Goal: Task Accomplishment & Management: Use online tool/utility

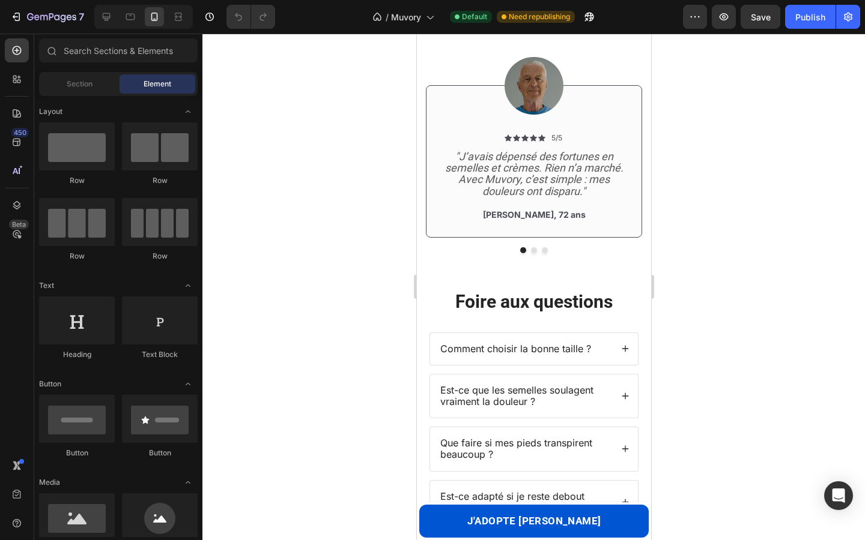
scroll to position [949, 0]
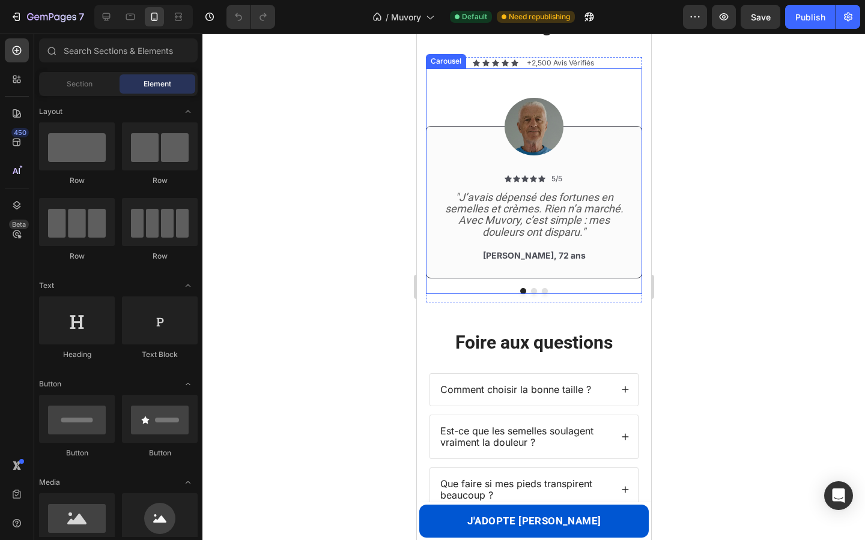
click at [533, 292] on button "Dot" at bounding box center [533, 291] width 6 height 6
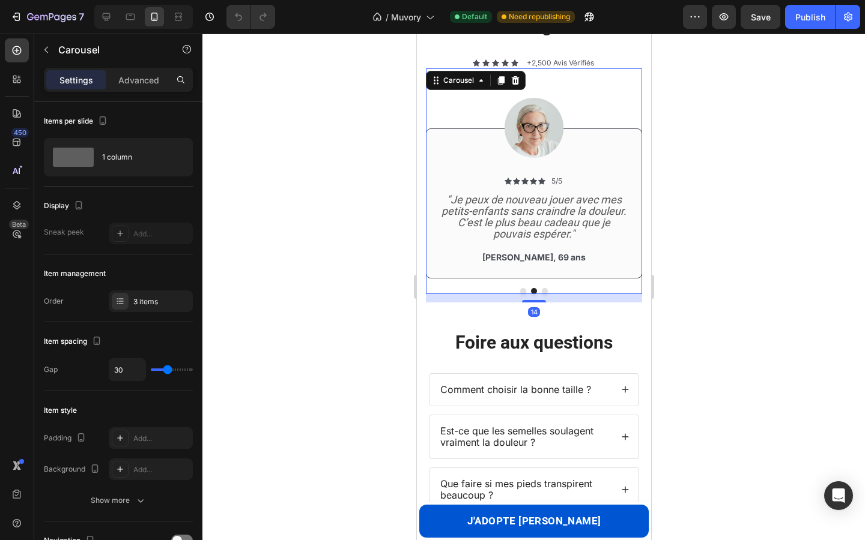
click at [541, 293] on button "Dot" at bounding box center [544, 291] width 6 height 6
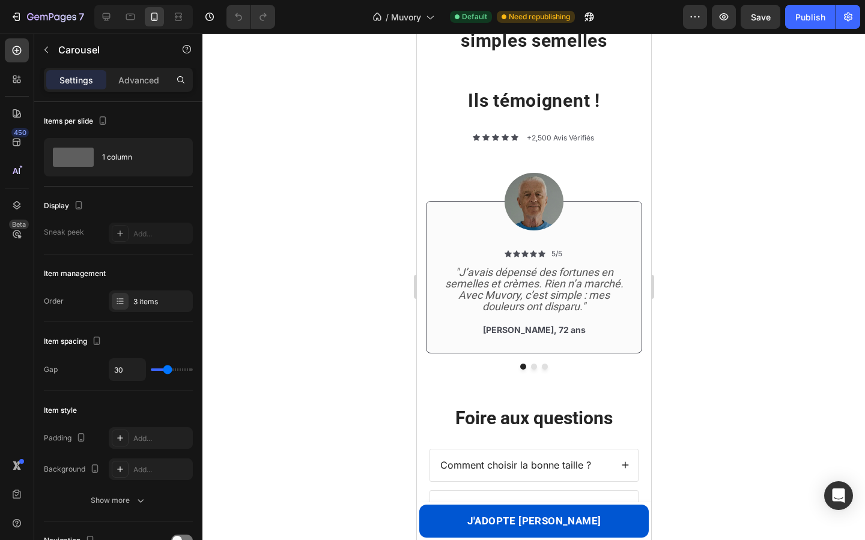
scroll to position [0, 0]
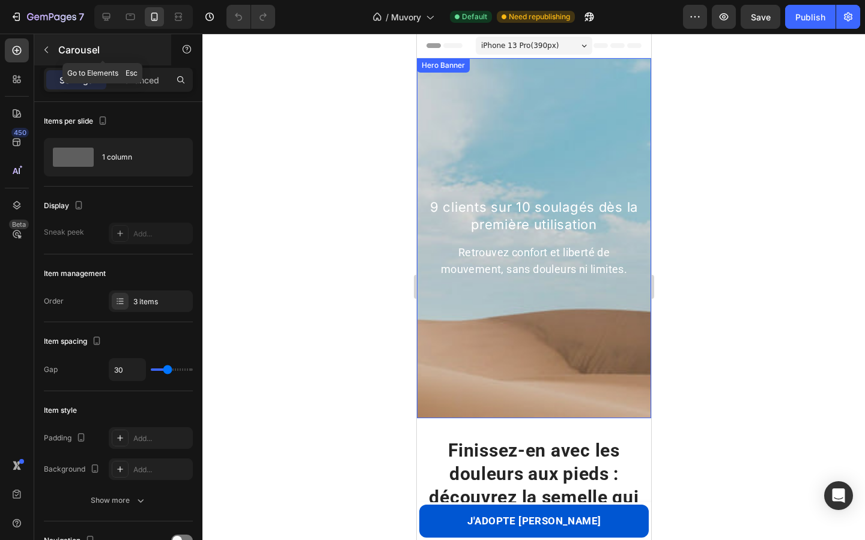
click at [49, 47] on icon "button" at bounding box center [46, 50] width 10 height 10
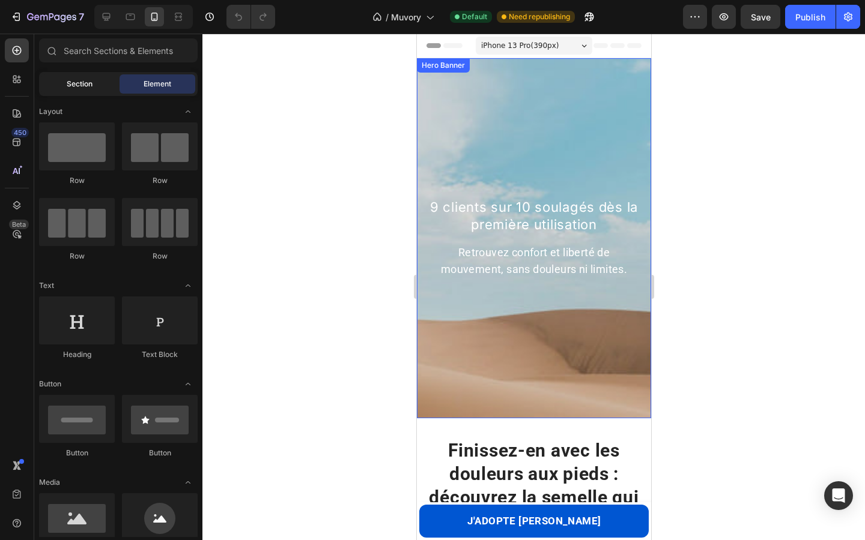
click at [75, 80] on span "Section" at bounding box center [80, 84] width 26 height 11
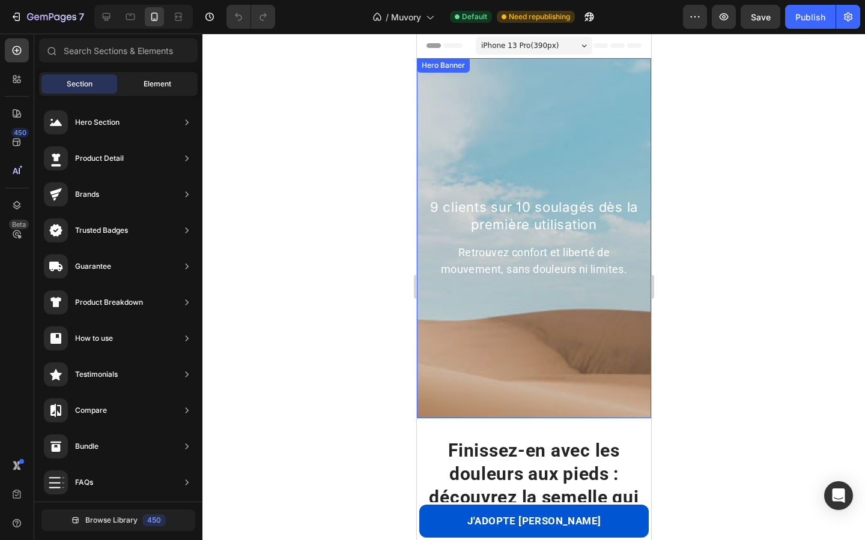
click at [145, 85] on span "Element" at bounding box center [158, 84] width 28 height 11
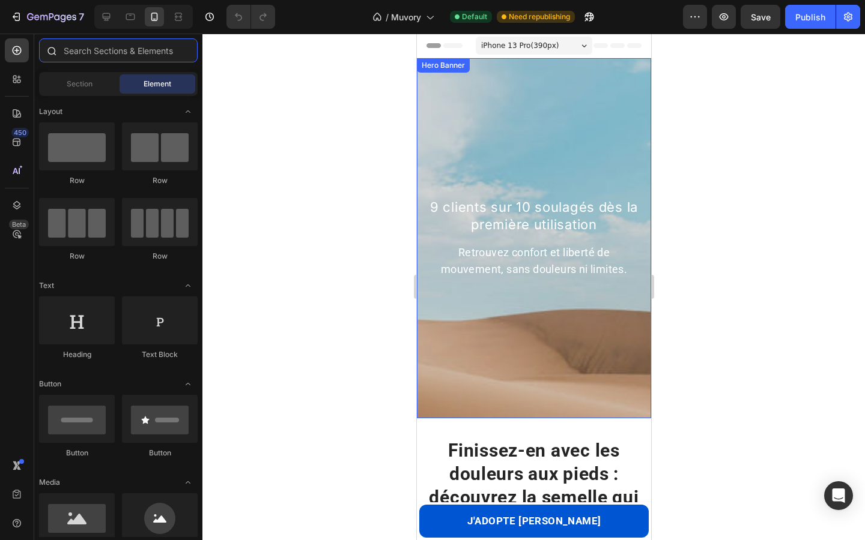
click at [95, 52] on input "text" at bounding box center [118, 50] width 159 height 24
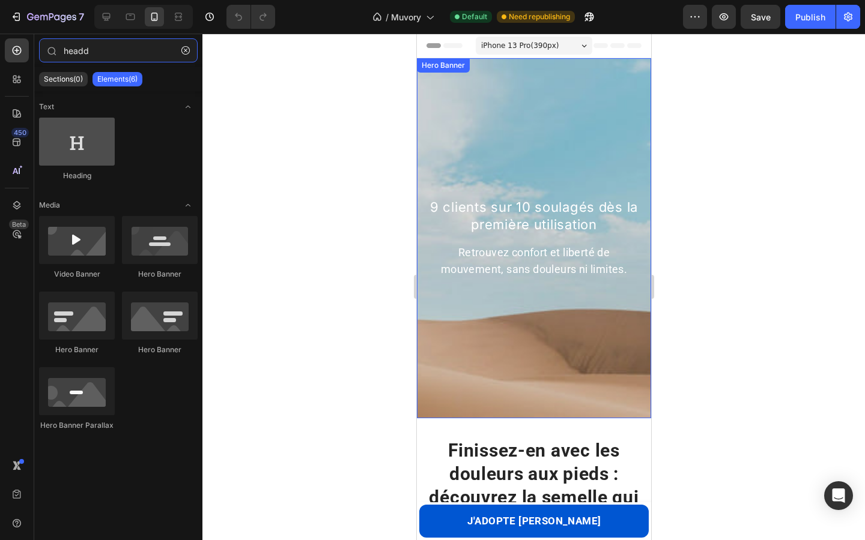
type input "headd"
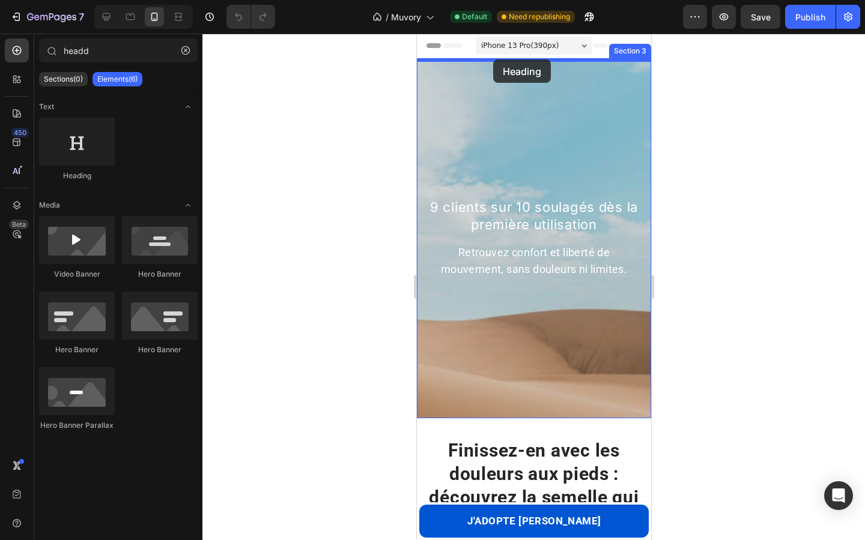
drag, startPoint x: 498, startPoint y: 171, endPoint x: 492, endPoint y: 59, distance: 111.2
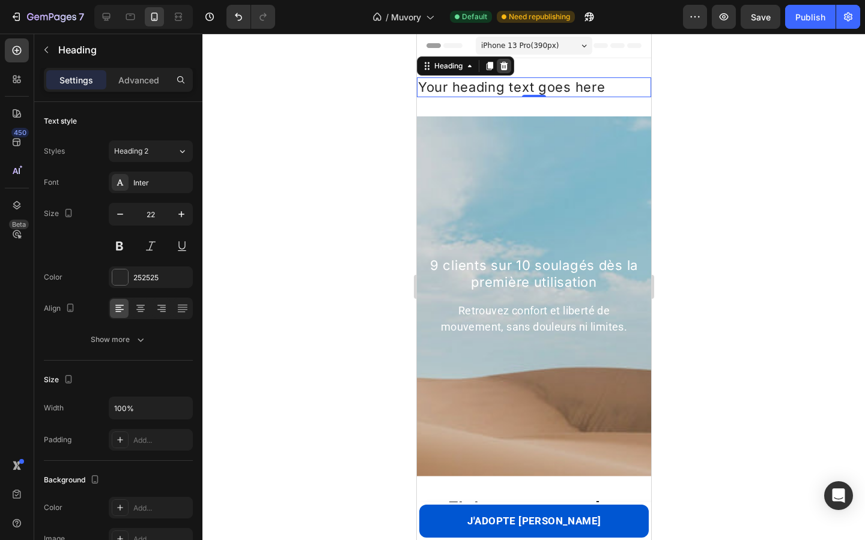
click at [507, 64] on icon at bounding box center [503, 66] width 10 height 10
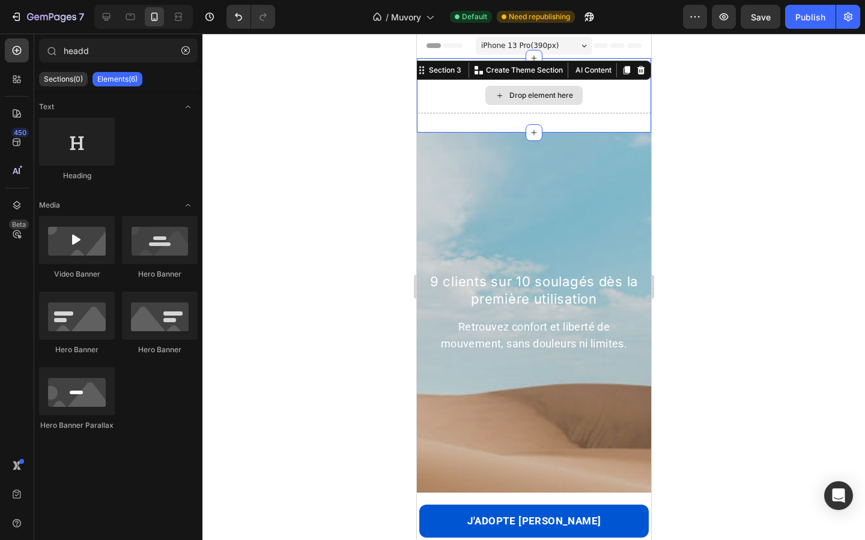
click at [478, 93] on div "Drop element here" at bounding box center [533, 95] width 234 height 36
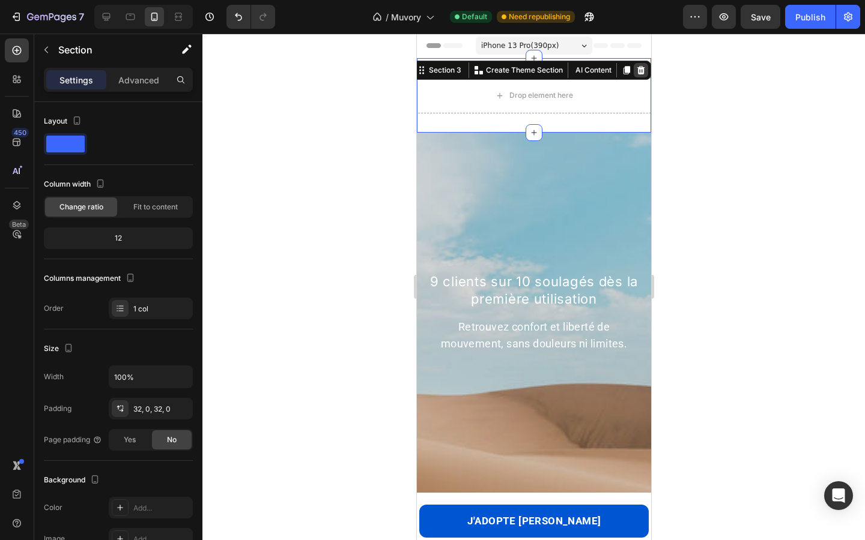
click at [640, 72] on icon at bounding box center [641, 70] width 8 height 8
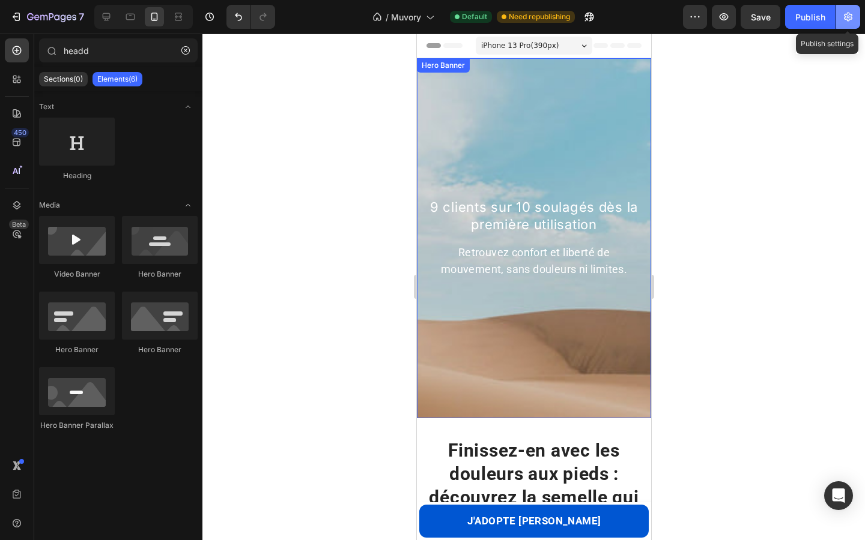
click at [847, 19] on icon "button" at bounding box center [848, 17] width 12 height 12
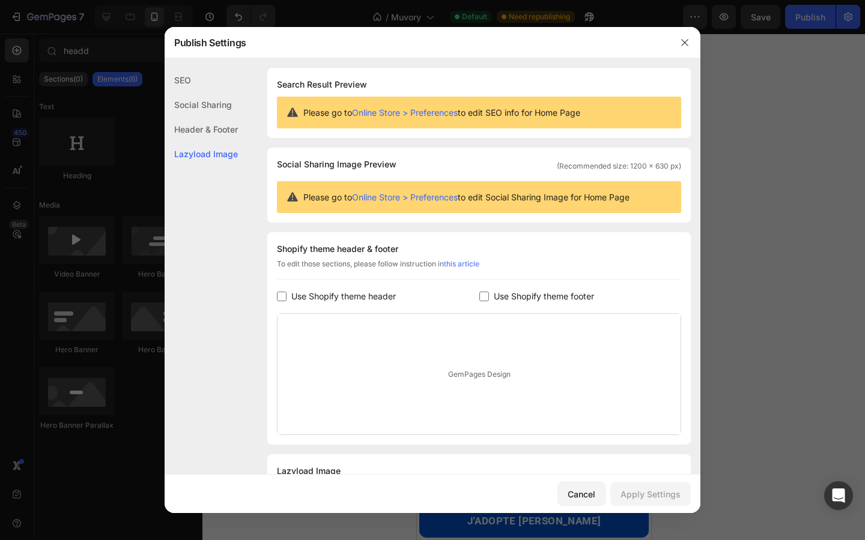
scroll to position [28, 0]
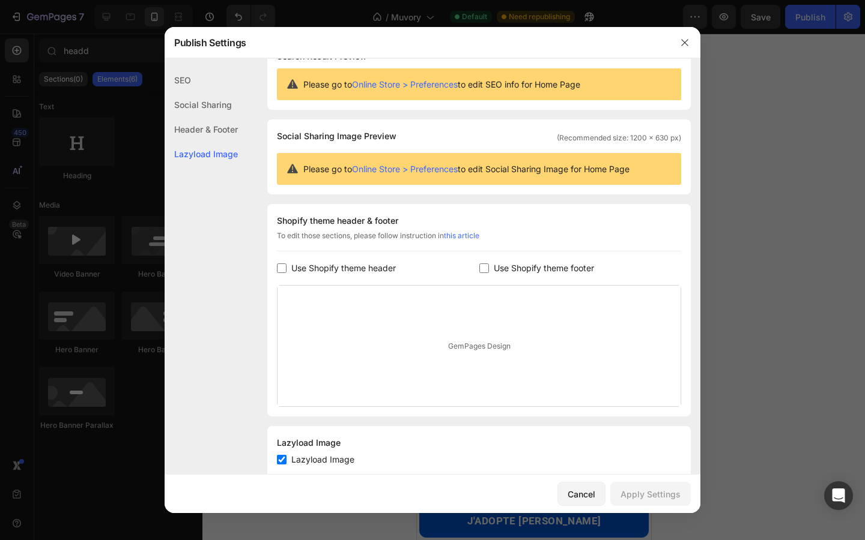
click at [285, 270] on input "checkbox" at bounding box center [282, 269] width 10 height 10
checkbox input "true"
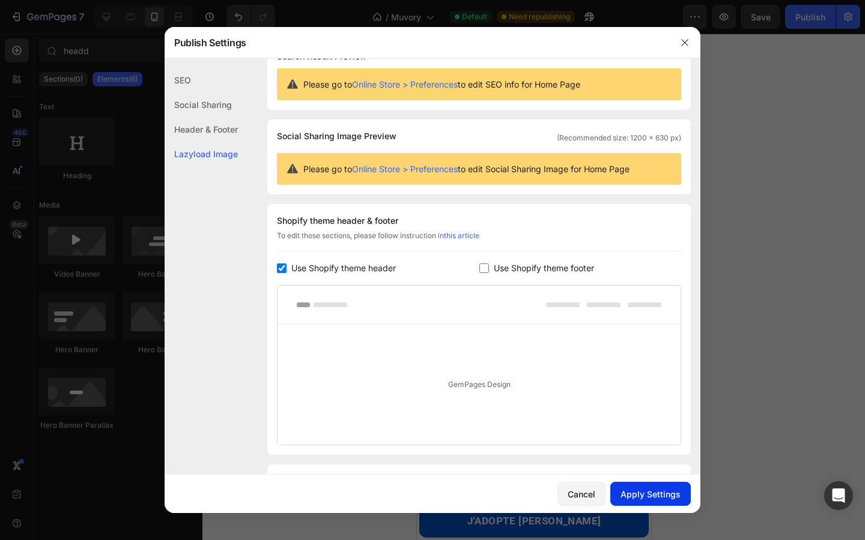
click at [654, 494] on div "Apply Settings" at bounding box center [650, 494] width 60 height 13
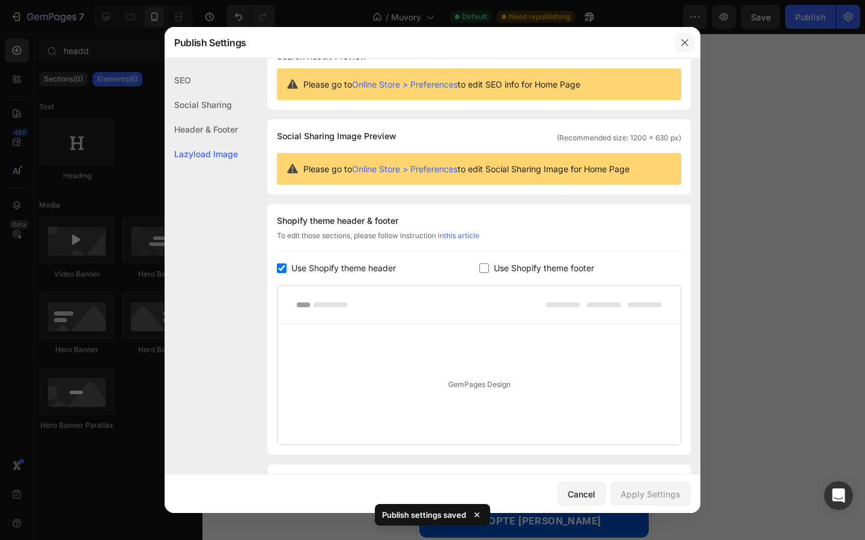
click at [683, 43] on icon "button" at bounding box center [684, 42] width 7 height 7
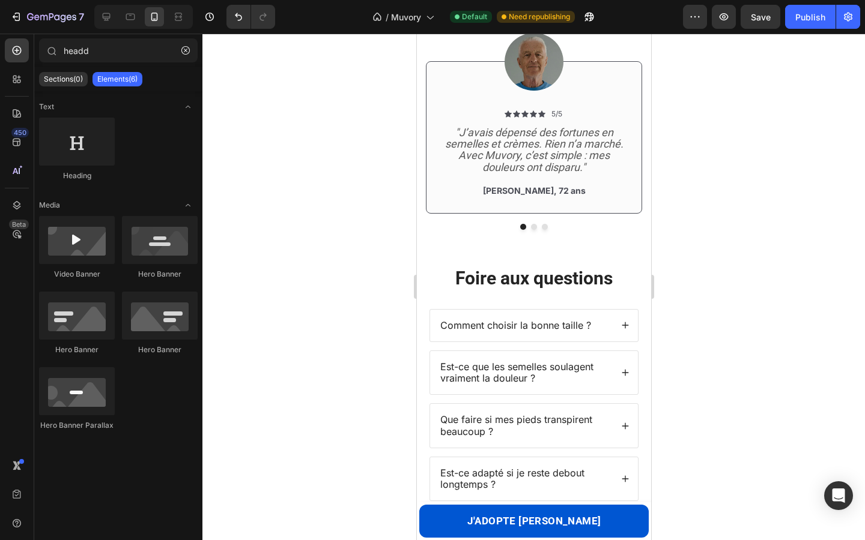
scroll to position [1013, 0]
click at [103, 17] on icon at bounding box center [107, 17] width 8 height 8
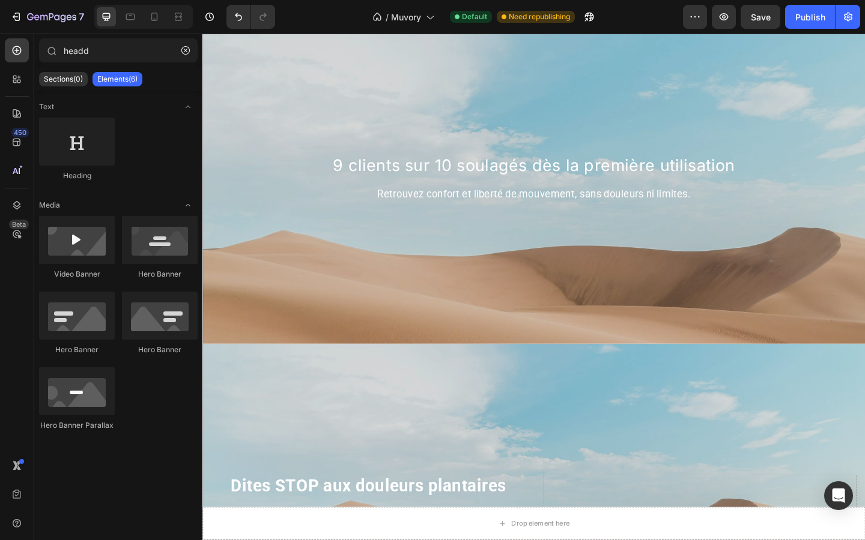
scroll to position [48, 0]
click at [524, 325] on div "Background Image" at bounding box center [562, 283] width 721 height 540
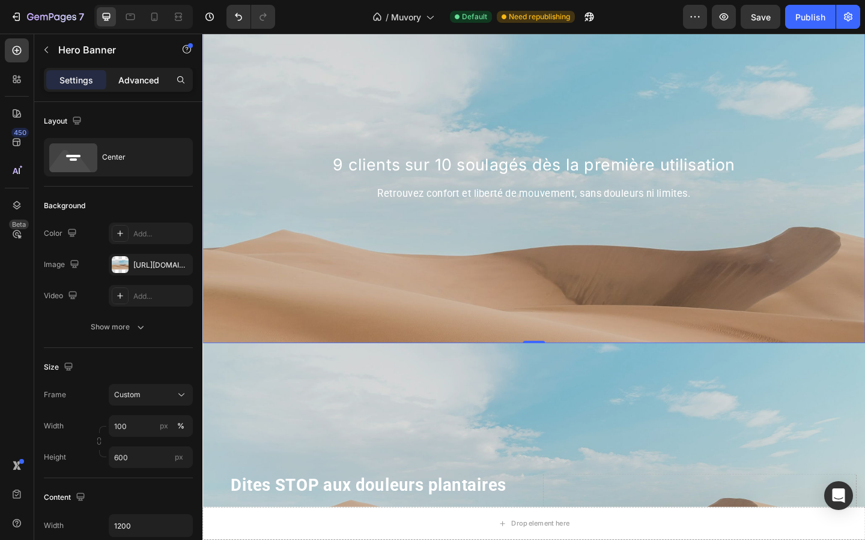
click at [142, 83] on p "Advanced" at bounding box center [138, 80] width 41 height 13
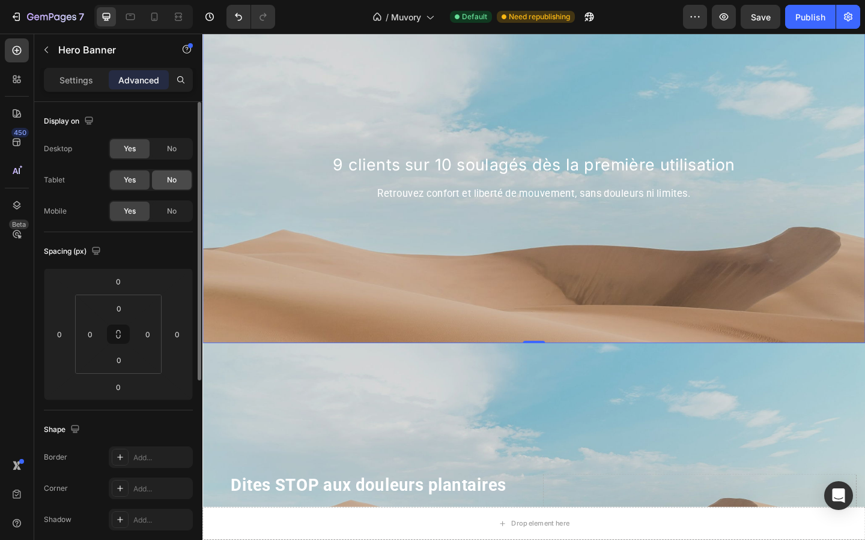
click at [160, 171] on div "No" at bounding box center [172, 180] width 40 height 19
click at [162, 144] on div "No" at bounding box center [172, 148] width 40 height 19
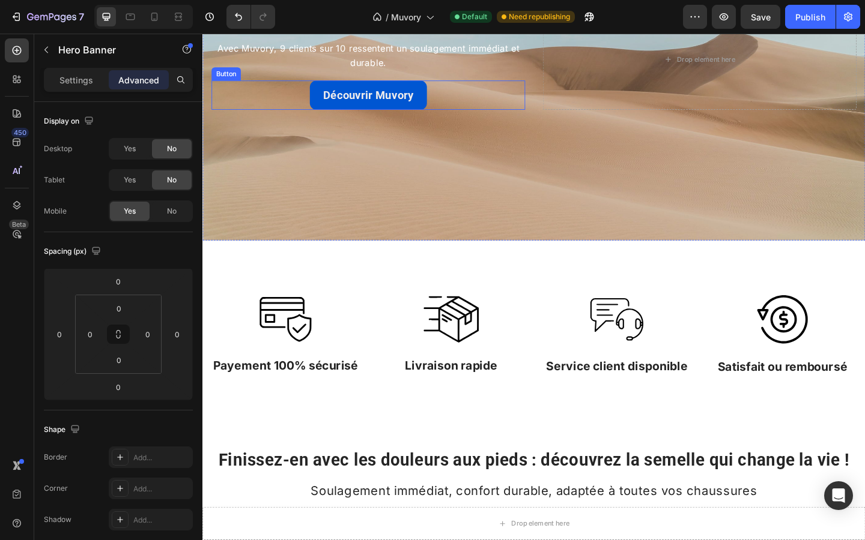
scroll to position [242, 0]
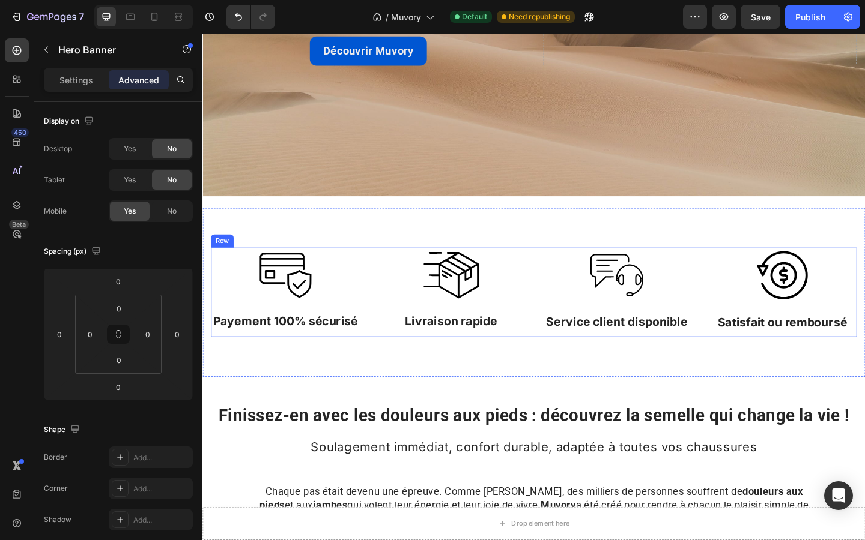
click at [379, 291] on div "Image Payement 100% sécurisé Text Block Image Livraison rapide Text Block Image…" at bounding box center [562, 315] width 703 height 97
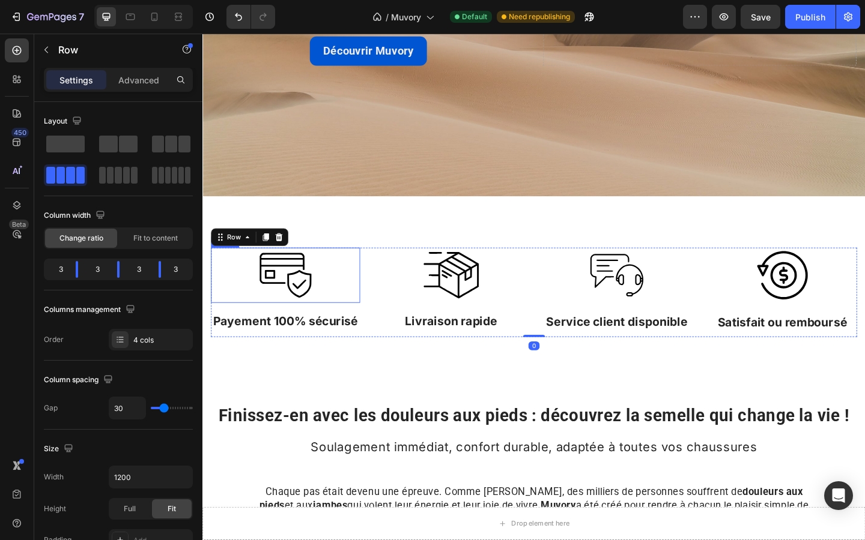
click at [292, 290] on img at bounding box center [292, 297] width 60 height 60
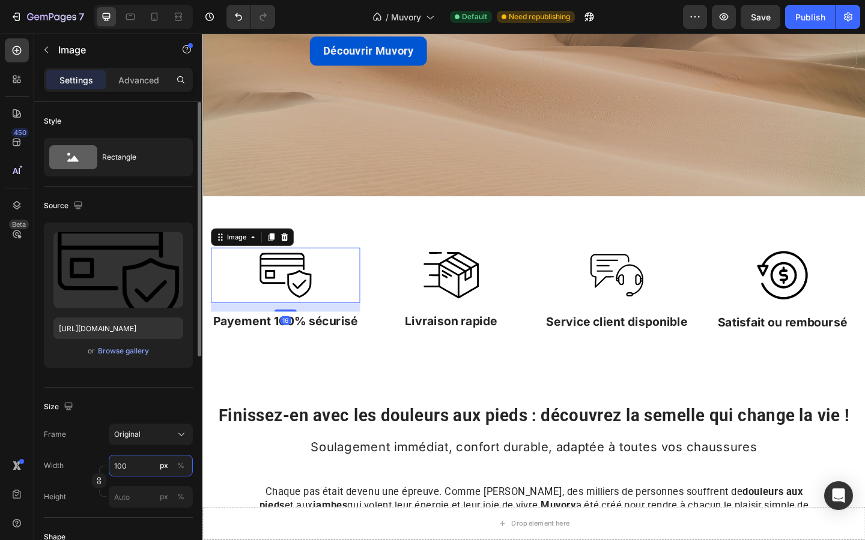
click at [139, 470] on input "100" at bounding box center [151, 466] width 84 height 22
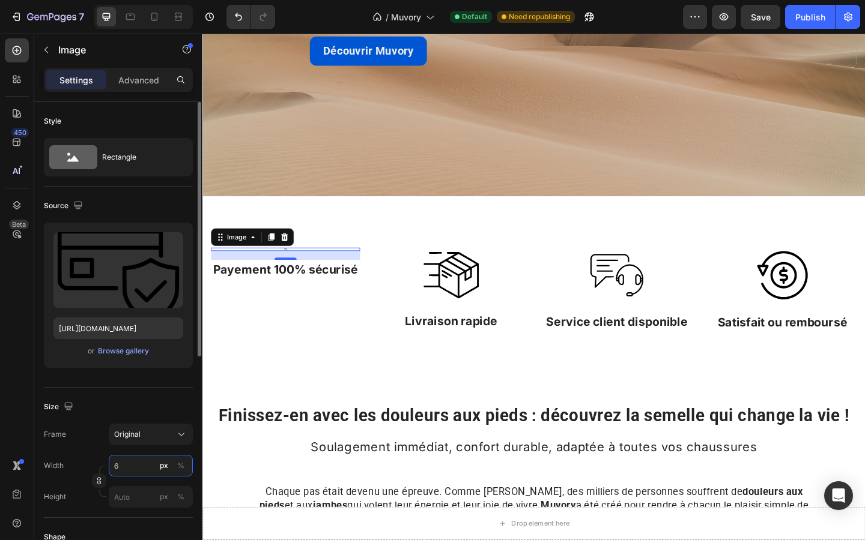
type input "60"
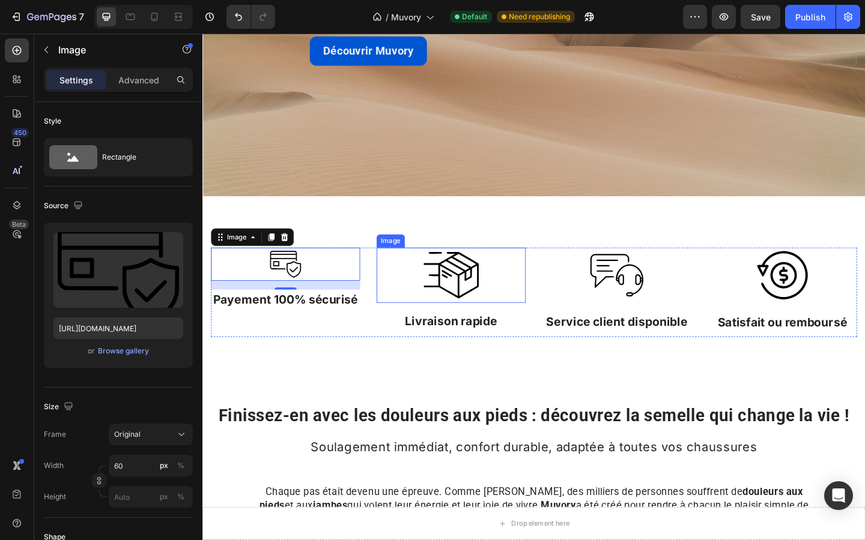
click at [464, 289] on img at bounding box center [473, 297] width 60 height 60
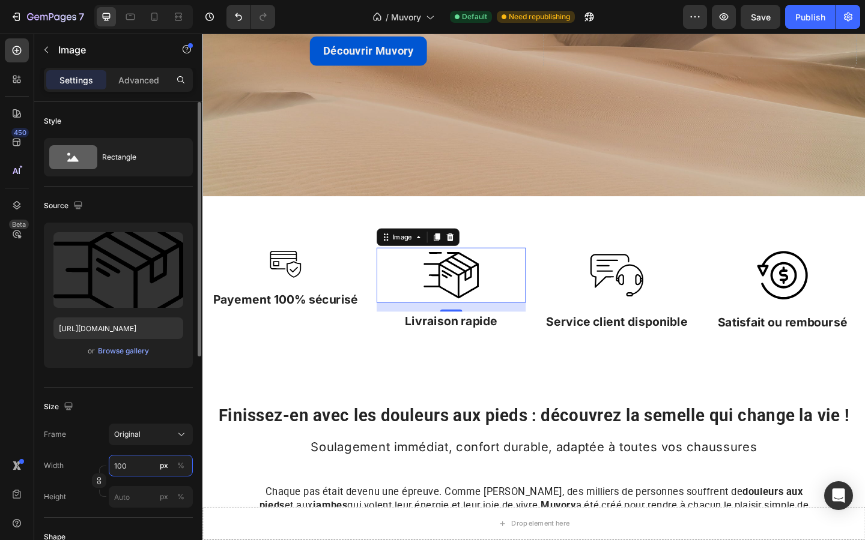
click at [128, 463] on input "100" at bounding box center [151, 466] width 84 height 22
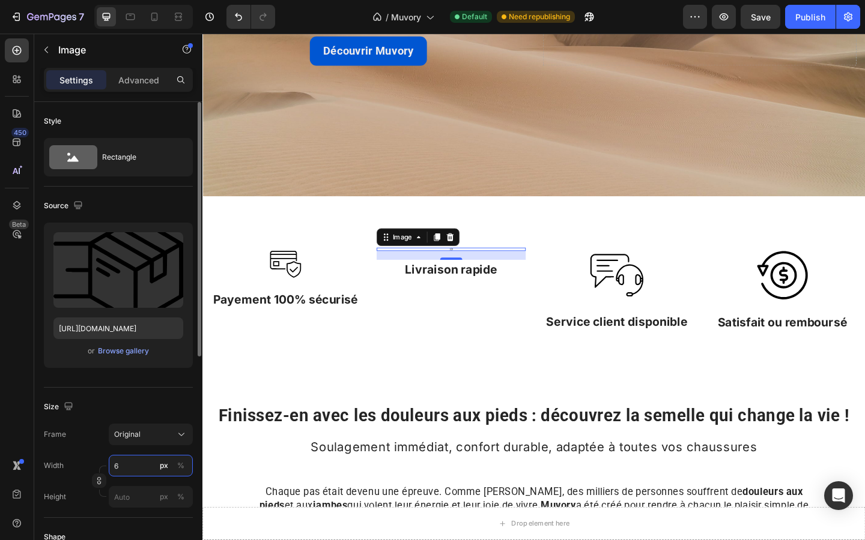
type input "69"
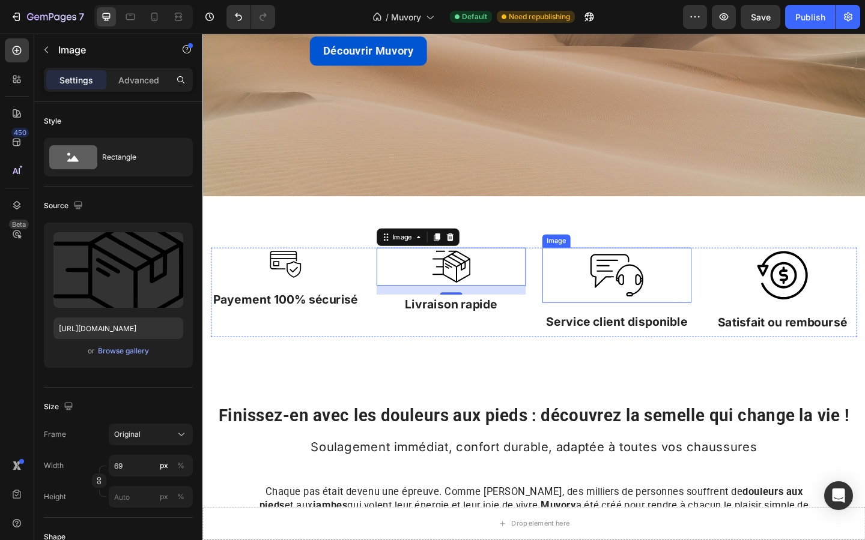
click at [630, 309] on img at bounding box center [653, 297] width 60 height 60
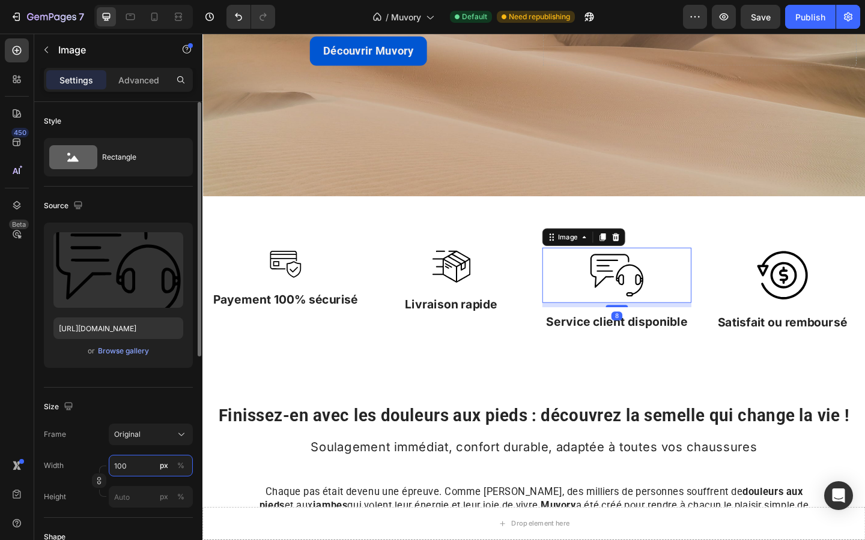
click at [138, 459] on input "100" at bounding box center [151, 466] width 84 height 22
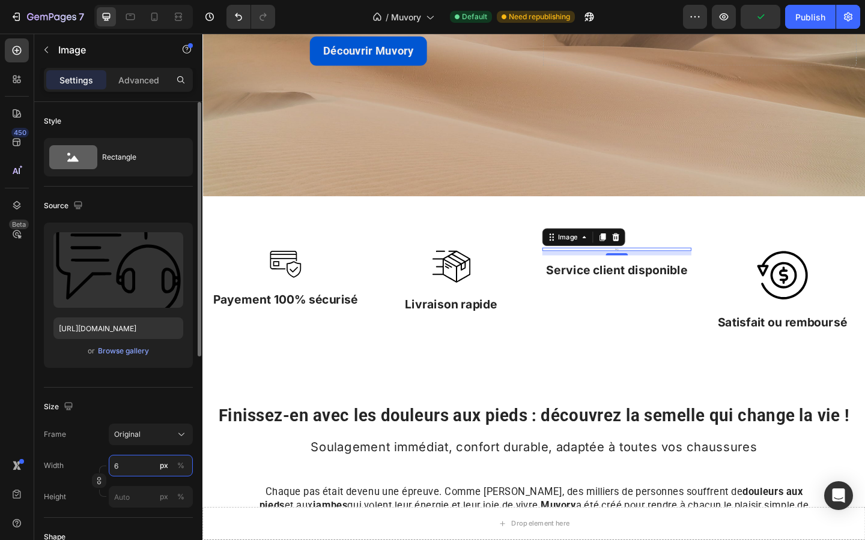
type input "60"
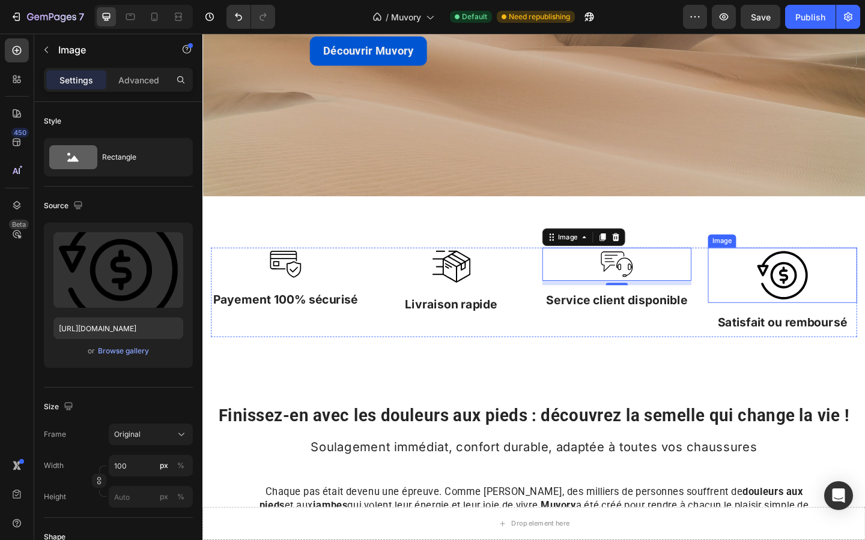
click at [828, 308] on img at bounding box center [833, 297] width 60 height 60
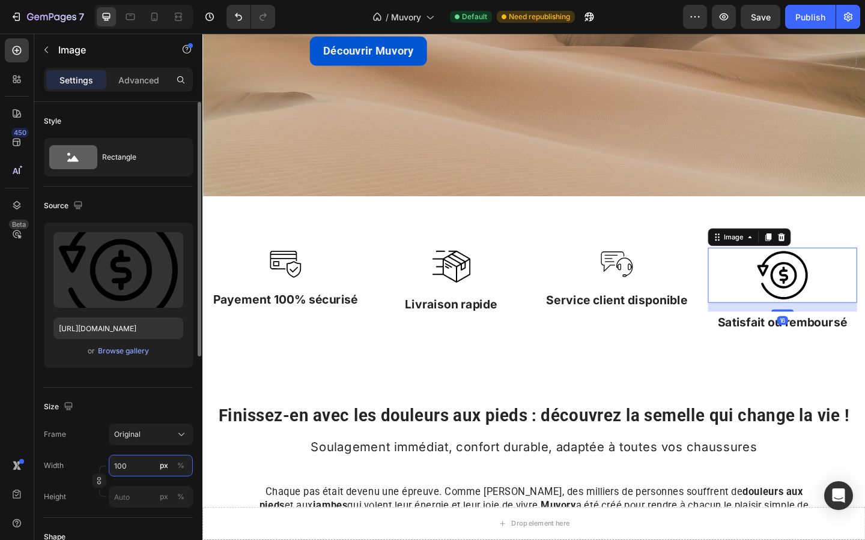
click at [129, 470] on input "100" at bounding box center [151, 466] width 84 height 22
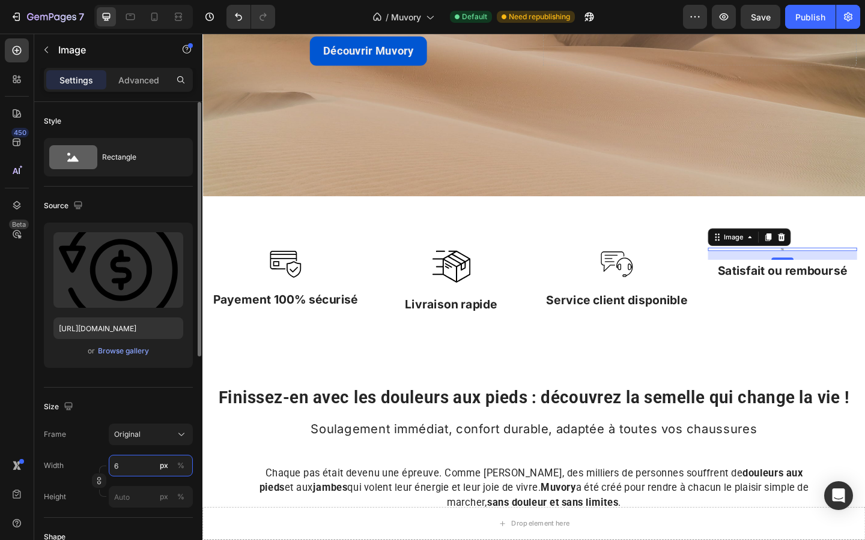
type input "60"
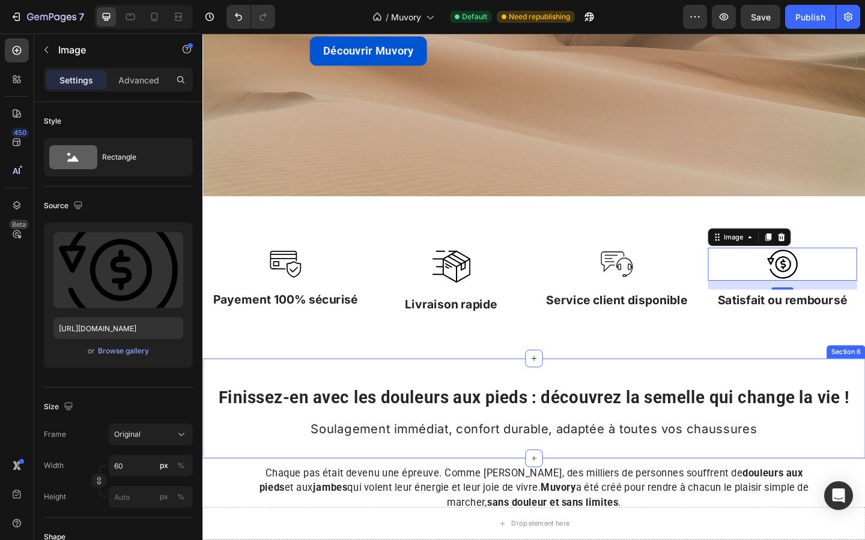
click at [394, 399] on div "Finissez-en avec les douleurs aux pieds : découvrez la semelle qui change la vi…" at bounding box center [562, 441] width 721 height 109
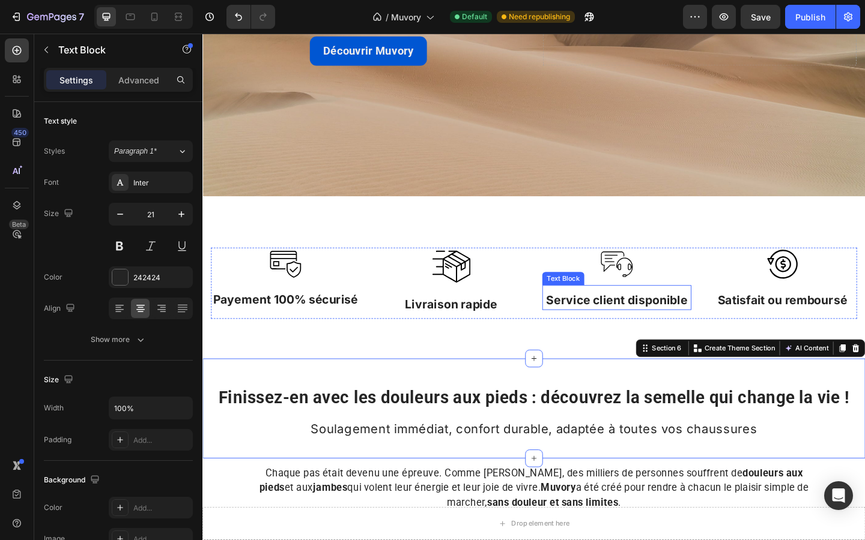
click at [608, 331] on p "Service client disponible" at bounding box center [653, 323] width 160 height 19
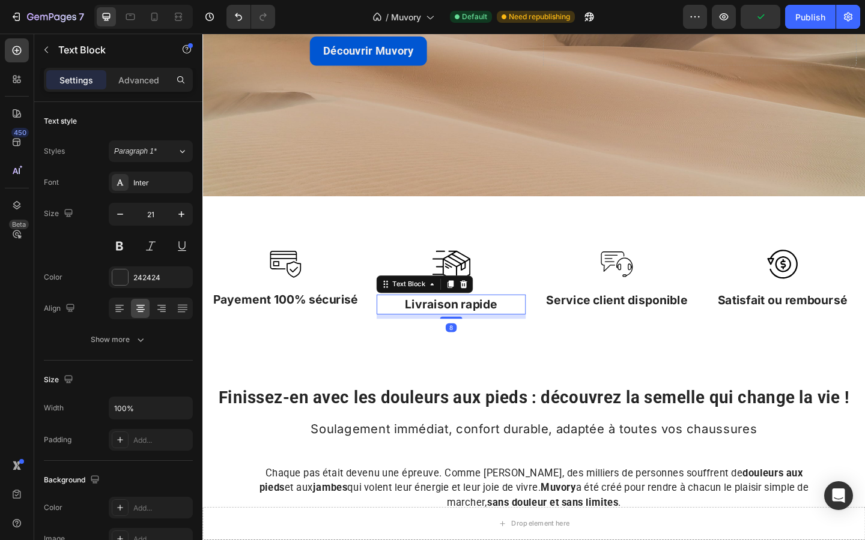
click at [504, 331] on p "Livraison rapide" at bounding box center [473, 328] width 160 height 19
click at [354, 327] on p "Payement 100% sécurisé" at bounding box center [293, 322] width 160 height 19
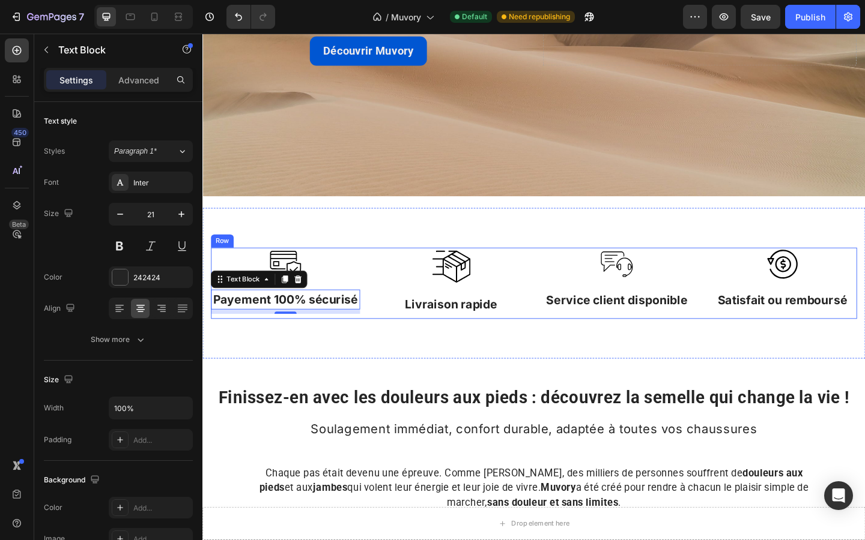
click at [790, 336] on div "Image Satisfait ou remboursé Text Block" at bounding box center [833, 305] width 162 height 77
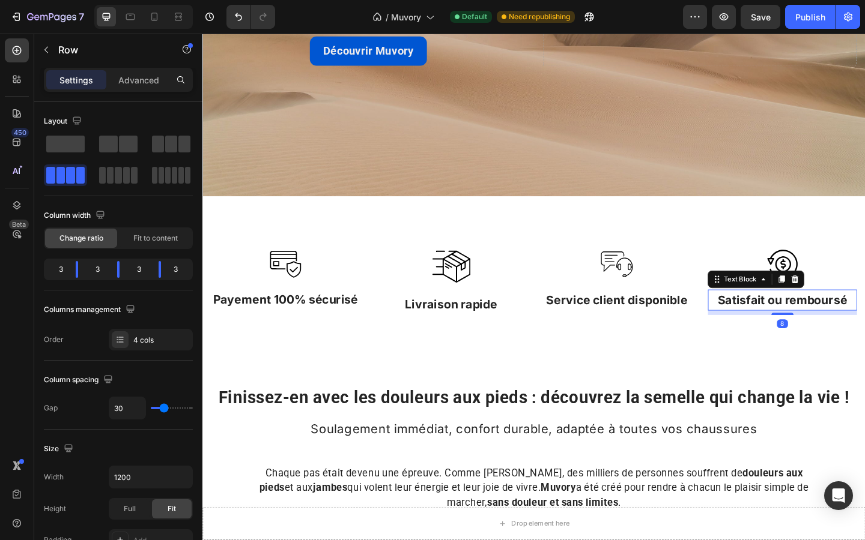
click at [793, 322] on p "Satisfait ou remboursé" at bounding box center [833, 324] width 160 height 19
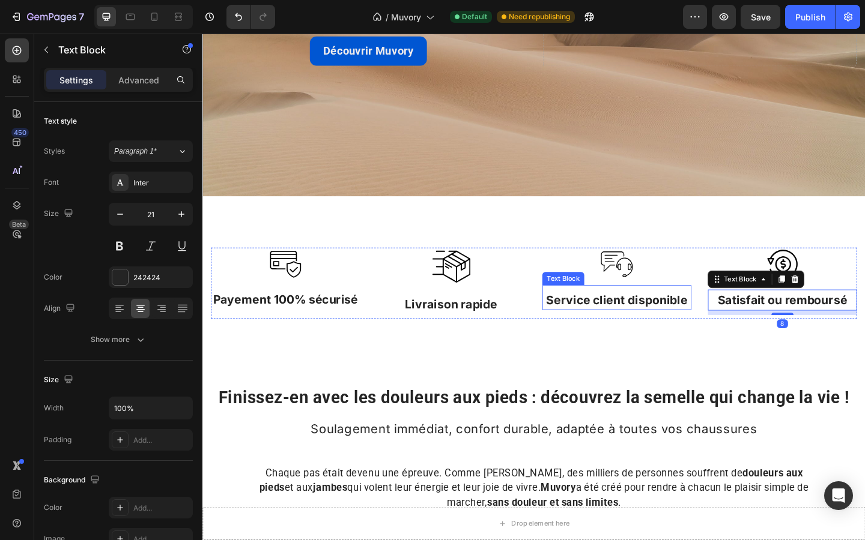
click at [652, 324] on p "Service client disponible" at bounding box center [653, 323] width 160 height 19
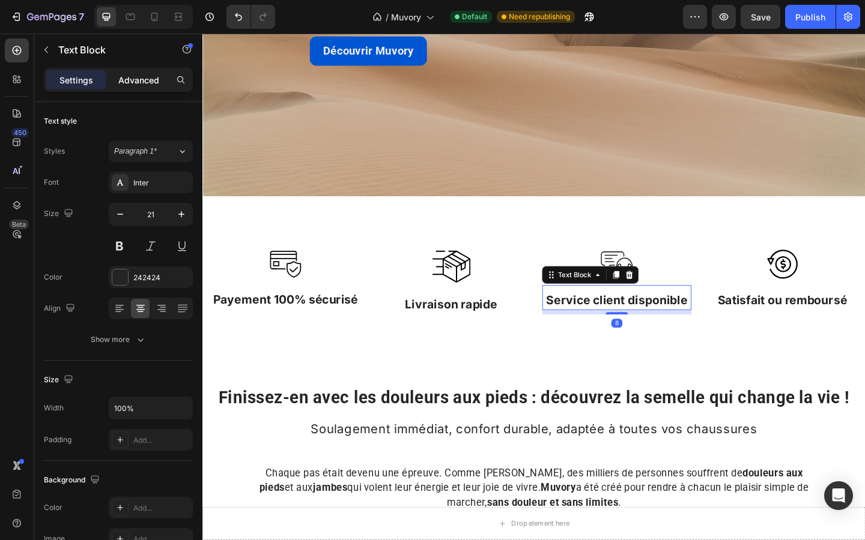
click at [131, 87] on div "Advanced" at bounding box center [139, 79] width 60 height 19
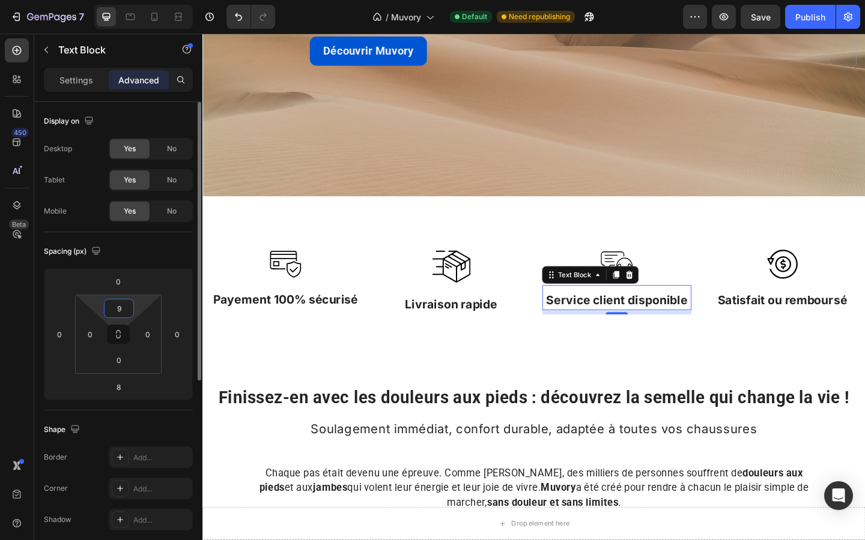
click at [126, 306] on input "9" at bounding box center [119, 309] width 24 height 18
type input "13"
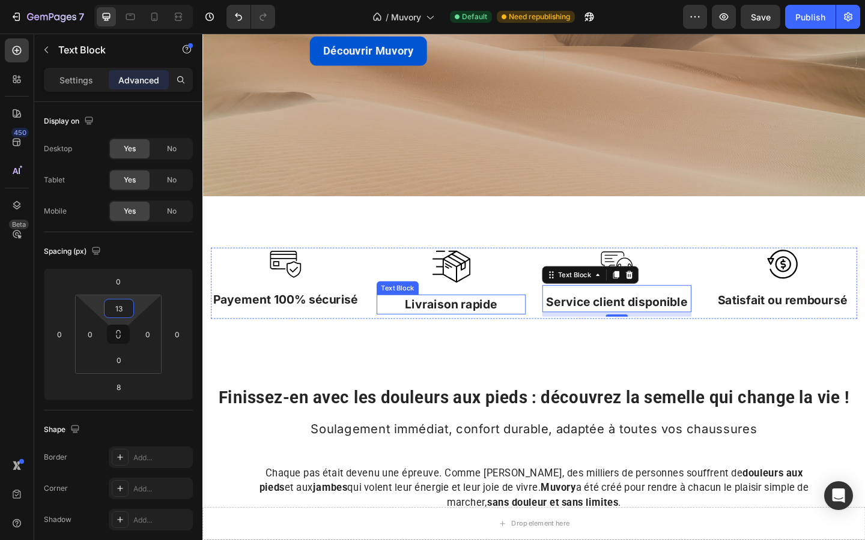
click at [437, 330] on p "Livraison rapide" at bounding box center [473, 328] width 160 height 19
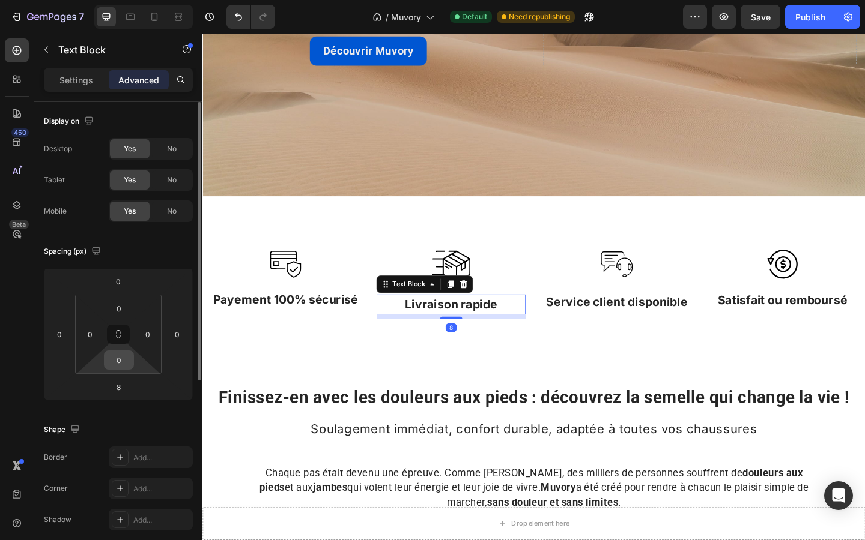
click at [120, 360] on input "0" at bounding box center [119, 360] width 24 height 18
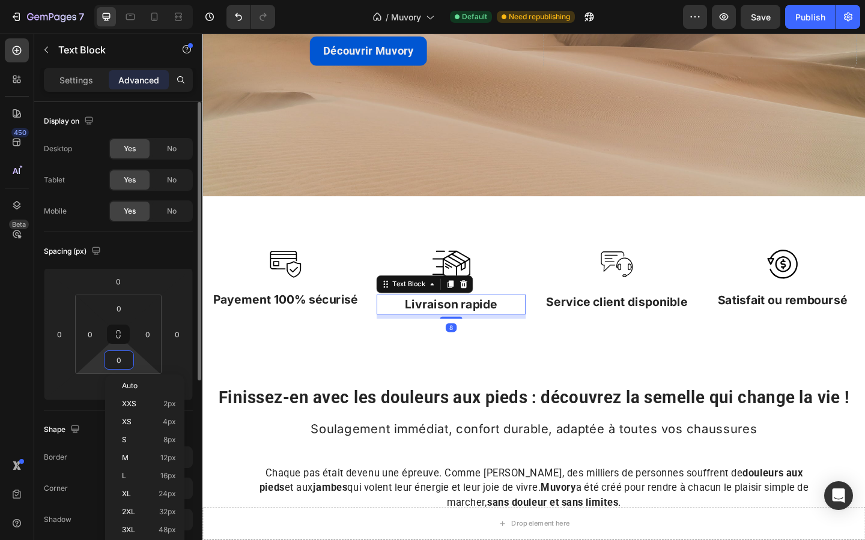
type input "2"
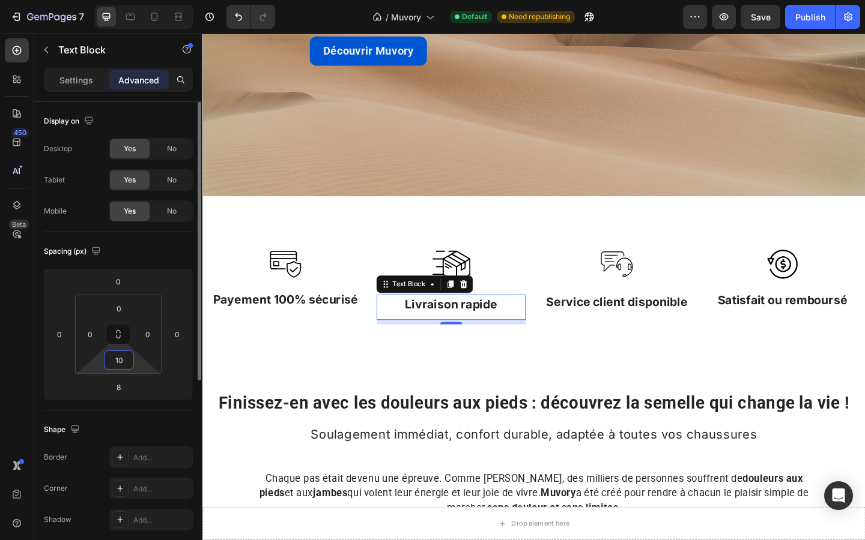
type input "1"
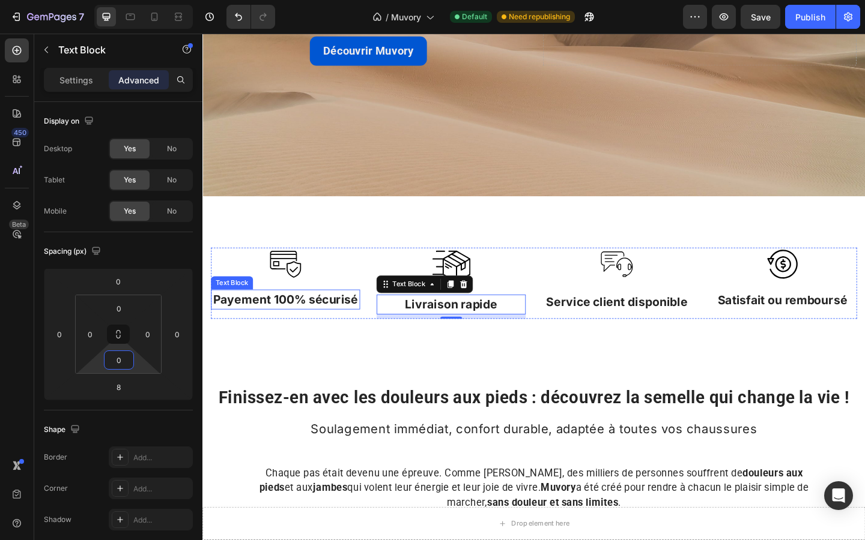
click at [250, 326] on p "Payement 100% sécurisé" at bounding box center [293, 322] width 160 height 19
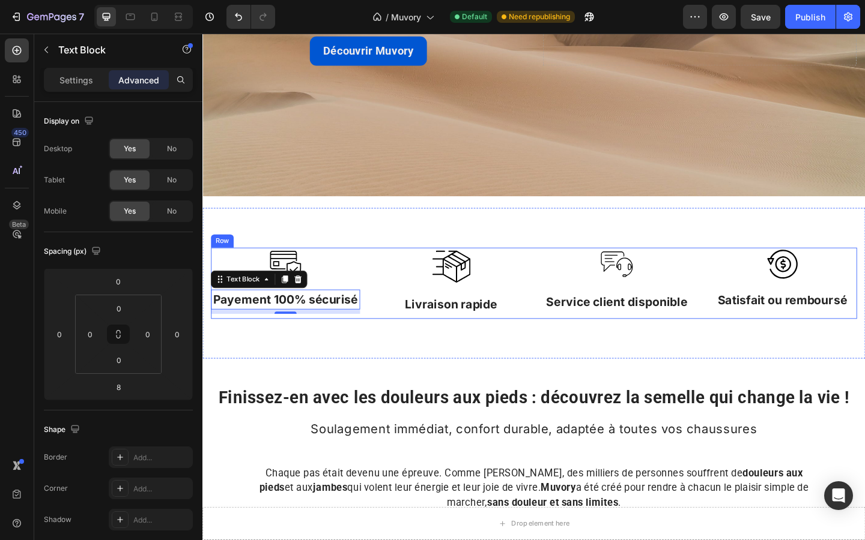
click at [390, 297] on div "Image Payement 100% sécurisé Text Block 8 Image Livraison rapide Text Block Ima…" at bounding box center [562, 305] width 703 height 77
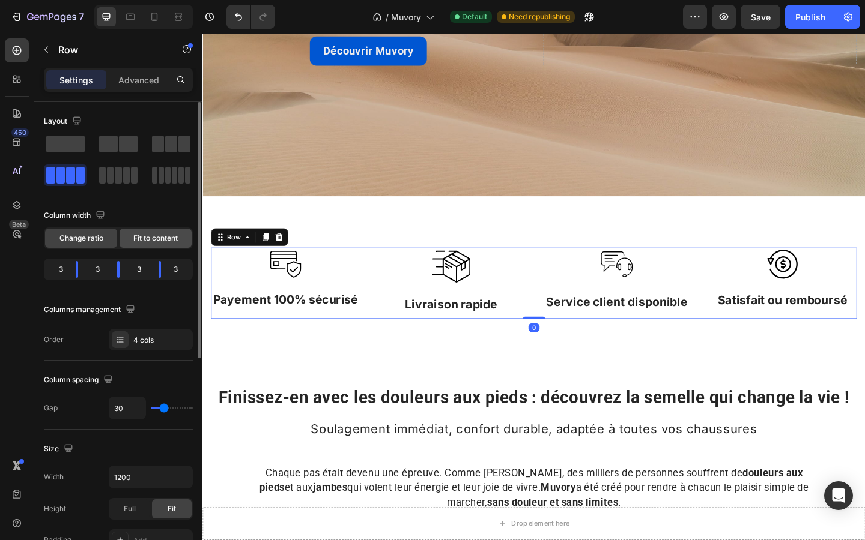
click at [145, 237] on span "Fit to content" at bounding box center [155, 238] width 44 height 11
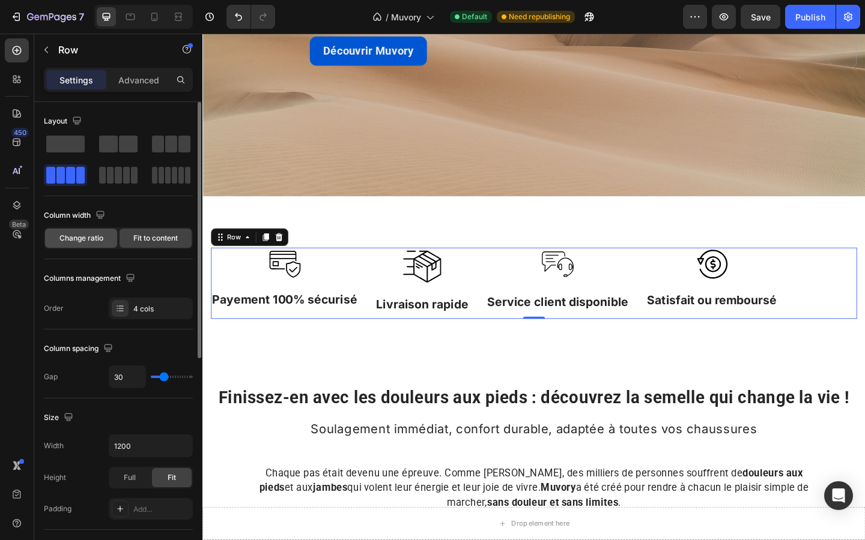
click at [86, 242] on span "Change ratio" at bounding box center [81, 238] width 44 height 11
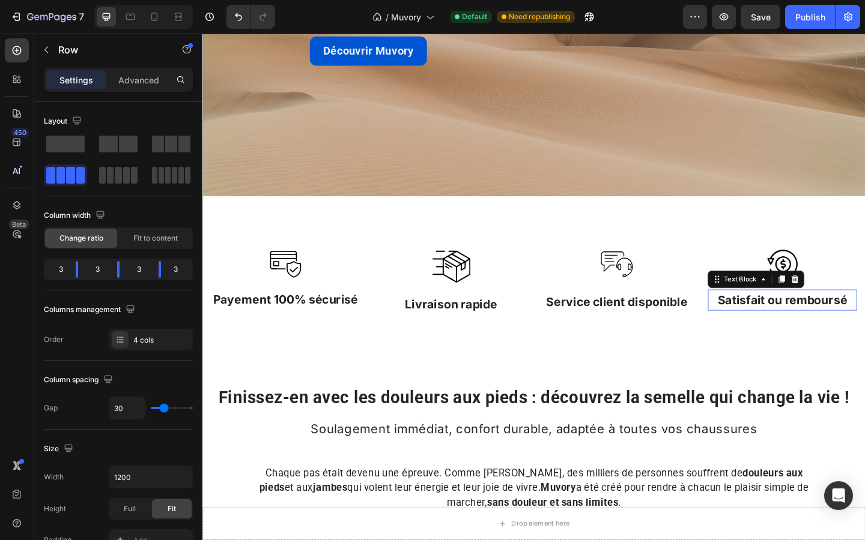
click at [786, 327] on p "Satisfait ou remboursé" at bounding box center [833, 324] width 160 height 19
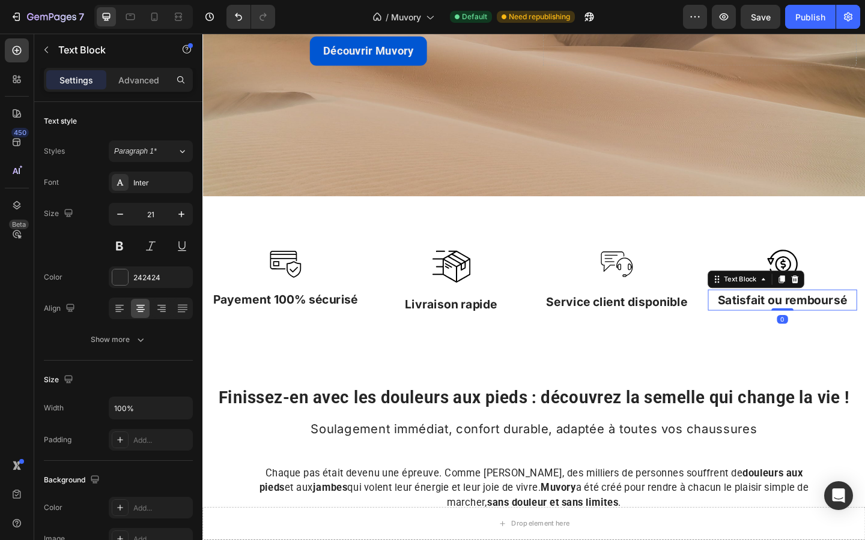
drag, startPoint x: 829, startPoint y: 338, endPoint x: 828, endPoint y: 325, distance: 13.3
click at [828, 325] on div "Satisfait ou remboursé Text Block 0" at bounding box center [833, 323] width 162 height 23
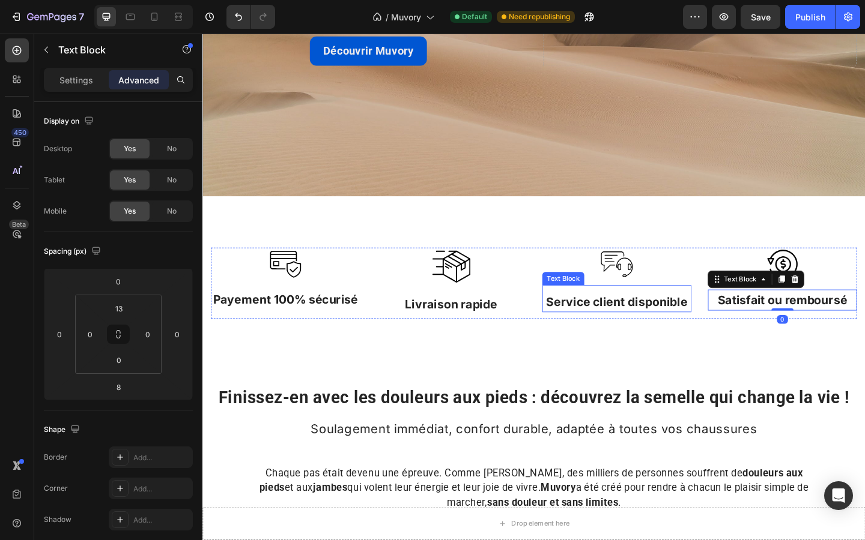
click at [706, 318] on p "Service client disponible" at bounding box center [653, 325] width 160 height 19
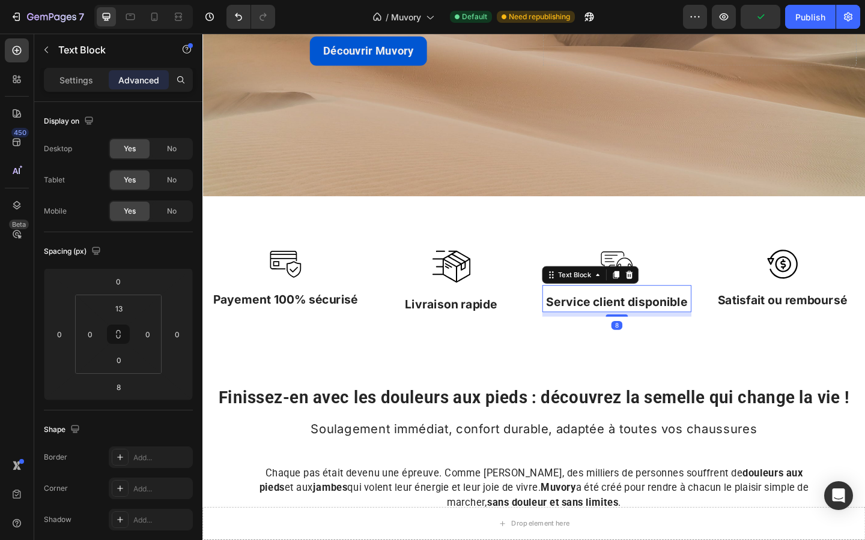
drag, startPoint x: 658, startPoint y: 340, endPoint x: 658, endPoint y: 324, distance: 16.2
click at [658, 324] on div "Service client disponible Text Block 8" at bounding box center [653, 321] width 162 height 29
type input "0"
click at [495, 325] on p "Livraison rapide" at bounding box center [473, 328] width 160 height 19
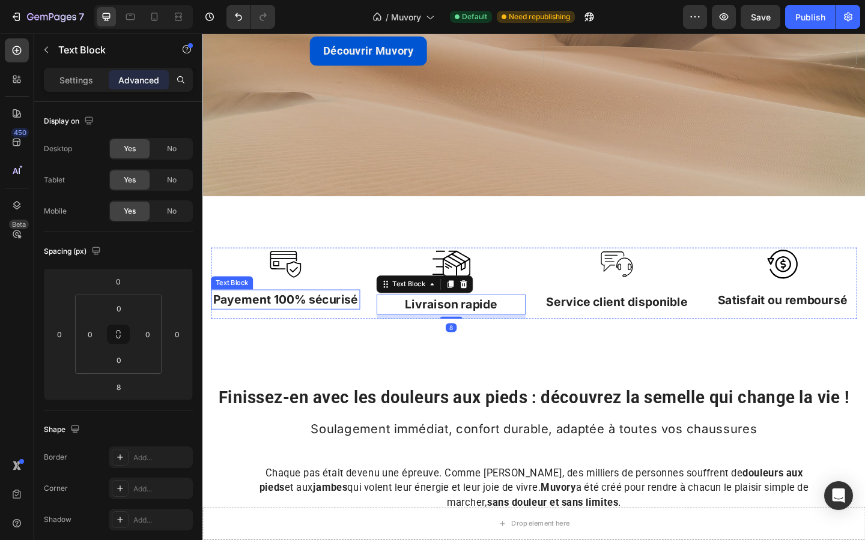
click at [304, 319] on p "Payement 100% sécurisé" at bounding box center [293, 322] width 160 height 19
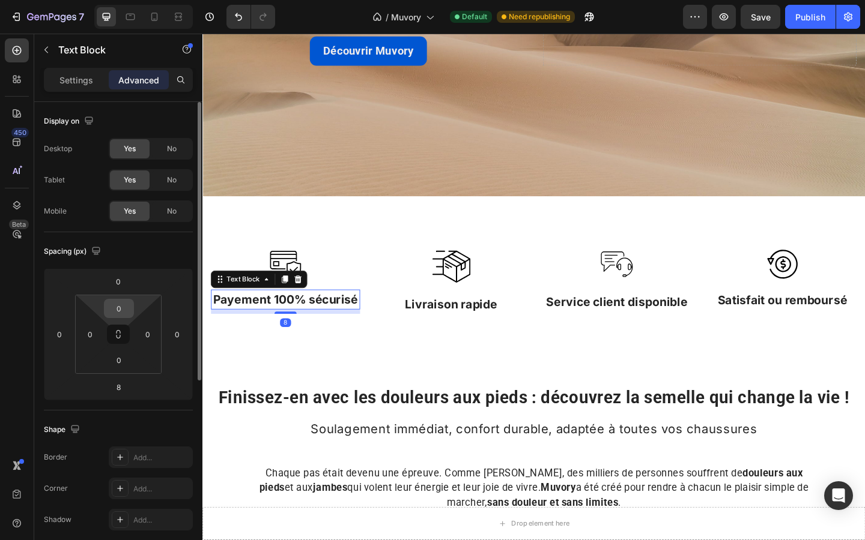
click at [133, 309] on div "0" at bounding box center [119, 308] width 30 height 19
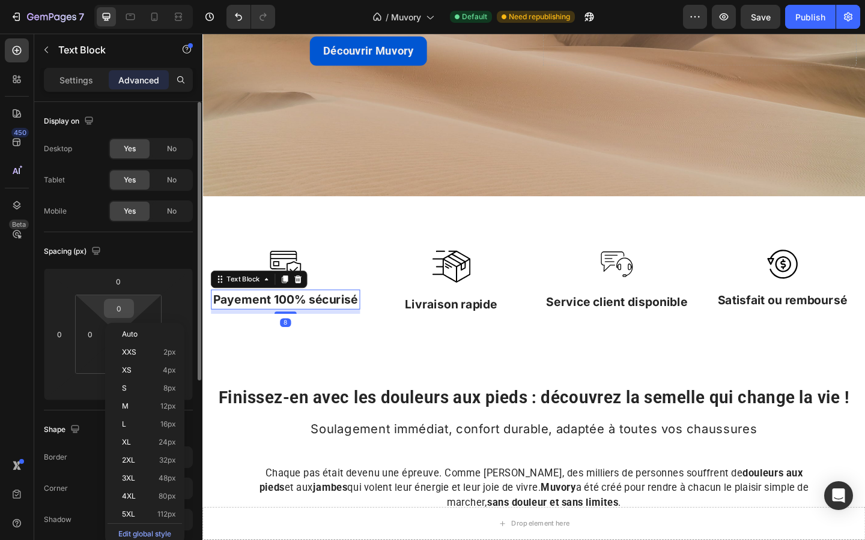
click at [120, 310] on input "0" at bounding box center [119, 309] width 24 height 18
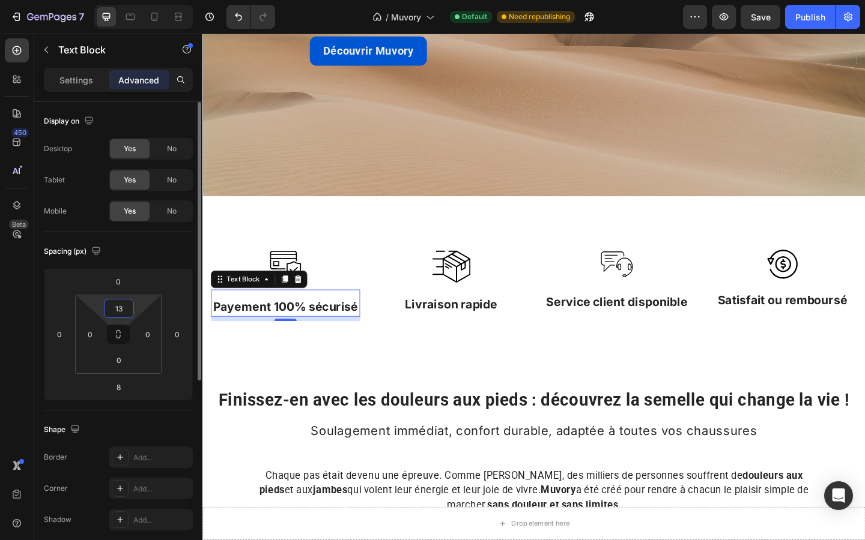
type input "1"
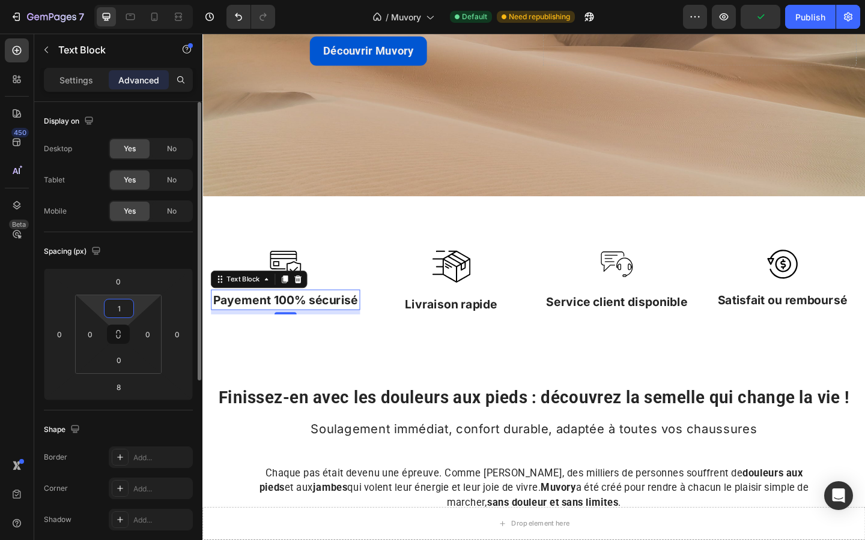
type input "10"
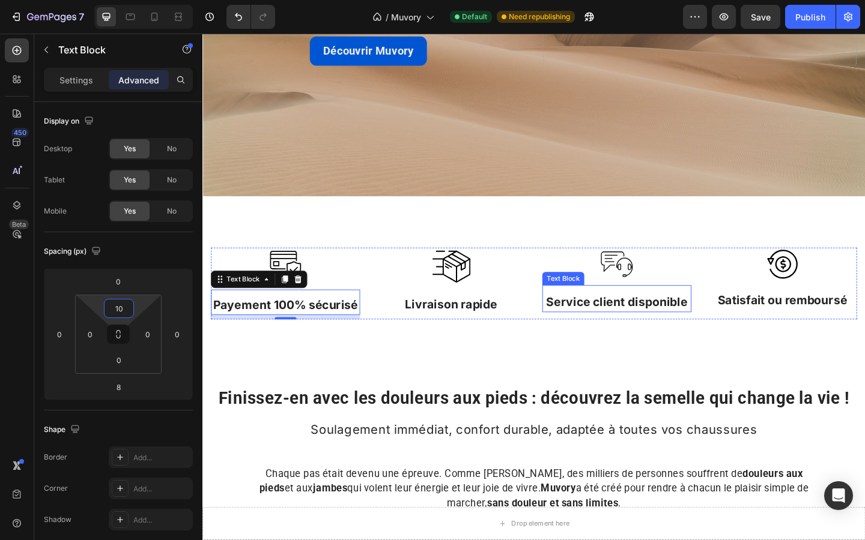
click at [586, 322] on p "Service client disponible" at bounding box center [653, 325] width 160 height 19
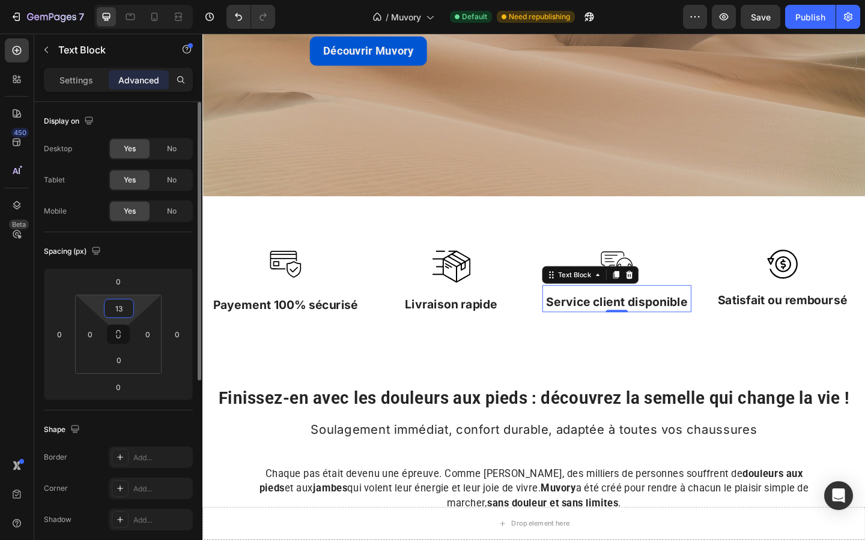
click at [122, 308] on input "13" at bounding box center [119, 309] width 24 height 18
type input "18"
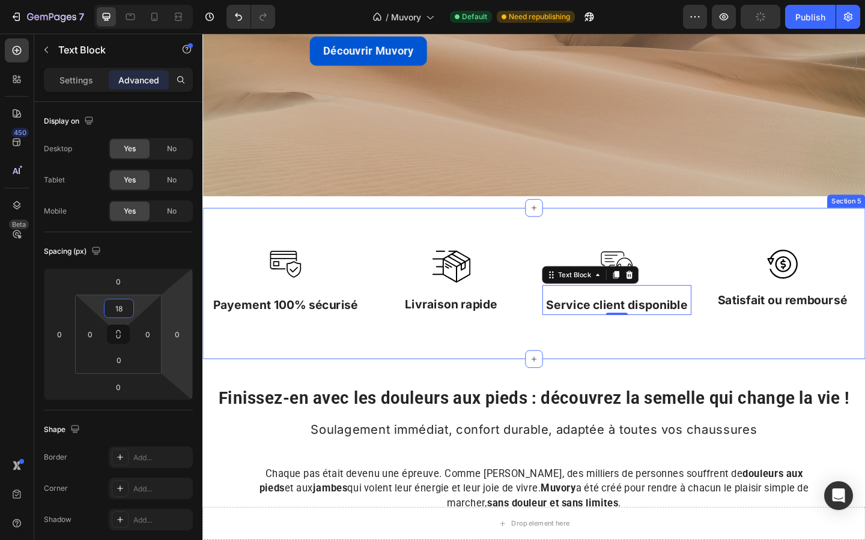
click at [324, 388] on div "Finissez-en avec les douleurs aux pieds : découvrez la semelle qui change la vi…" at bounding box center [562, 442] width 721 height 109
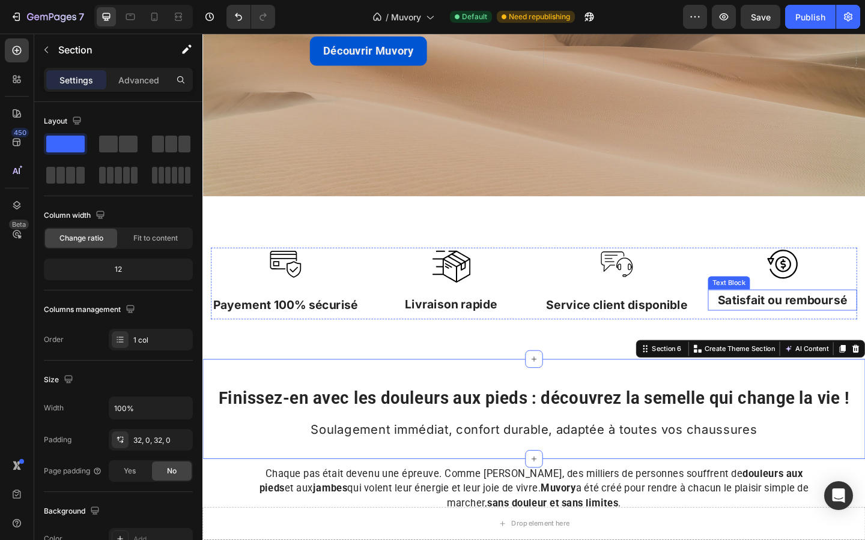
click at [778, 328] on p "Satisfait ou remboursé" at bounding box center [833, 324] width 160 height 19
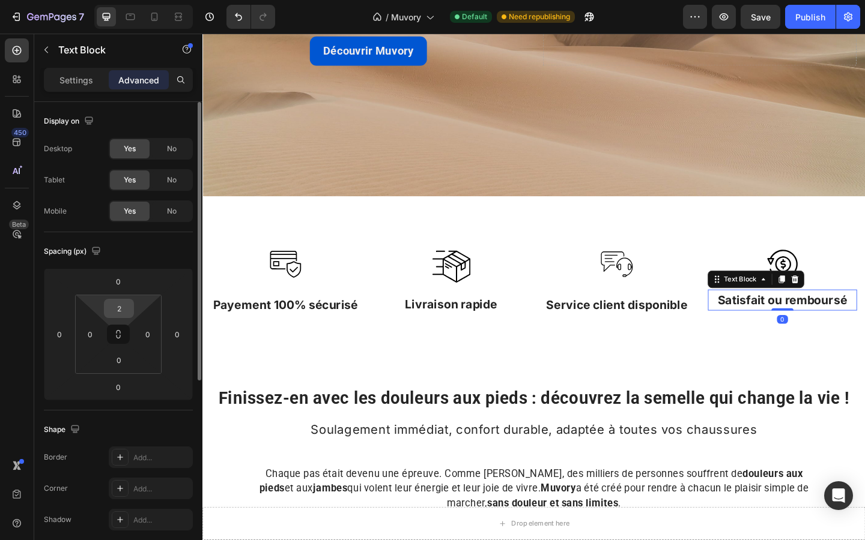
click at [125, 304] on input "2" at bounding box center [119, 309] width 24 height 18
type input "13"
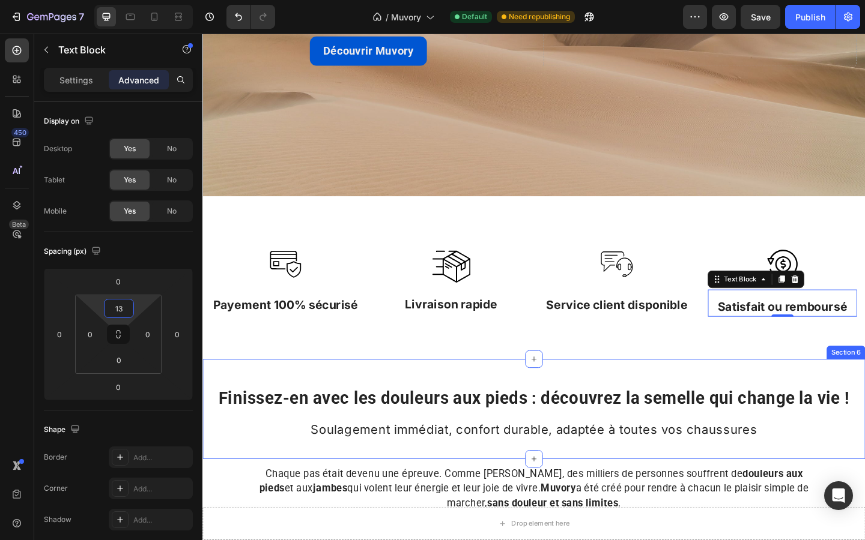
click at [349, 405] on div "Finissez-en avec les douleurs aux pieds : découvrez la semelle qui change la vi…" at bounding box center [562, 442] width 721 height 109
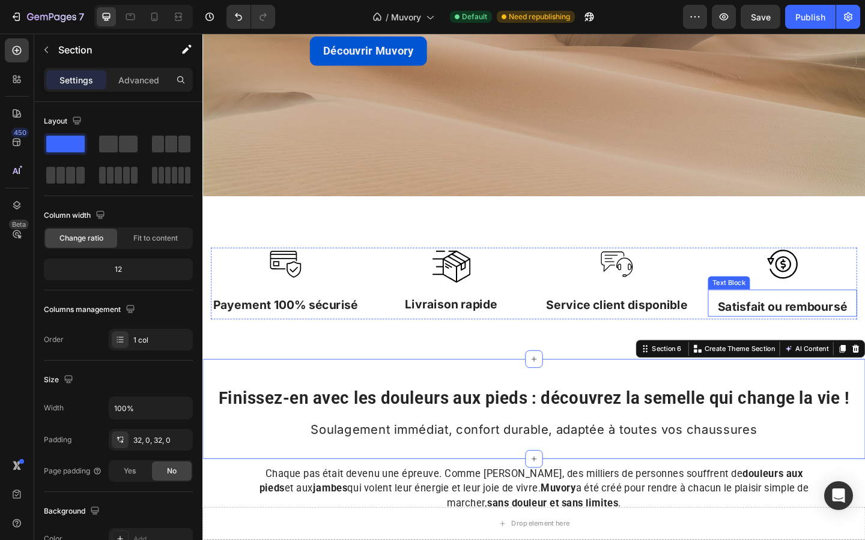
click at [767, 334] on p "Satisfait ou remboursé" at bounding box center [833, 330] width 160 height 19
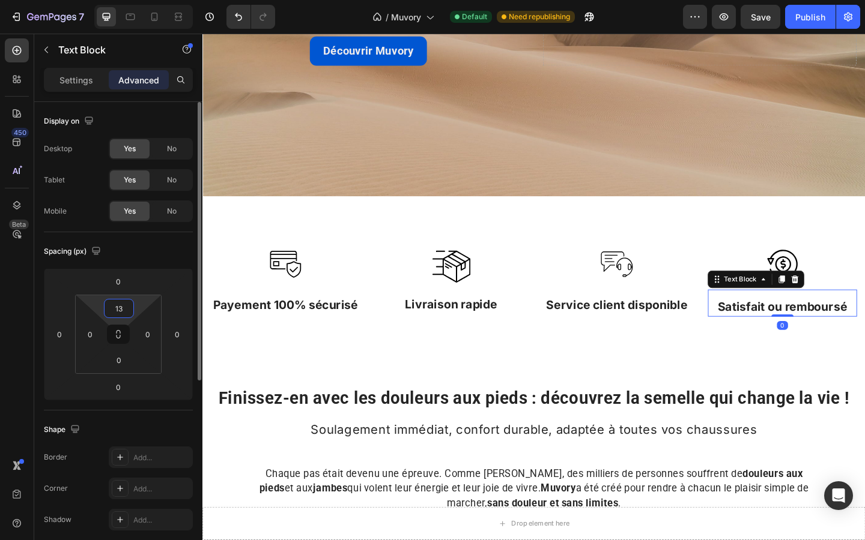
click at [117, 0] on html "7 Version history / Muvory Default Need republishing Preview Save Publish 450 B…" at bounding box center [432, 0] width 865 height 0
type input "11"
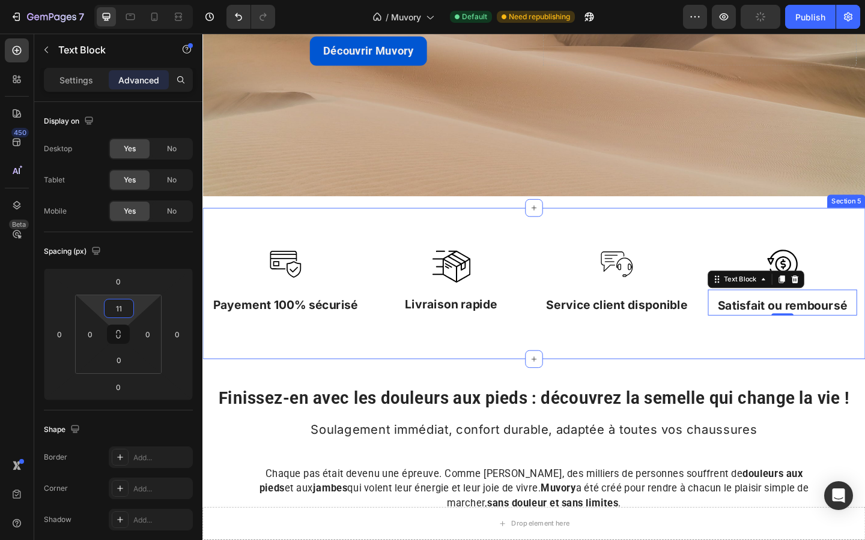
click at [362, 386] on div "Image Payement 100% sécurisé Text Block Image Livraison rapide Text Block Image…" at bounding box center [562, 305] width 721 height 165
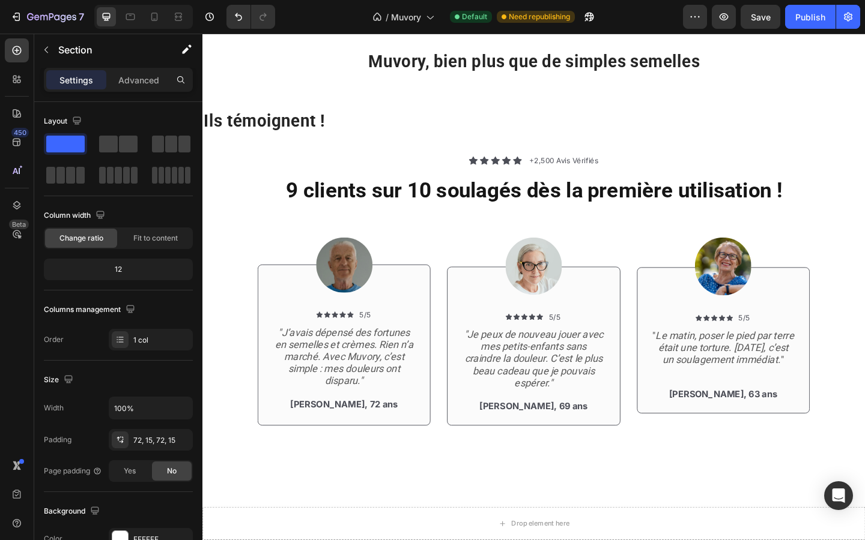
scroll to position [812, 0]
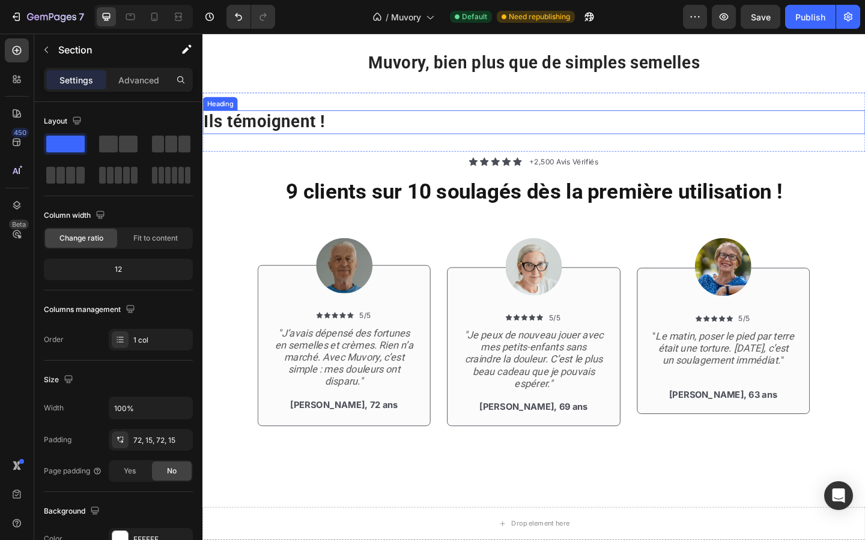
click at [322, 140] on strong "Ils témoignent !" at bounding box center [270, 129] width 132 height 21
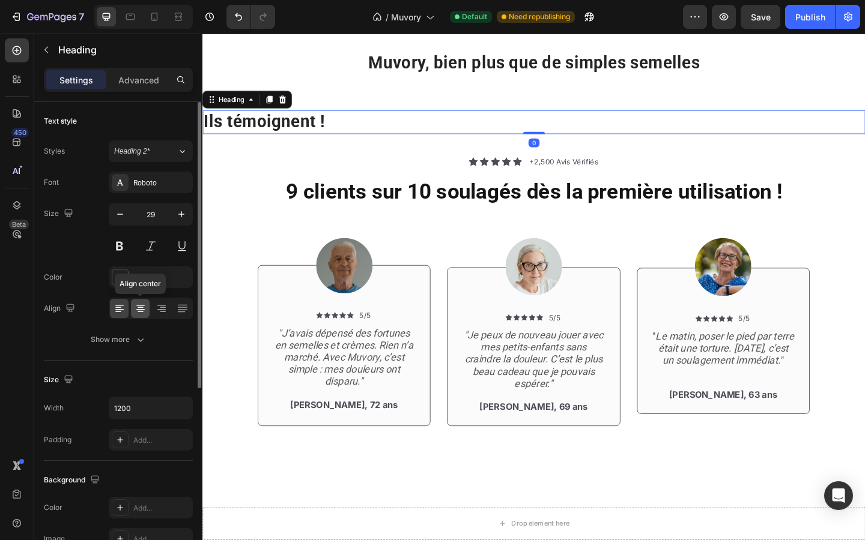
click at [138, 307] on icon at bounding box center [141, 309] width 12 height 12
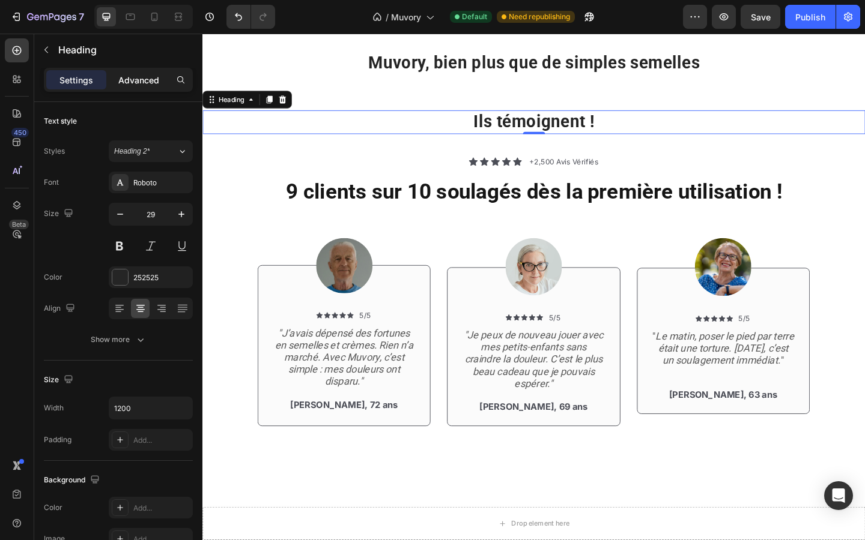
click at [145, 79] on p "Advanced" at bounding box center [138, 80] width 41 height 13
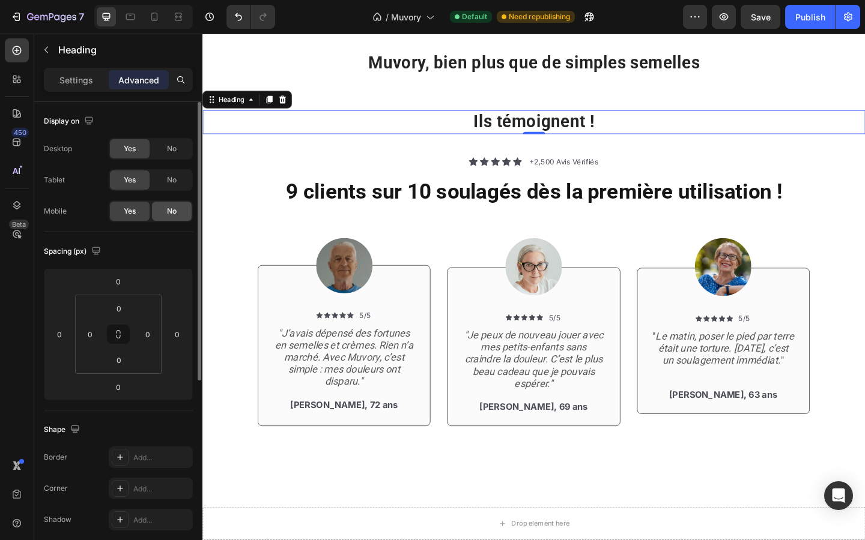
click at [171, 217] on div "No" at bounding box center [172, 211] width 40 height 19
click at [127, 207] on span "Yes" at bounding box center [130, 211] width 12 height 11
click at [169, 178] on span "No" at bounding box center [172, 180] width 10 height 11
click at [175, 152] on span "No" at bounding box center [172, 149] width 10 height 11
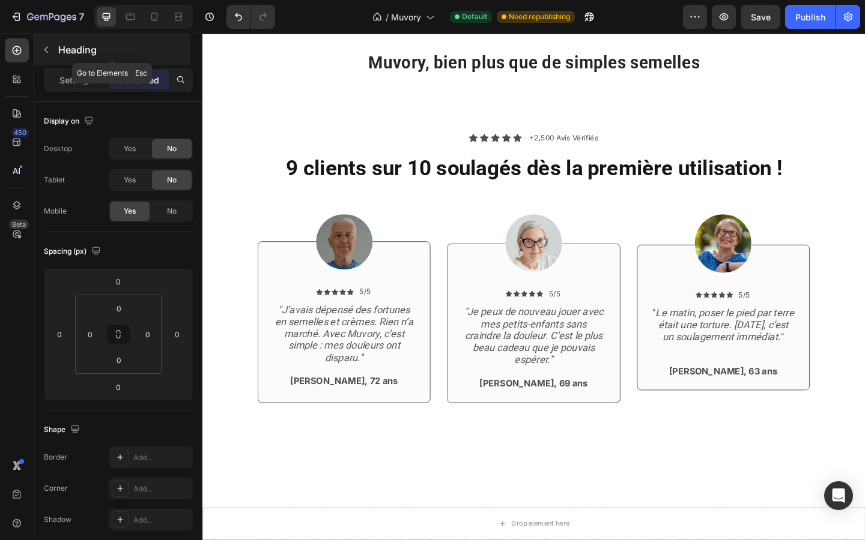
click at [49, 50] on icon "button" at bounding box center [46, 50] width 10 height 10
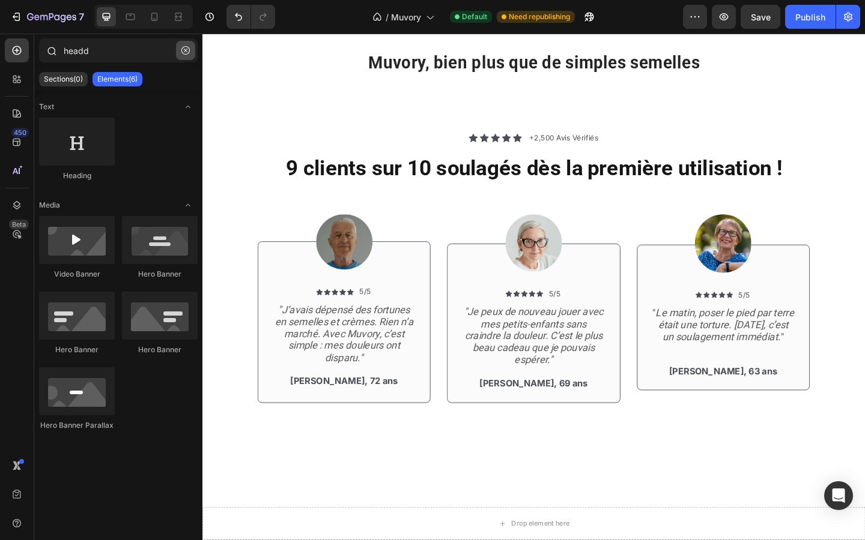
click at [184, 49] on icon "button" at bounding box center [185, 50] width 8 height 8
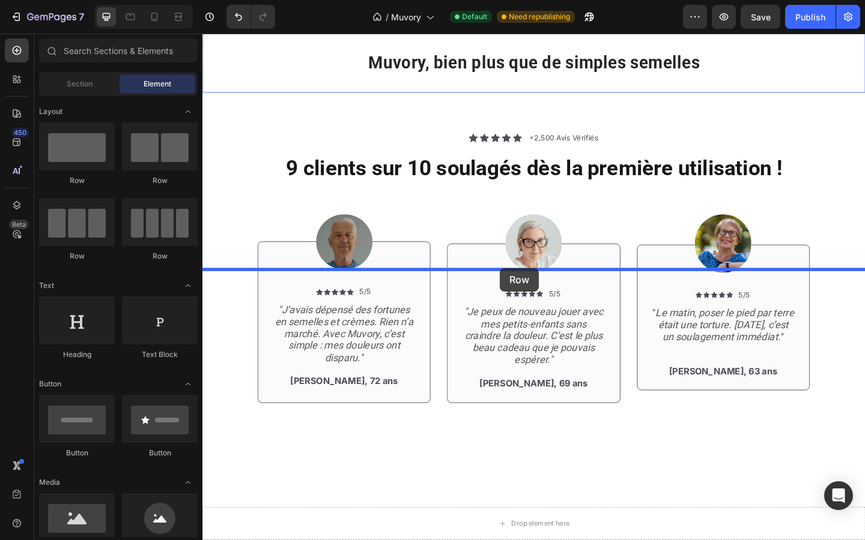
drag, startPoint x: 345, startPoint y: 185, endPoint x: 527, endPoint y: 289, distance: 209.5
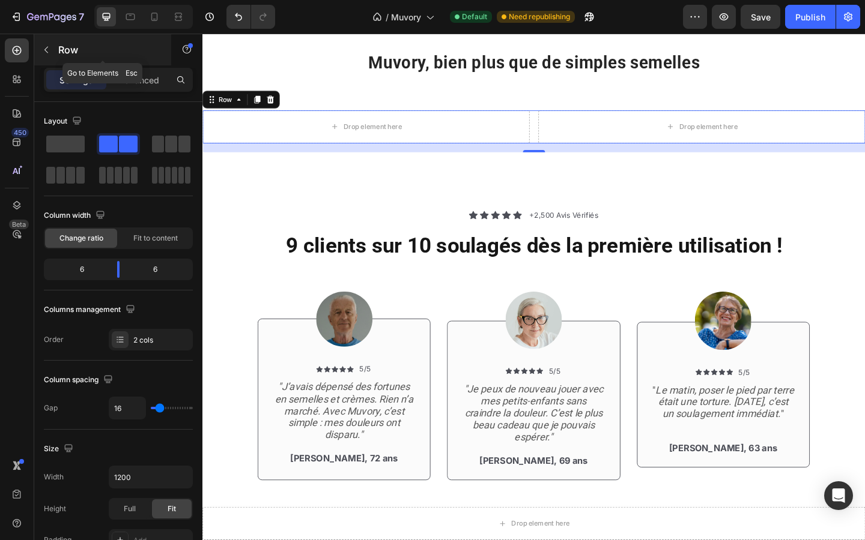
click at [47, 49] on icon "button" at bounding box center [46, 50] width 10 height 10
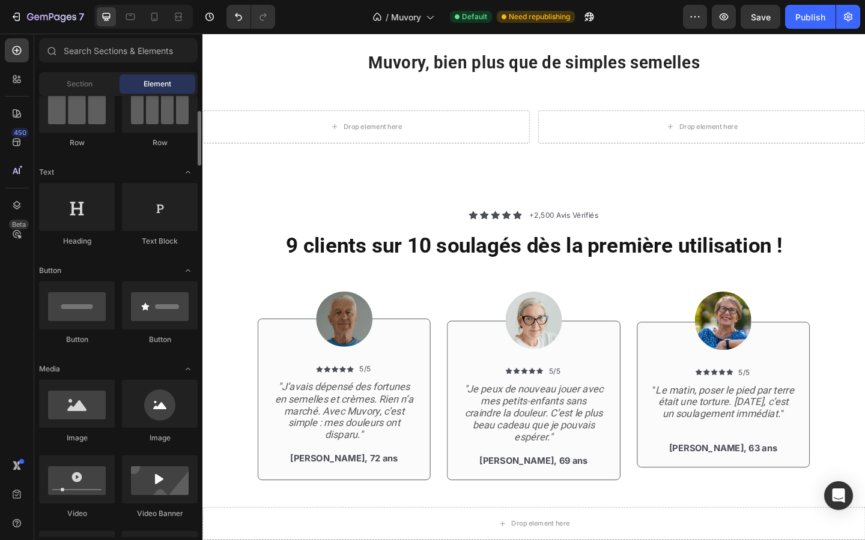
scroll to position [115, 0]
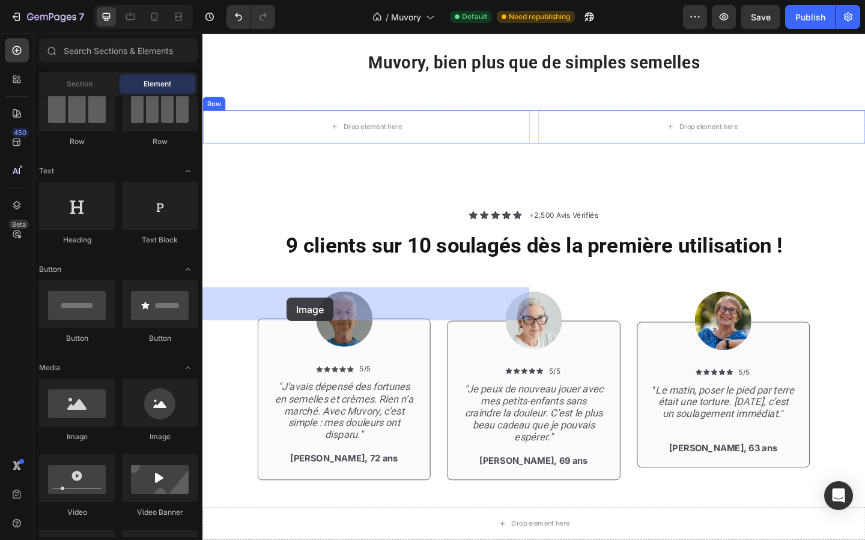
drag, startPoint x: 280, startPoint y: 435, endPoint x: 294, endPoint y: 321, distance: 114.9
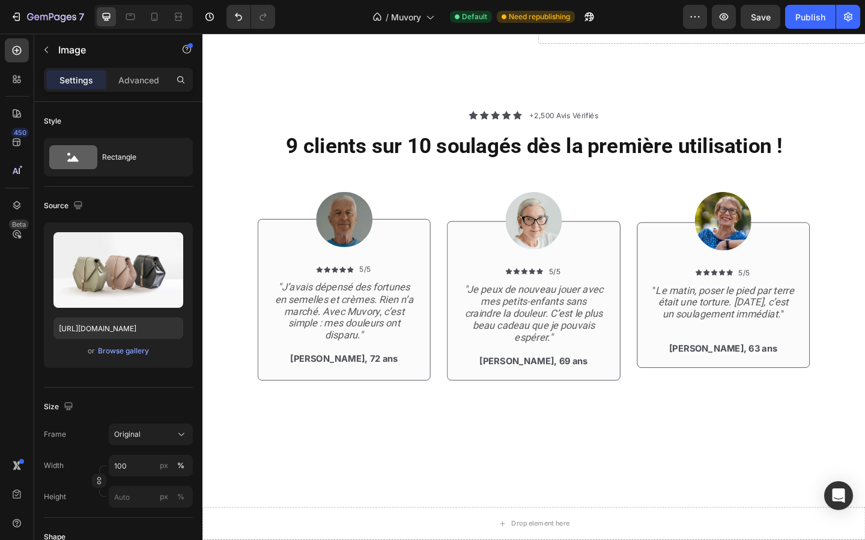
scroll to position [919, 0]
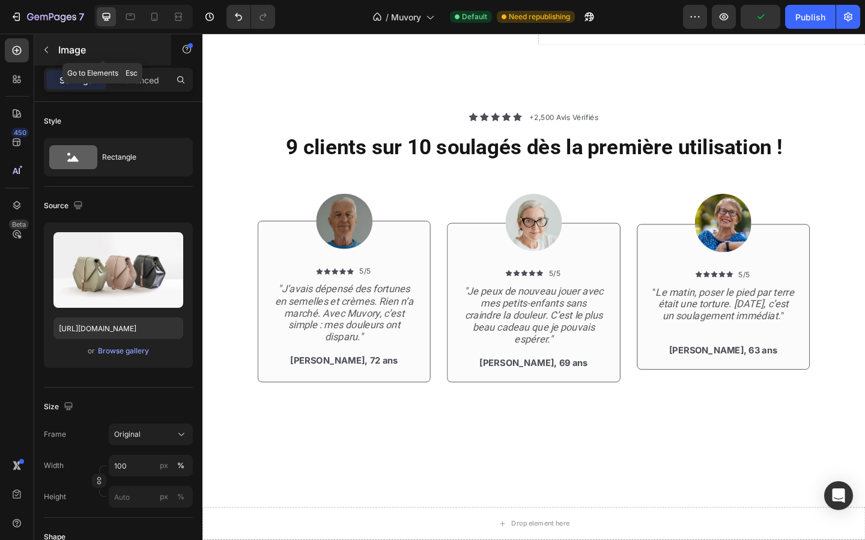
click at [49, 53] on icon "button" at bounding box center [46, 50] width 10 height 10
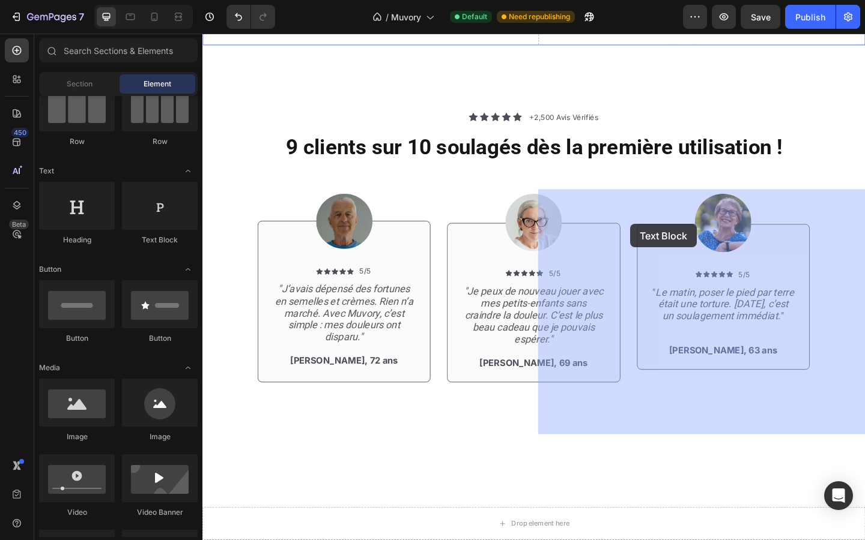
drag, startPoint x: 342, startPoint y: 246, endPoint x: 666, endPoint y: 240, distance: 323.7
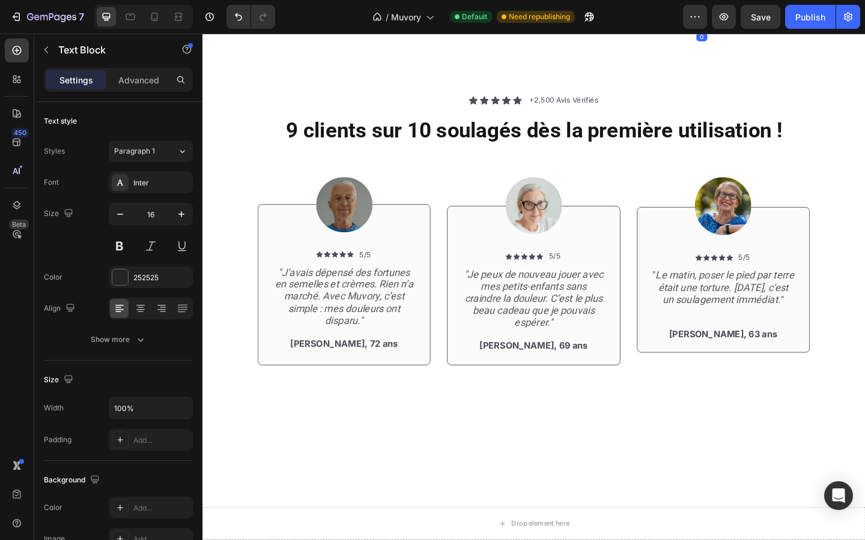
click at [622, 28] on div "Replace this text with your content" at bounding box center [746, 19] width 356 height 18
click at [622, 27] on p "Replace this text with your content" at bounding box center [745, 19] width 353 height 16
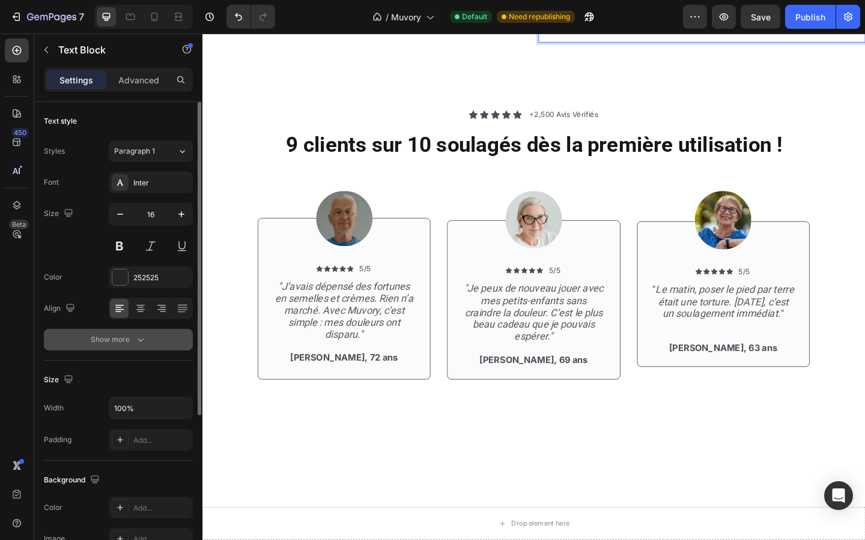
click at [133, 331] on button "Show more" at bounding box center [118, 340] width 149 height 22
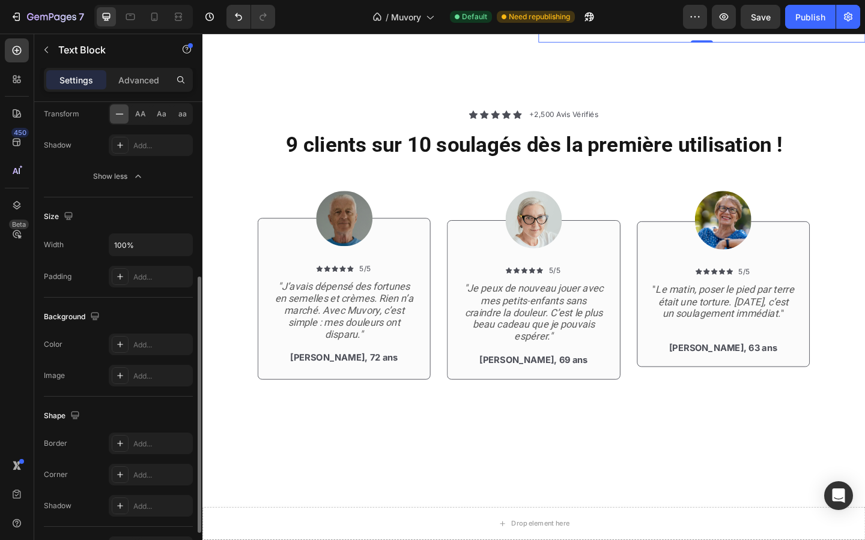
scroll to position [398, 0]
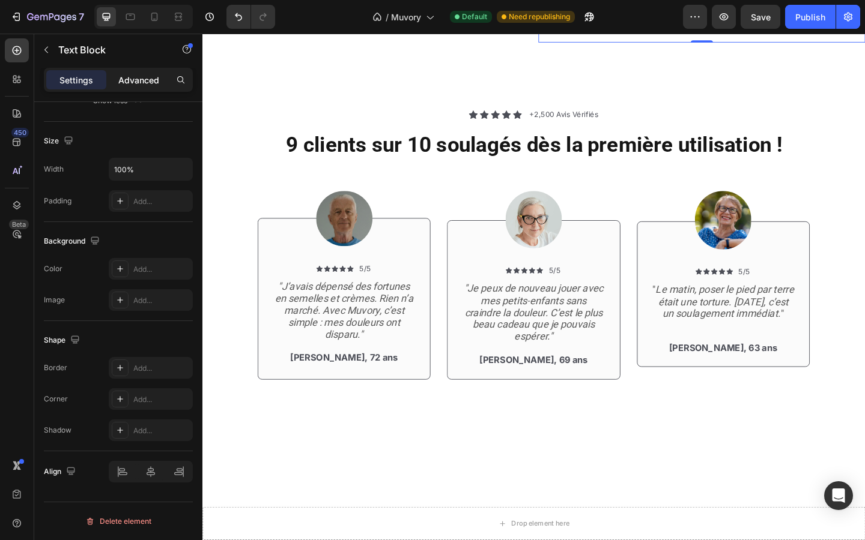
click at [126, 89] on div "Advanced" at bounding box center [139, 79] width 60 height 19
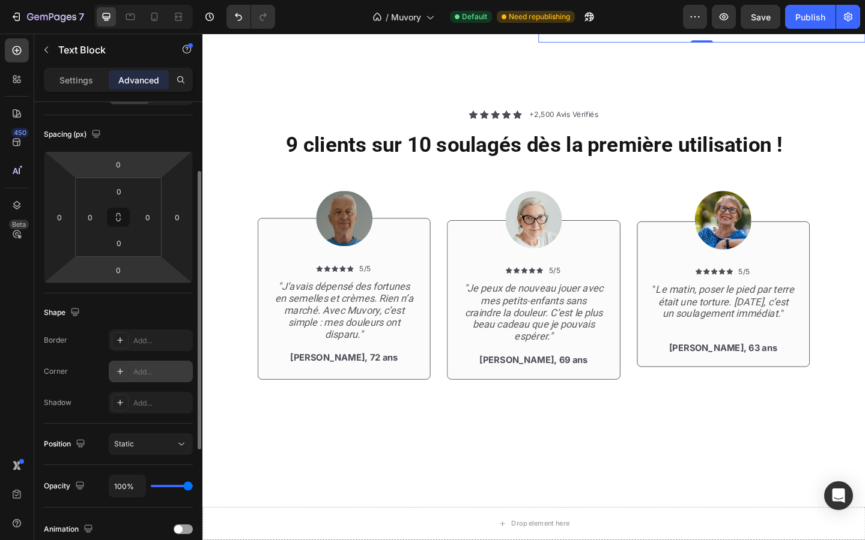
scroll to position [0, 0]
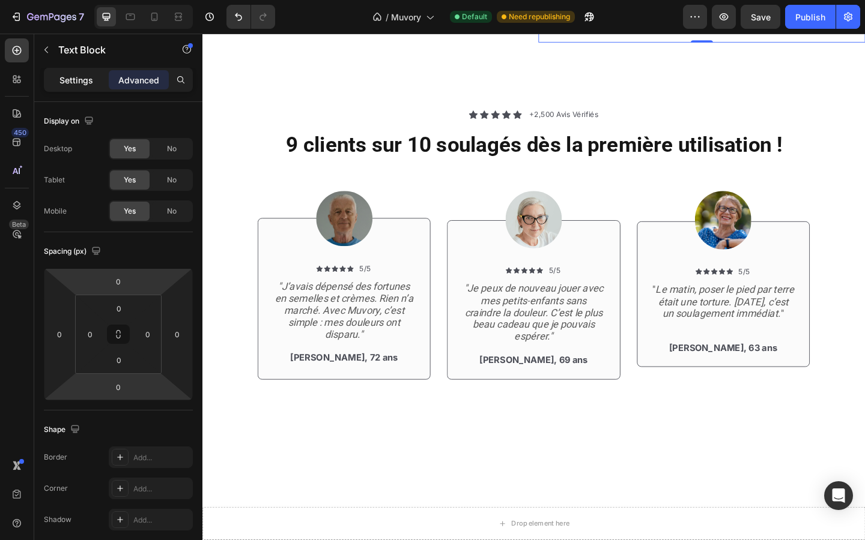
click at [75, 82] on p "Settings" at bounding box center [76, 80] width 34 height 13
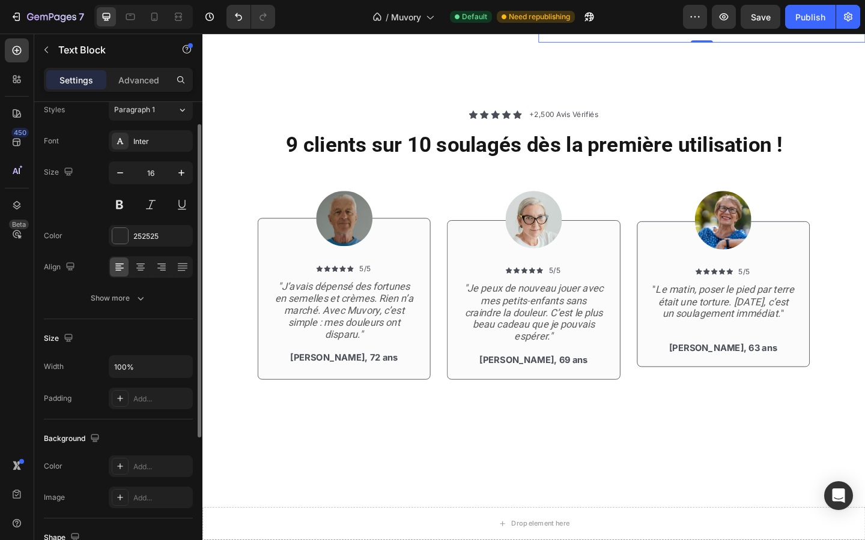
scroll to position [46, 0]
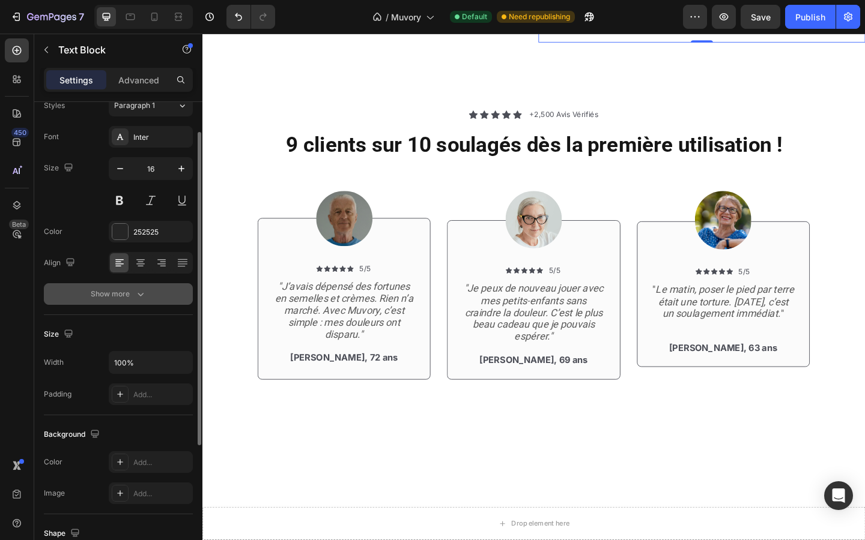
click at [109, 296] on div "Show more" at bounding box center [119, 294] width 56 height 12
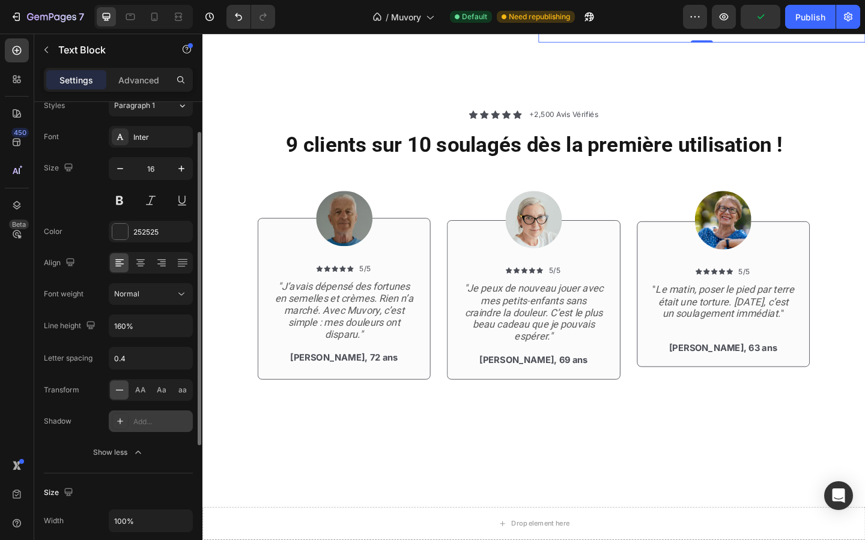
click at [145, 420] on div "Add..." at bounding box center [161, 422] width 56 height 11
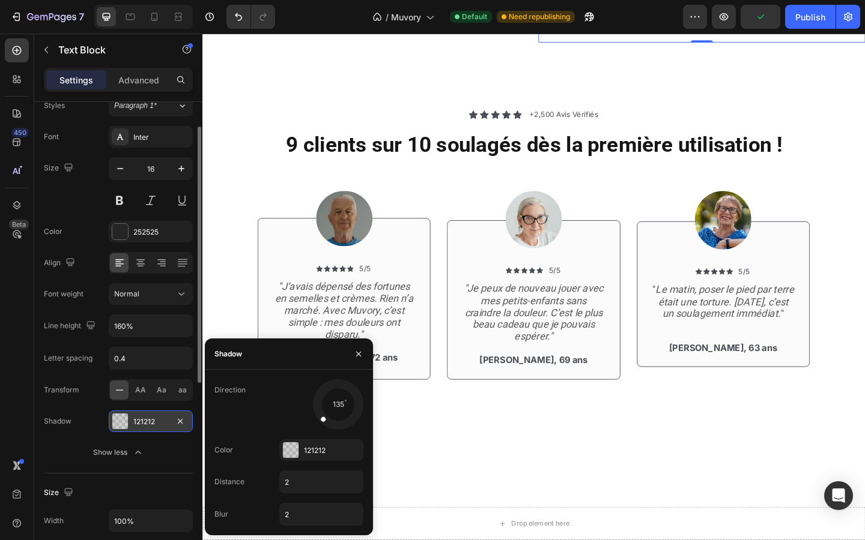
click at [145, 420] on div "121212" at bounding box center [150, 422] width 35 height 11
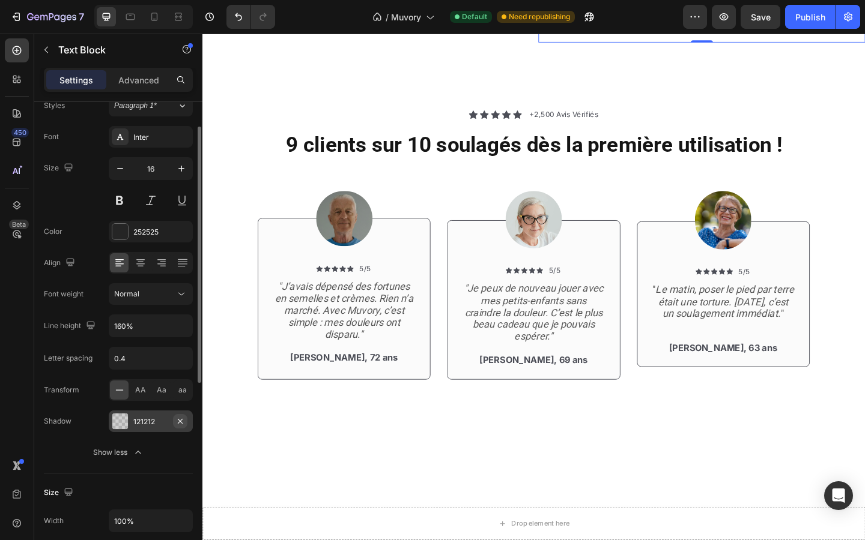
click at [186, 419] on button "button" at bounding box center [180, 421] width 14 height 14
click at [42, 48] on icon "button" at bounding box center [46, 50] width 10 height 10
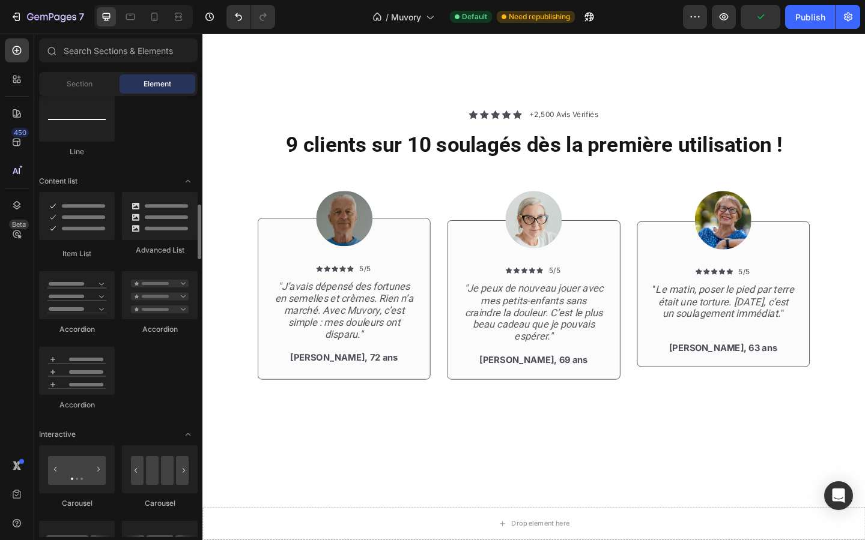
scroll to position [878, 0]
drag, startPoint x: 275, startPoint y: 253, endPoint x: 598, endPoint y: 238, distance: 323.5
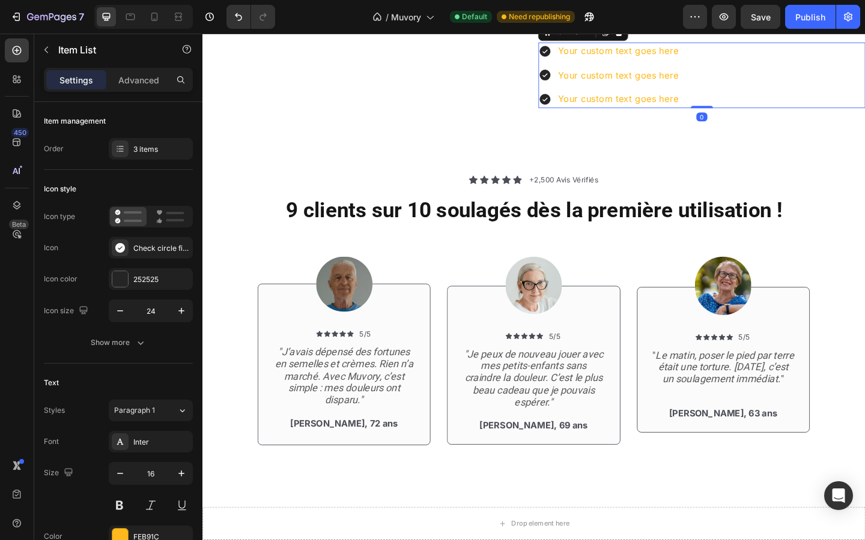
click at [605, 62] on div "Your custom text goes here" at bounding box center [654, 52] width 135 height 19
click at [605, 61] on p "Your custom text goes here" at bounding box center [654, 53] width 131 height 16
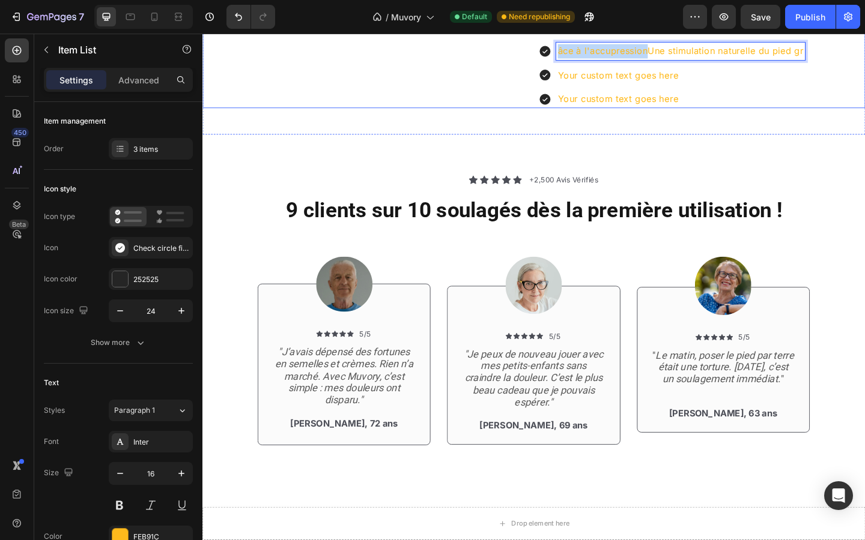
drag, startPoint x: 686, startPoint y: 247, endPoint x: 550, endPoint y: 249, distance: 135.7
click at [550, 115] on div "Image En choisissant Muvory, vous profitez immédiatement de : Text Block âce à …" at bounding box center [562, 62] width 721 height 104
click at [760, 62] on div "Une stimulation naturelle du pied gr" at bounding box center [673, 52] width 173 height 19
click at [722, 87] on p "Your custom text goes here" at bounding box center [720, 79] width 262 height 16
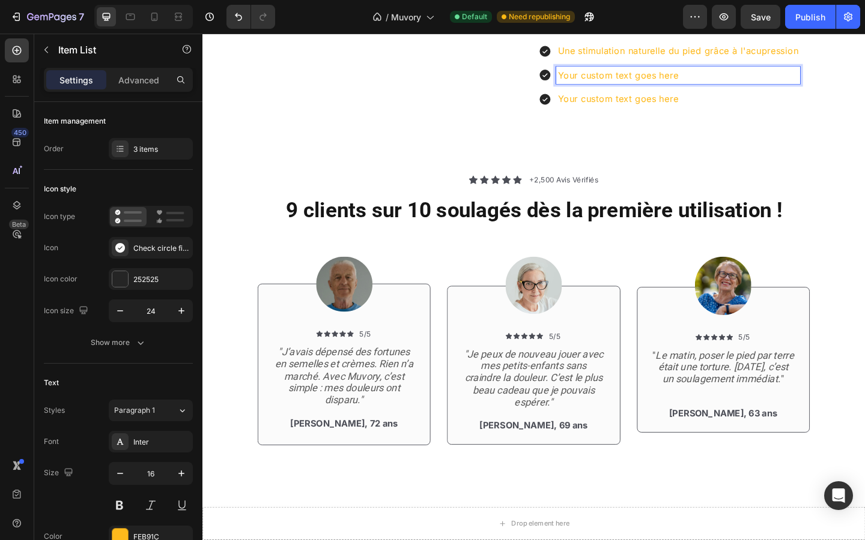
click at [722, 87] on p "Your custom text goes here" at bounding box center [720, 79] width 262 height 16
click at [683, 113] on p "Your custom text goes here" at bounding box center [743, 105] width 308 height 16
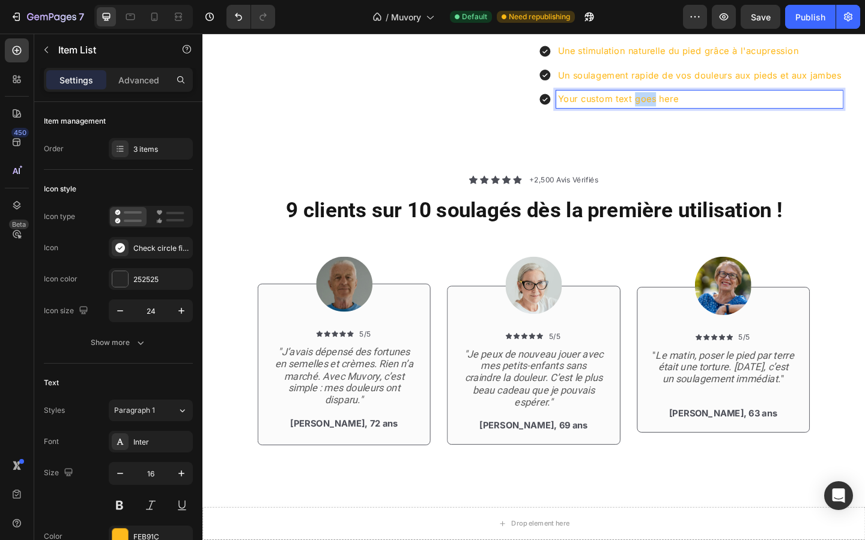
click at [683, 113] on p "Your custom text goes here" at bounding box center [743, 105] width 308 height 16
click at [132, 147] on div "3 items" at bounding box center [151, 149] width 84 height 22
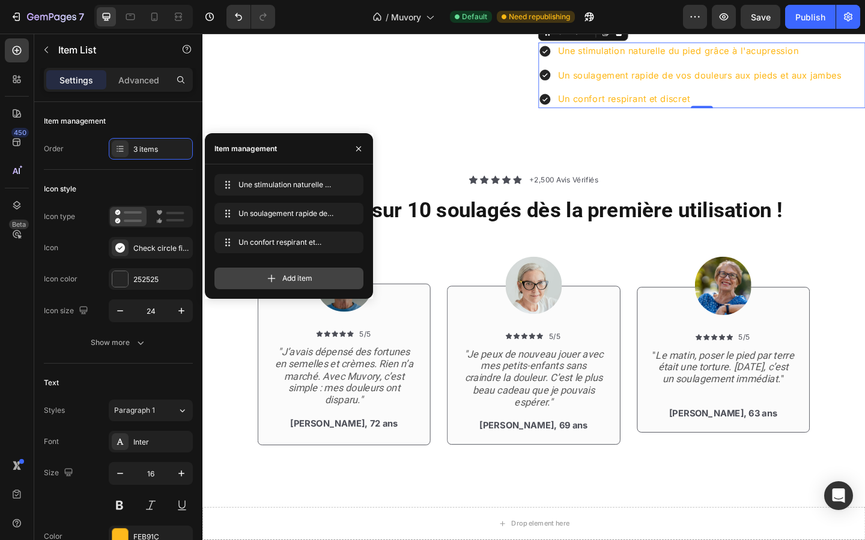
click at [244, 280] on div "Add item" at bounding box center [288, 279] width 149 height 22
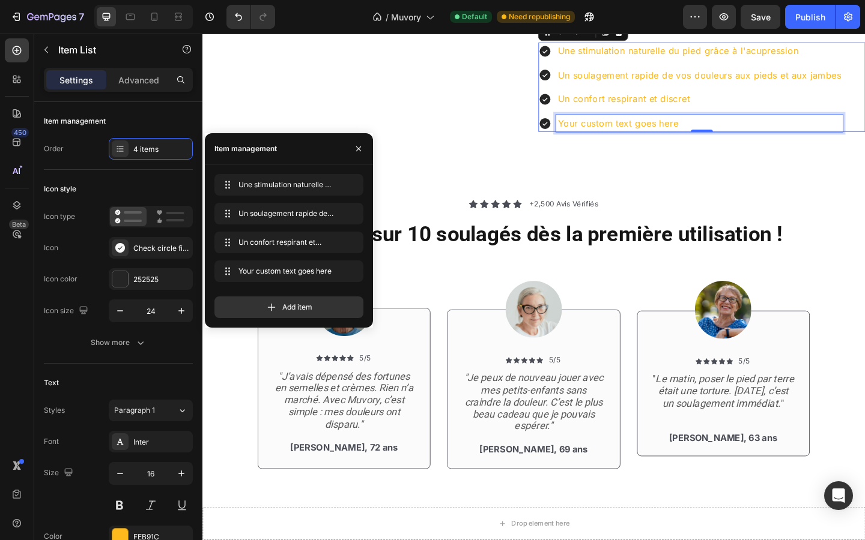
click at [618, 141] on div "Your custom text goes here" at bounding box center [743, 131] width 312 height 19
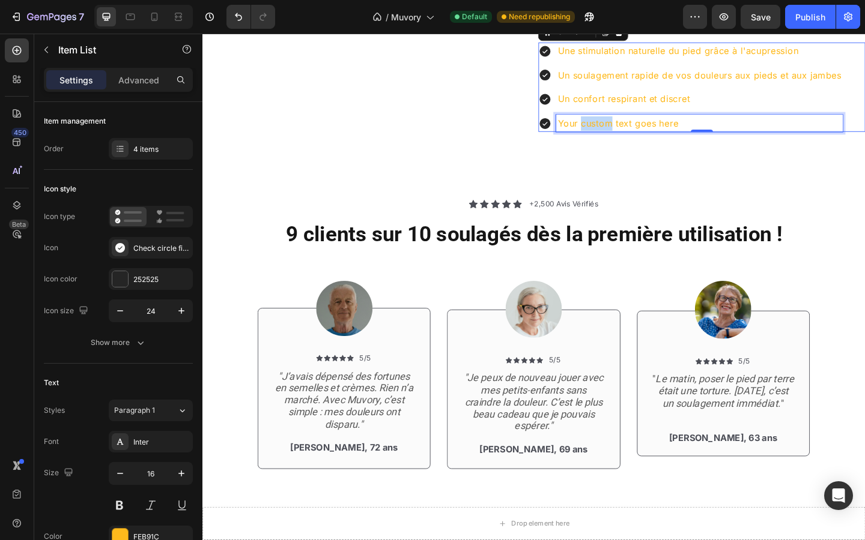
click at [618, 139] on p "Your custom text goes here" at bounding box center [743, 132] width 308 height 16
click at [689, 139] on p "Un meilleur soutiend e votre voûte plantaire" at bounding box center [743, 132] width 308 height 16
click at [808, 139] on p "Un meilleur soutiend de votre voûte plantaire" at bounding box center [743, 132] width 308 height 16
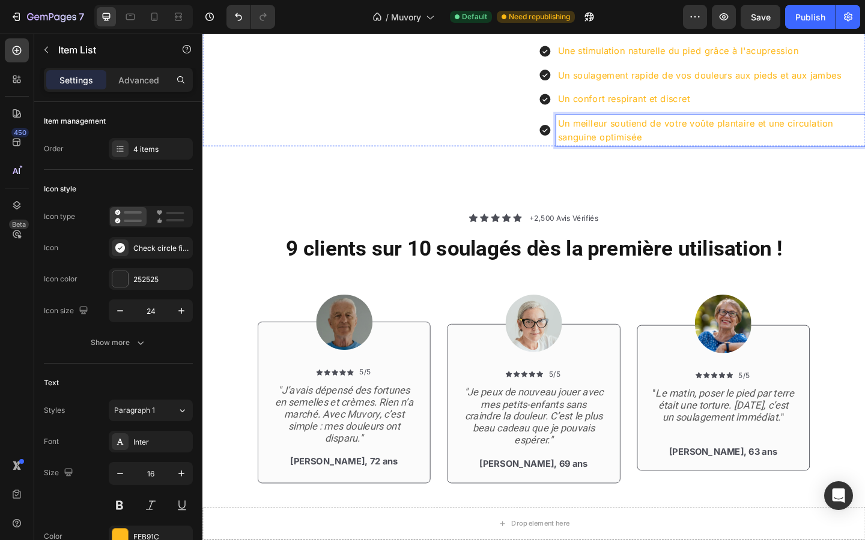
click at [529, 10] on img at bounding box center [380, 10] width 356 height 0
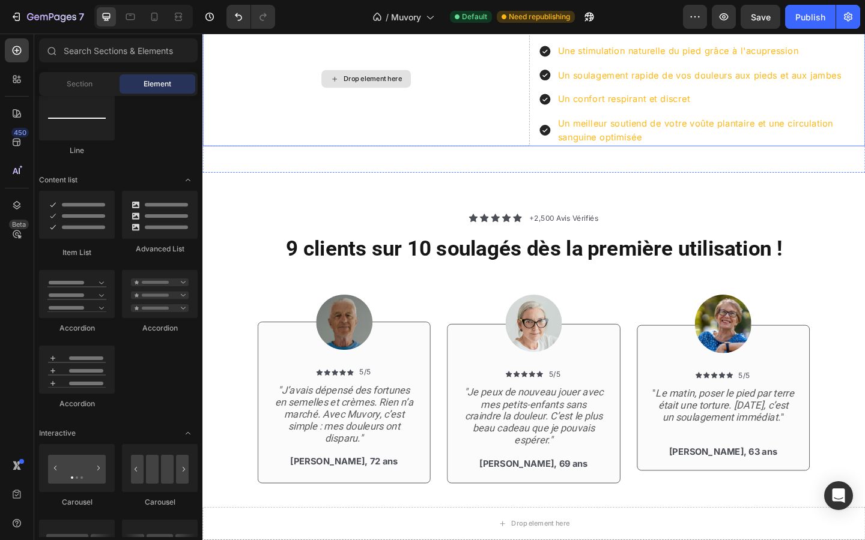
click at [341, 156] on div "Drop element here" at bounding box center [380, 83] width 356 height 146
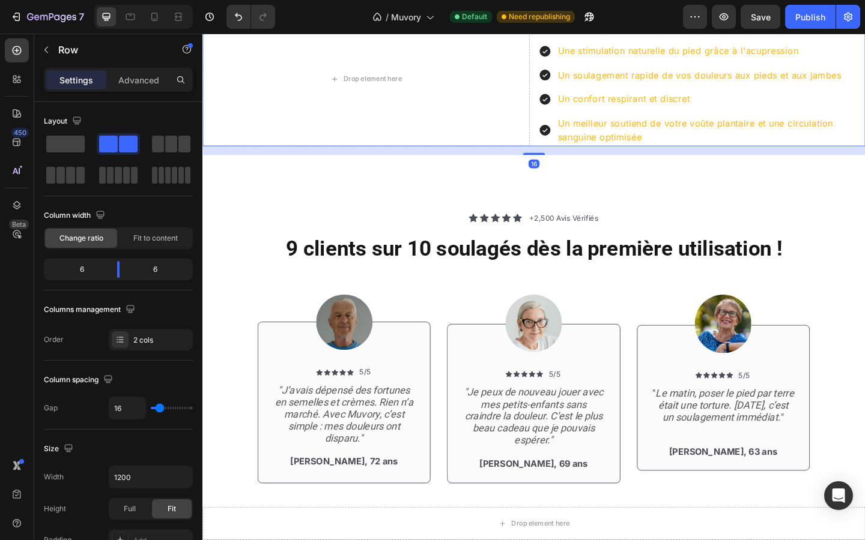
click at [566, 156] on div "Drop element here En choisissant Muvory, vous profitez immédiatement de : Text …" at bounding box center [562, 83] width 721 height 146
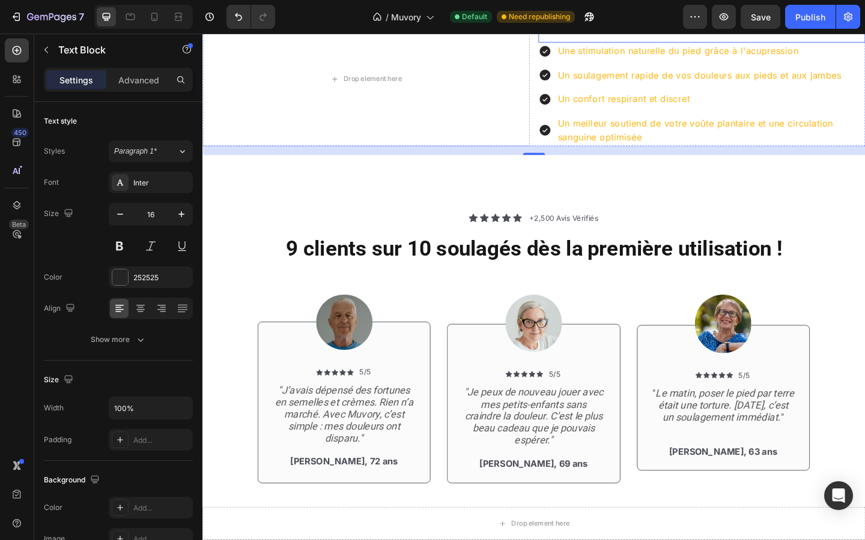
click at [584, 27] on p "En choisissant Muvory, vous profitez immédiatement de :" at bounding box center [745, 19] width 353 height 16
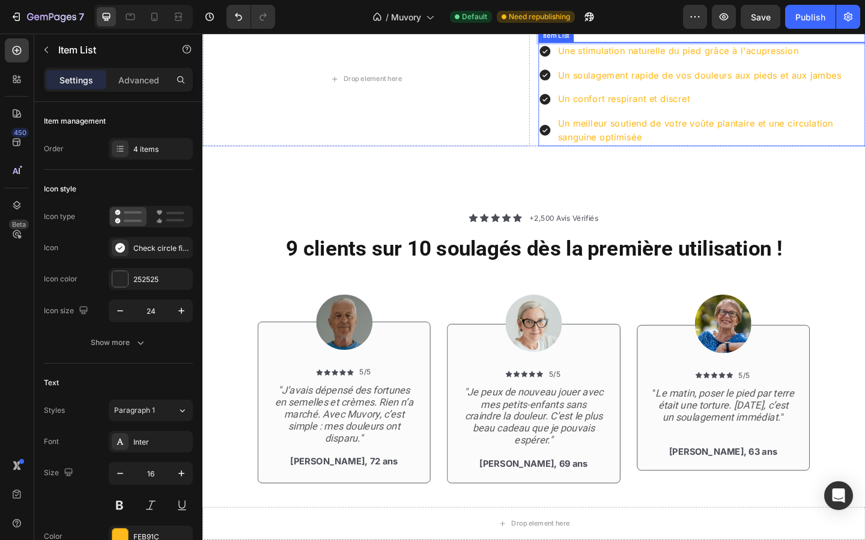
click at [640, 61] on p "Une stimulation naturelle du pied grâce à l'acupression" at bounding box center [755, 53] width 333 height 16
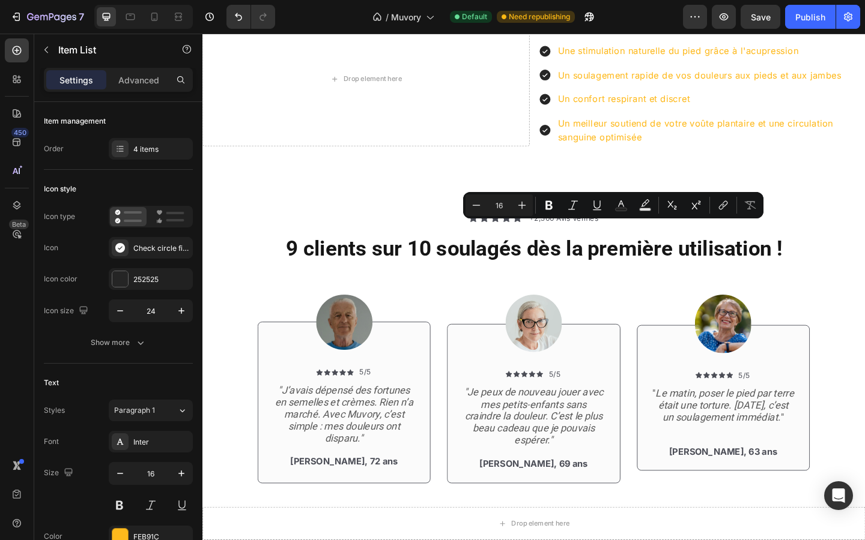
click at [631, 156] on div "Une stimulation naturelle du pied grâce à l'acupression Un soulagement rapide d…" at bounding box center [746, 99] width 356 height 113
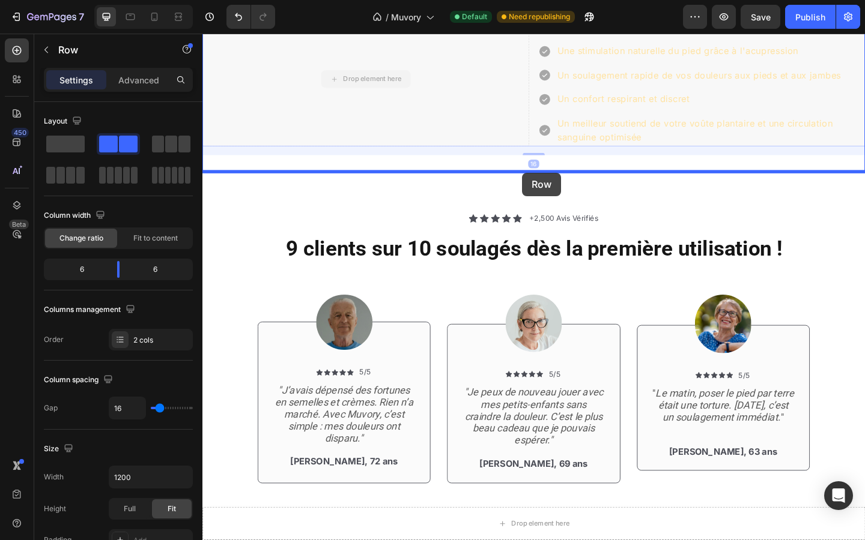
drag, startPoint x: 494, startPoint y: 255, endPoint x: 550, endPoint y: 185, distance: 89.7
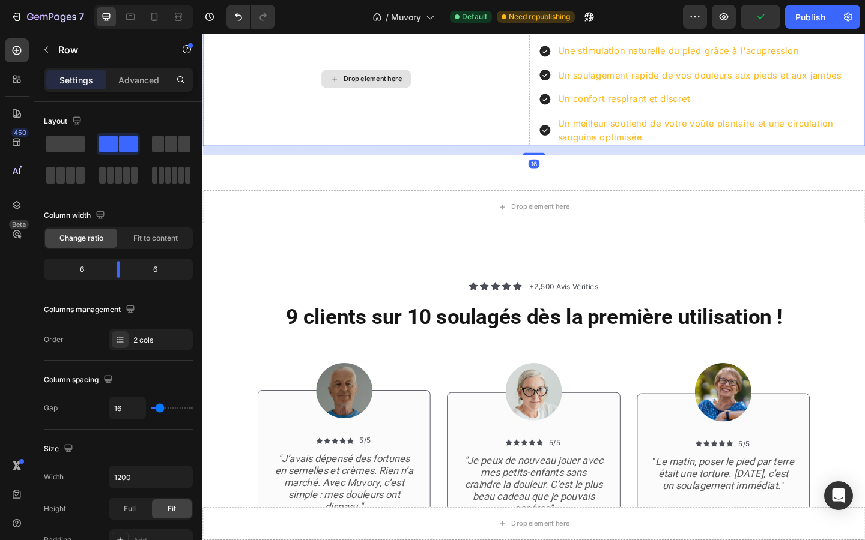
click at [271, 156] on div "Drop element here" at bounding box center [380, 83] width 356 height 146
click at [544, 156] on div "Drop element here" at bounding box center [380, 83] width 356 height 146
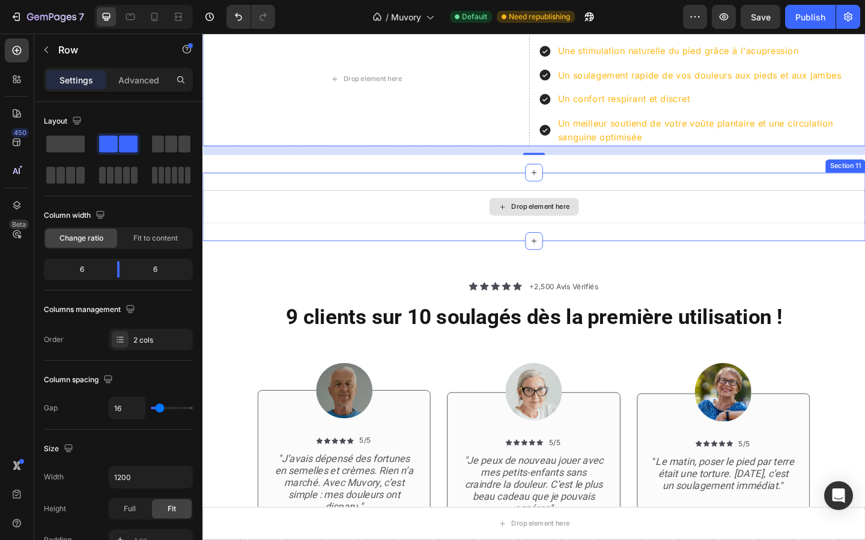
drag, startPoint x: 266, startPoint y: 175, endPoint x: 528, endPoint y: 404, distance: 347.8
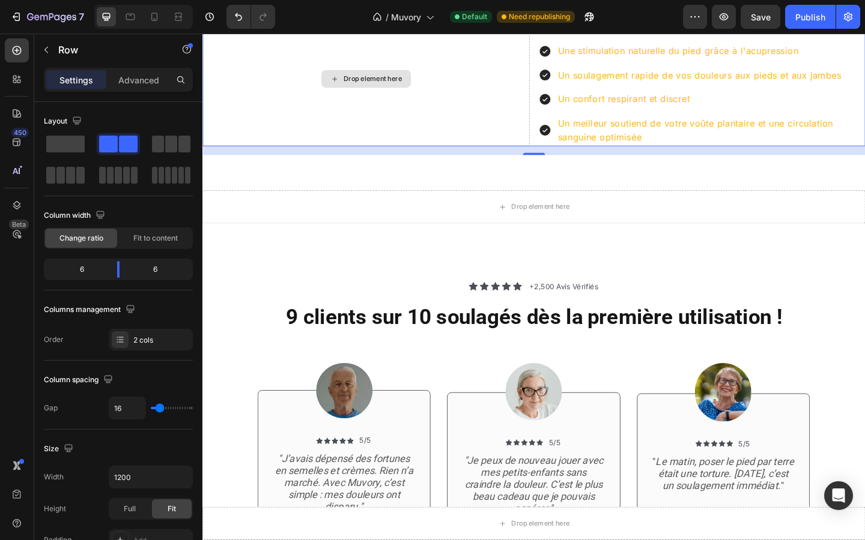
drag, startPoint x: 261, startPoint y: 179, endPoint x: 288, endPoint y: 289, distance: 113.3
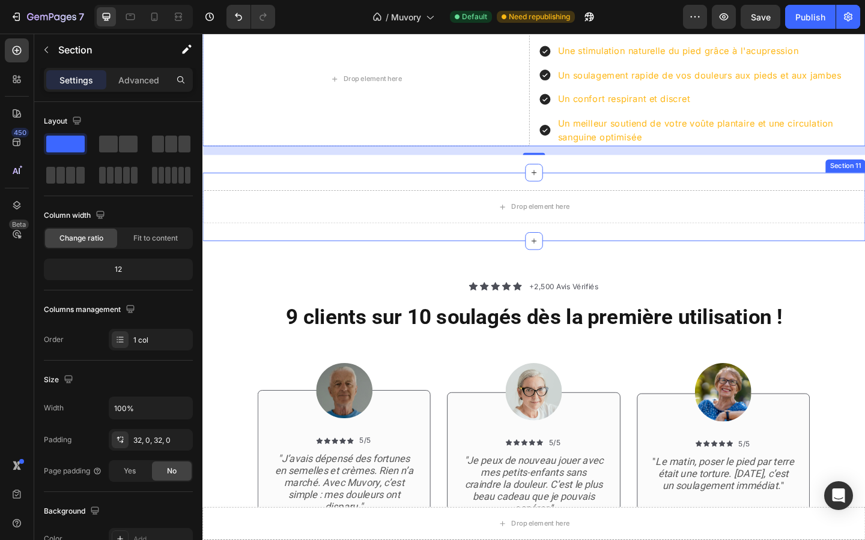
click at [434, 259] on div "Drop element here Section 11" at bounding box center [562, 222] width 721 height 74
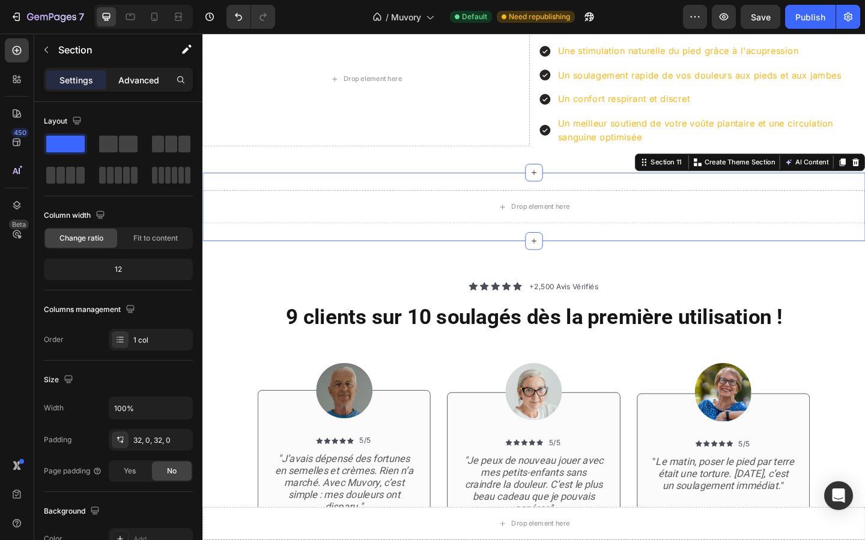
click at [139, 77] on p "Advanced" at bounding box center [138, 80] width 41 height 13
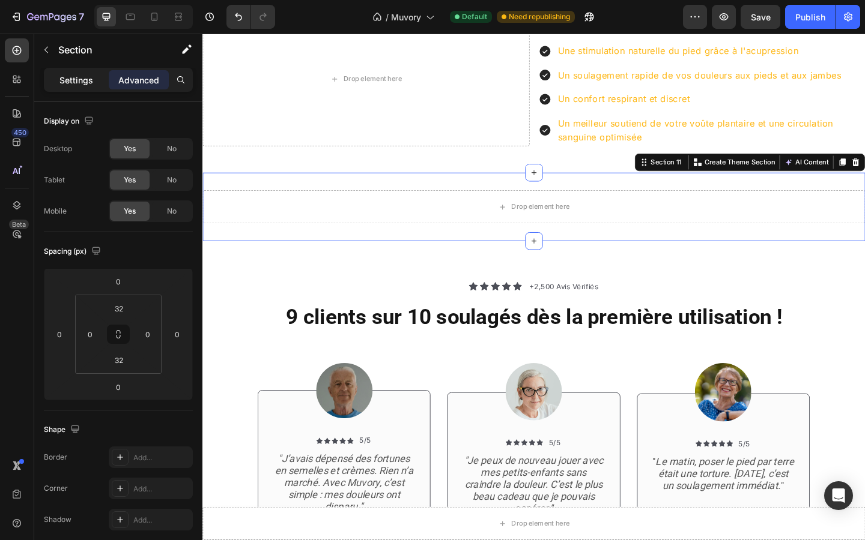
click at [80, 75] on p "Settings" at bounding box center [76, 80] width 34 height 13
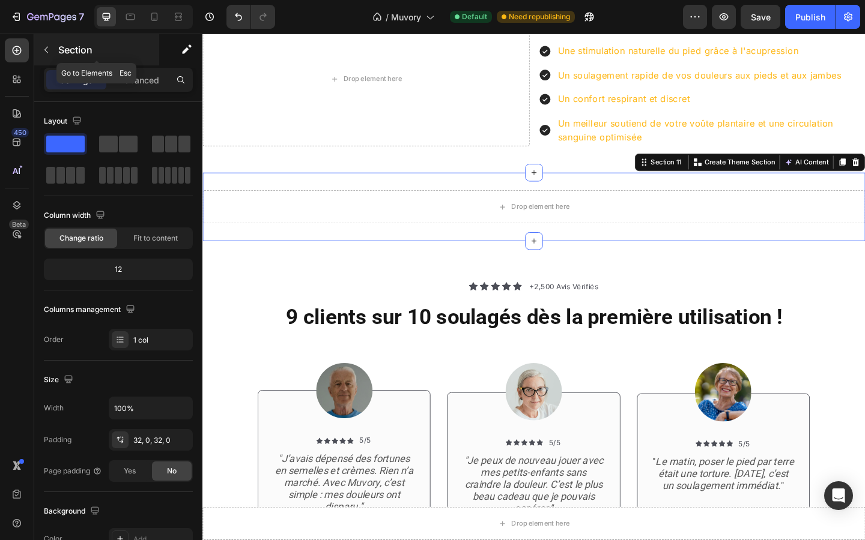
click at [51, 46] on button "button" at bounding box center [46, 49] width 19 height 19
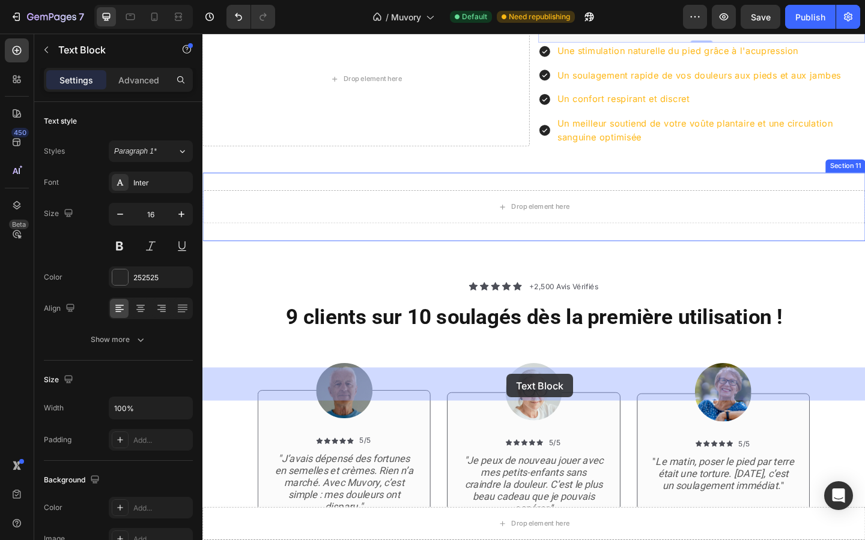
drag, startPoint x: 619, startPoint y: 217, endPoint x: 533, endPoint y: 403, distance: 205.3
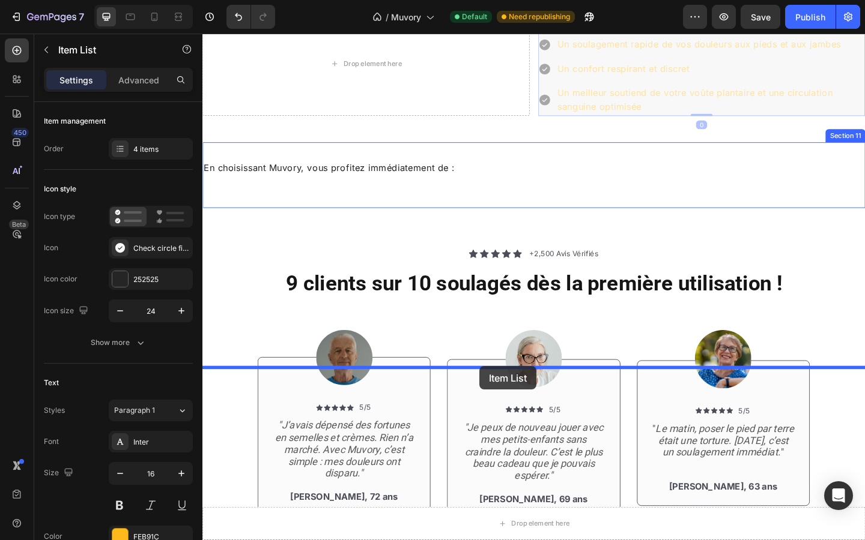
drag, startPoint x: 583, startPoint y: 248, endPoint x: 504, endPoint y: 396, distance: 167.7
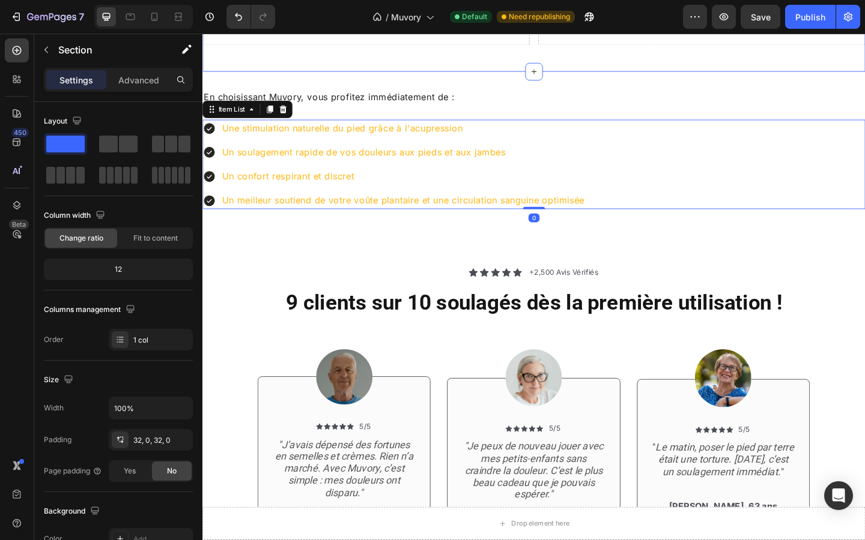
click at [574, 75] on div "Drop element here Drop element here Row Section 10" at bounding box center [562, 33] width 721 height 84
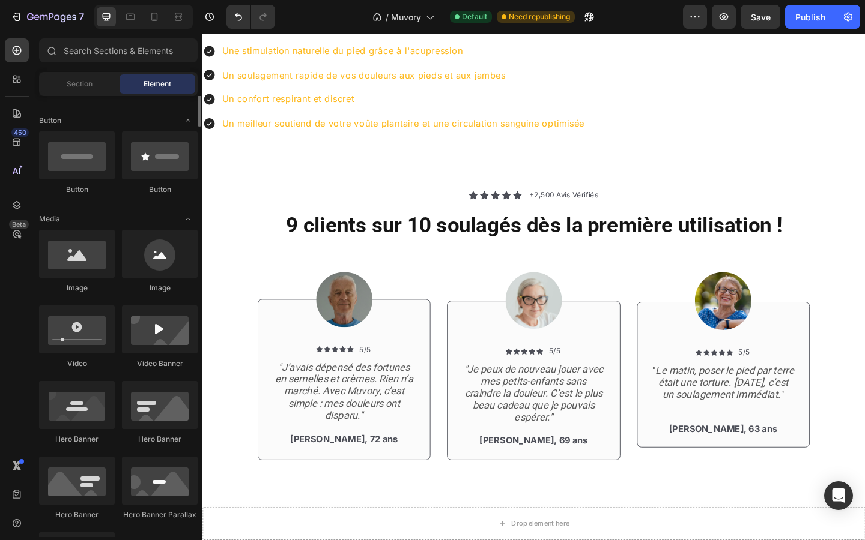
scroll to position [190, 0]
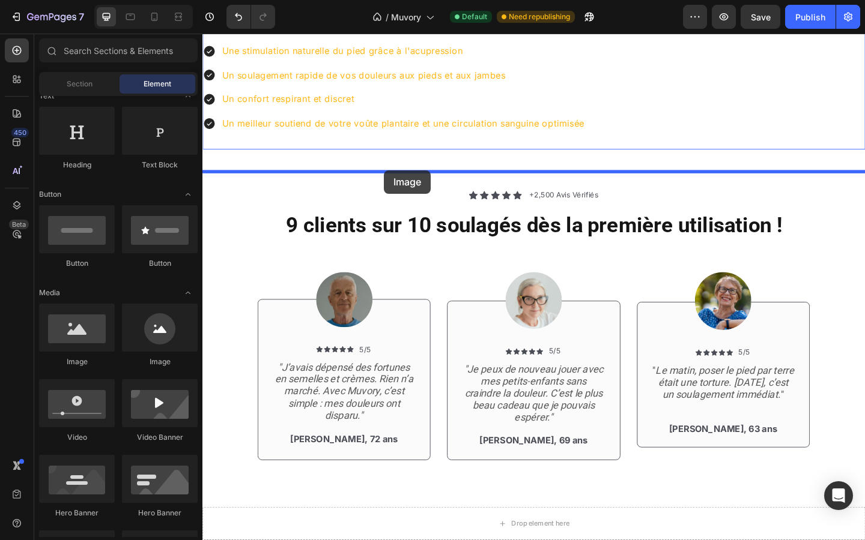
drag, startPoint x: 279, startPoint y: 363, endPoint x: 401, endPoint y: 182, distance: 218.0
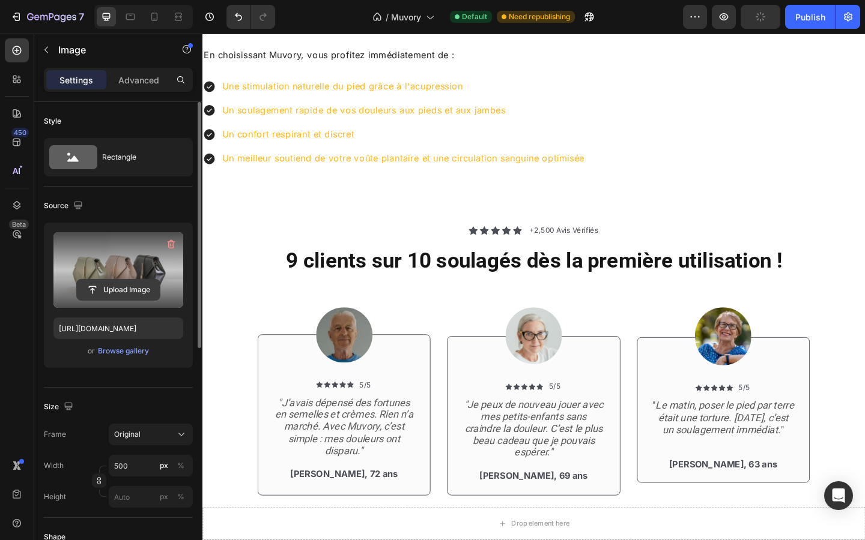
click at [132, 280] on input "file" at bounding box center [118, 290] width 83 height 20
click at [94, 289] on input "file" at bounding box center [118, 290] width 83 height 20
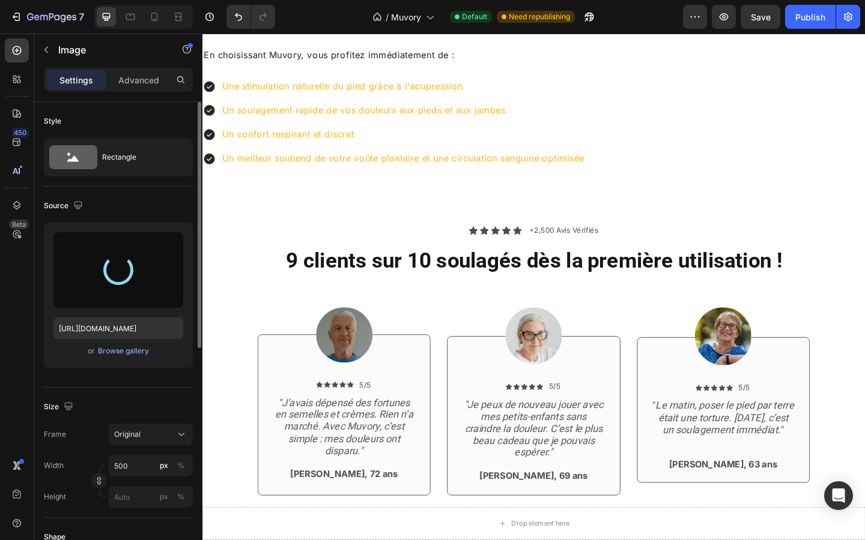
type input "[URL][DOMAIN_NAME]"
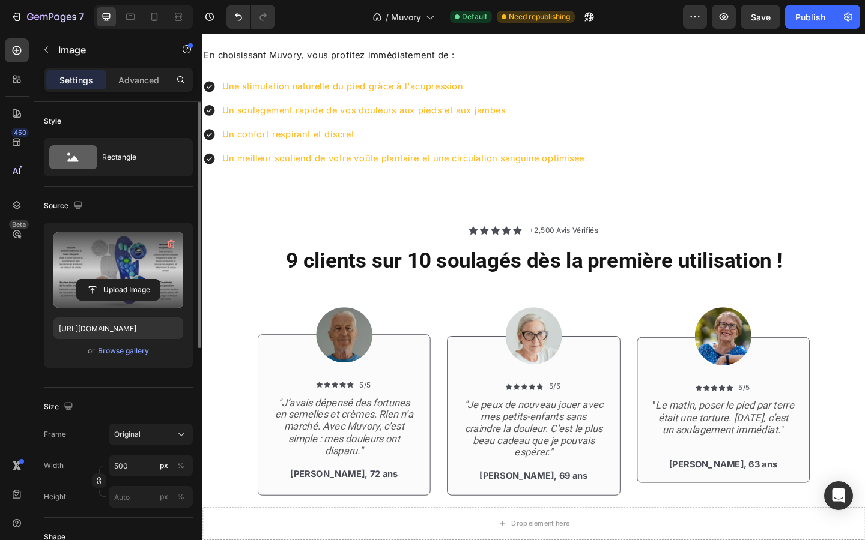
click at [574, 10] on img at bounding box center [563, 10] width 300 height 0
click at [404, 10] on div at bounding box center [562, 10] width 721 height 0
click at [129, 464] on input "500" at bounding box center [151, 466] width 84 height 22
type input "1"
type input "800"
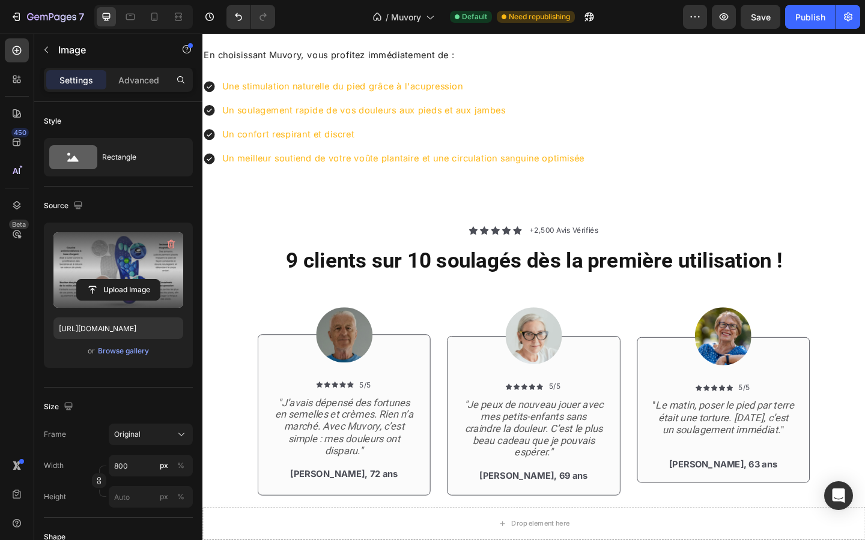
click at [297, 10] on div at bounding box center [562, 10] width 721 height 0
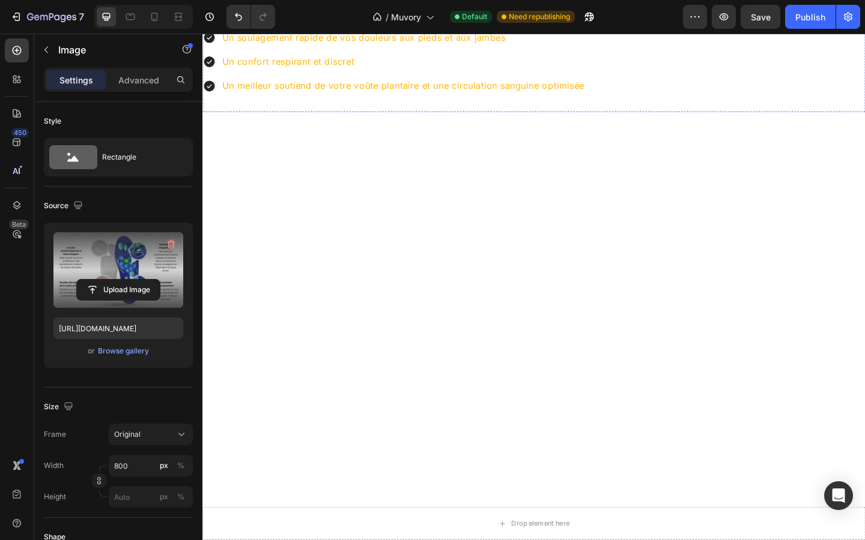
scroll to position [999, 0]
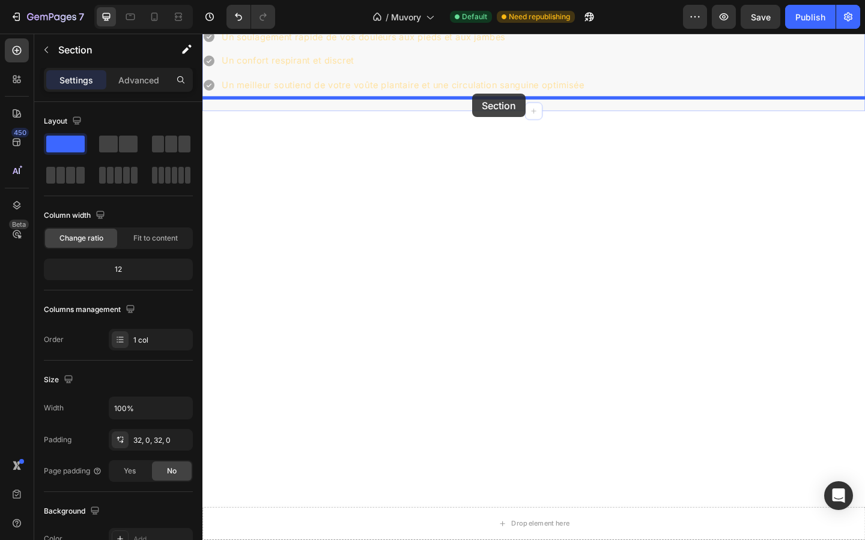
drag, startPoint x: 522, startPoint y: 417, endPoint x: 496, endPoint y: 99, distance: 319.3
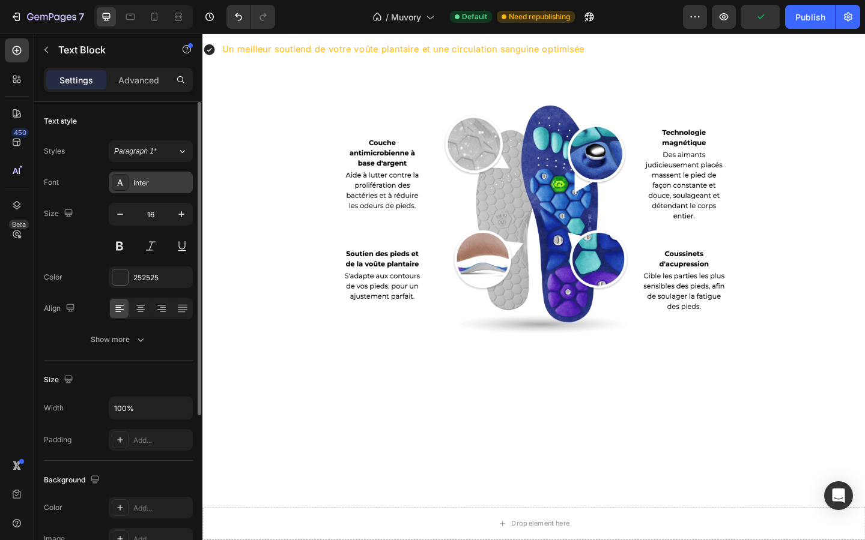
click at [144, 181] on div "Inter" at bounding box center [161, 183] width 56 height 11
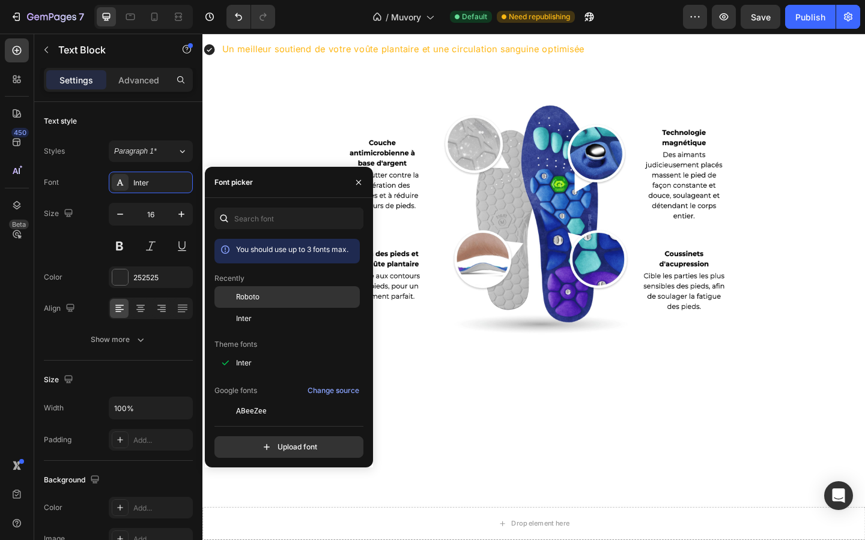
click at [247, 296] on span "Roboto" at bounding box center [247, 297] width 23 height 11
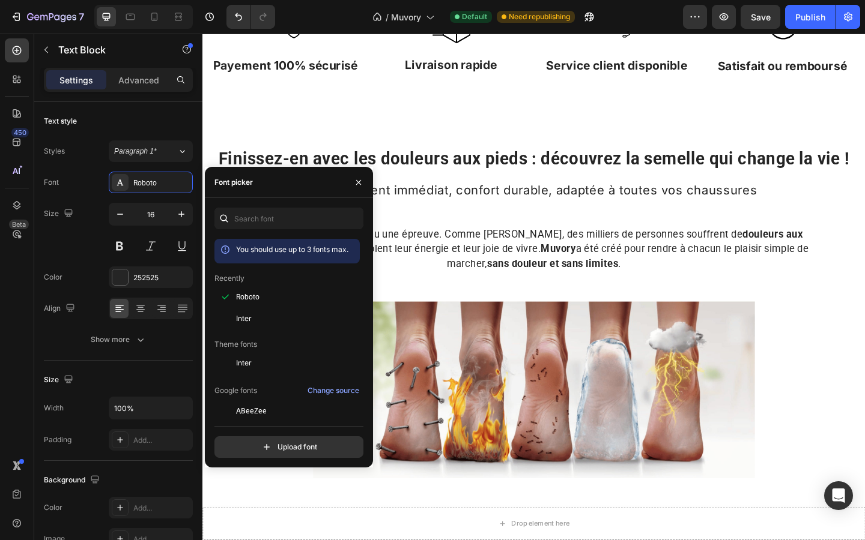
scroll to position [479, 0]
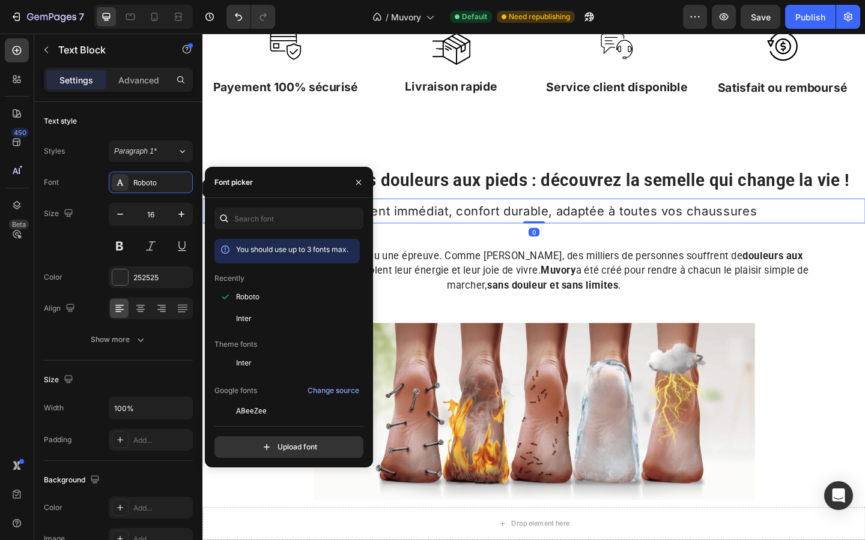
click at [526, 220] on span "Soulagement immédiat, confort durable, adaptée à toutes vos chaussures" at bounding box center [562, 227] width 485 height 16
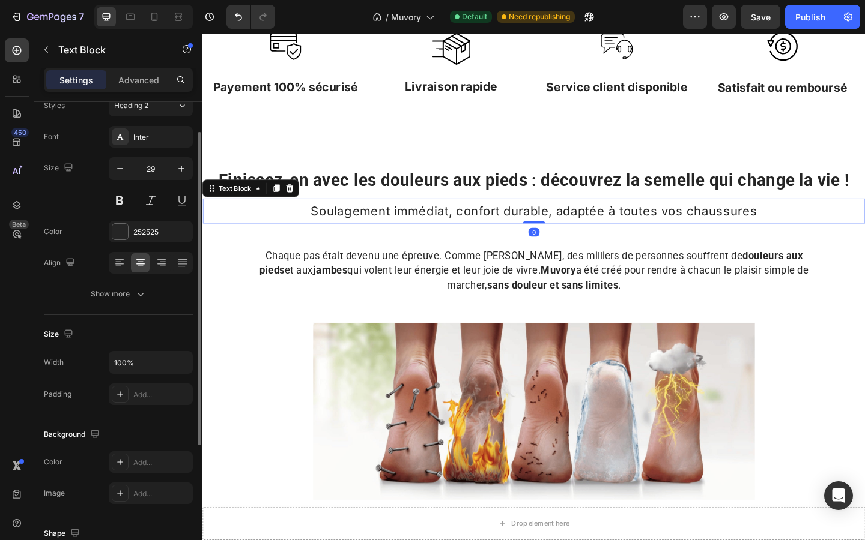
click at [526, 220] on span "Soulagement immédiat, confort durable, adaptée à toutes vos chaussures" at bounding box center [562, 227] width 485 height 16
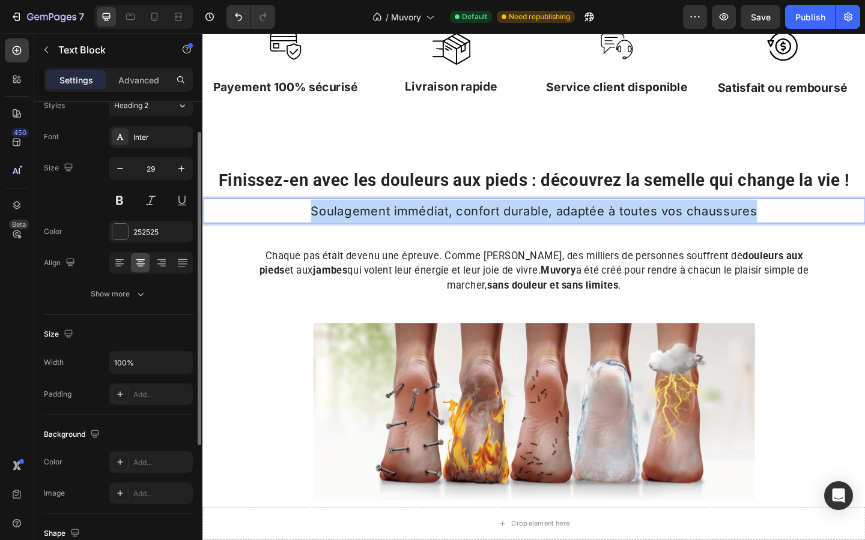
click at [526, 220] on span "Soulagement immédiat, confort durable, adaptée à toutes vos chaussures" at bounding box center [562, 227] width 485 height 16
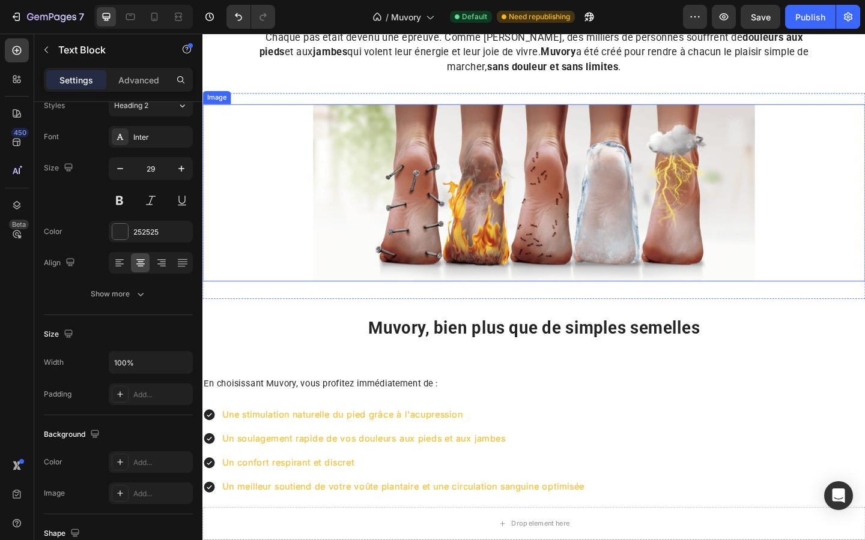
scroll to position [766, 0]
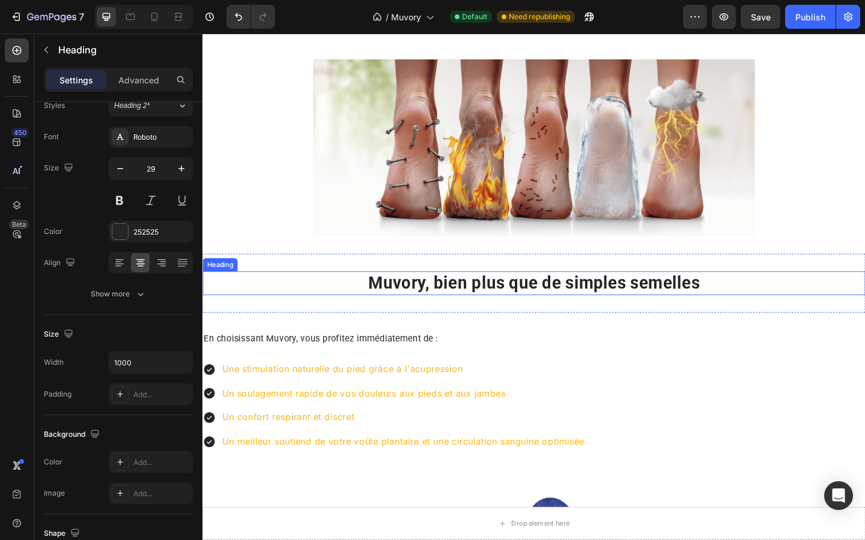
click at [489, 300] on strong "Muvory, bien plus que de simples semelles" at bounding box center [563, 304] width 361 height 21
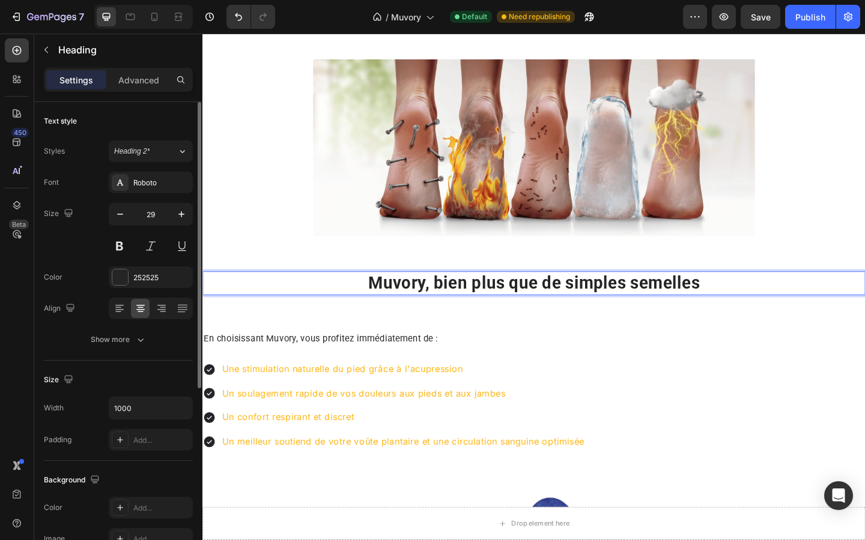
click at [489, 300] on strong "Muvory, bien plus que de simples semelles" at bounding box center [563, 304] width 361 height 21
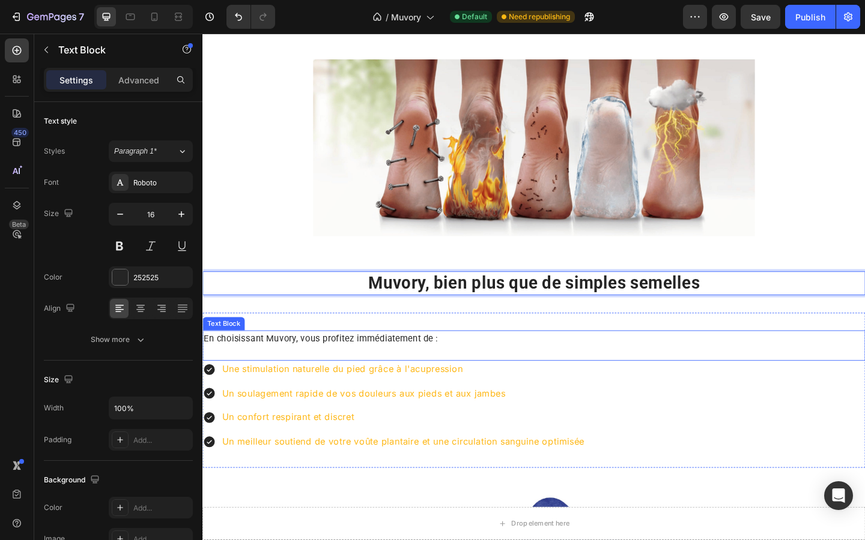
click at [334, 363] on p "En choisissant Muvory, vous profitez immédiatement de :" at bounding box center [563, 366] width 718 height 16
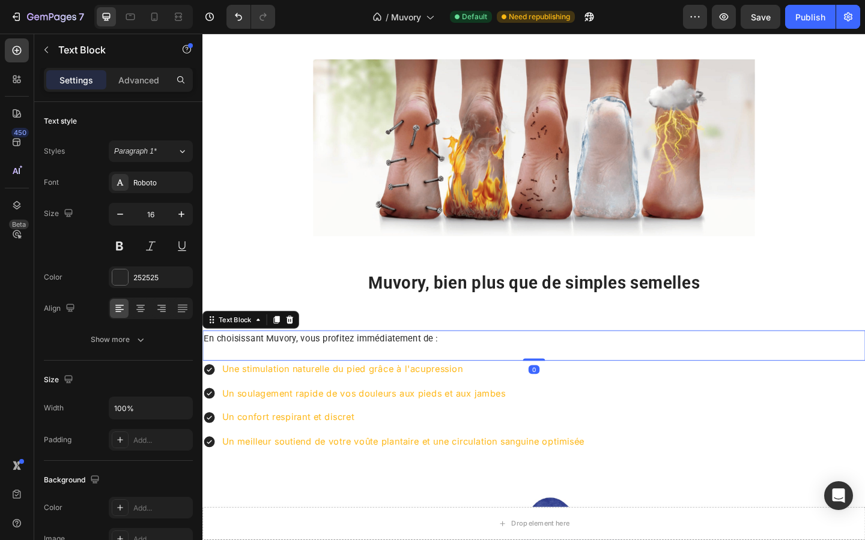
click at [334, 363] on p "En choisissant Muvory, vous profitez immédiatement de :" at bounding box center [563, 366] width 718 height 16
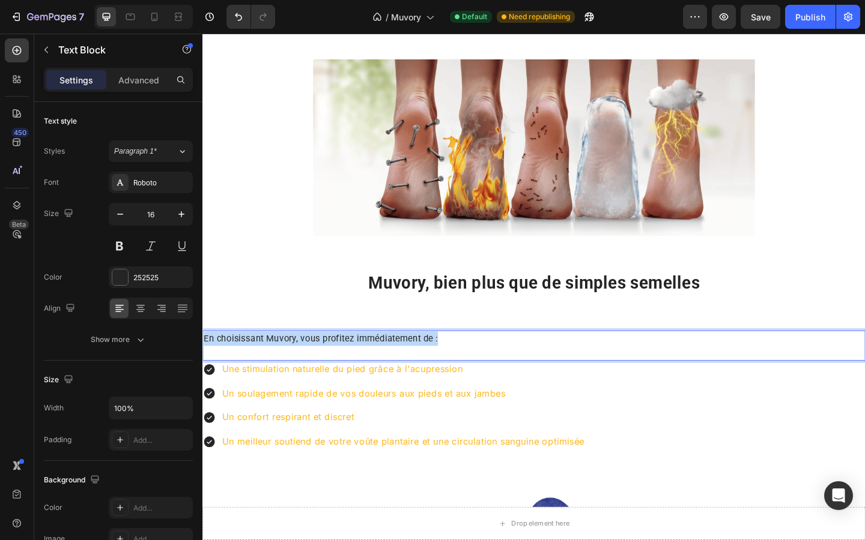
click at [334, 363] on p "En choisissant Muvory, vous profitez immédiatement de :" at bounding box center [563, 366] width 718 height 16
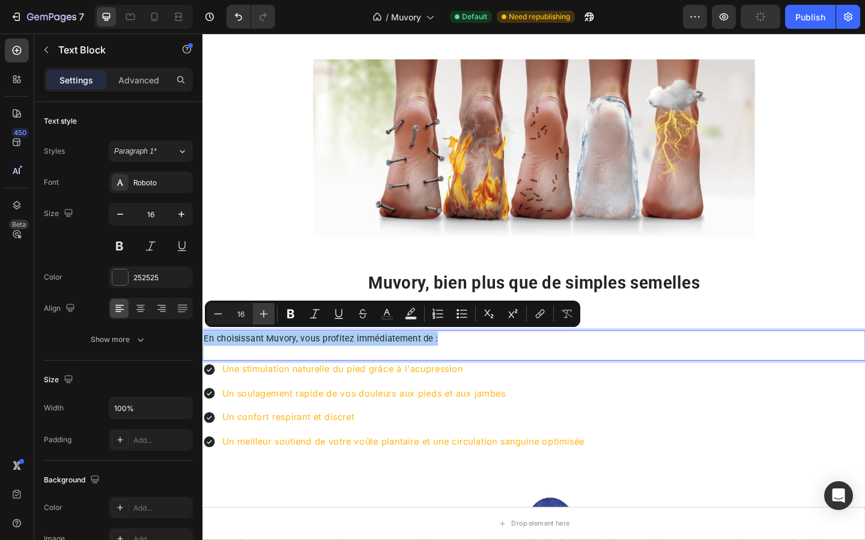
click at [261, 313] on icon "Editor contextual toolbar" at bounding box center [264, 314] width 12 height 12
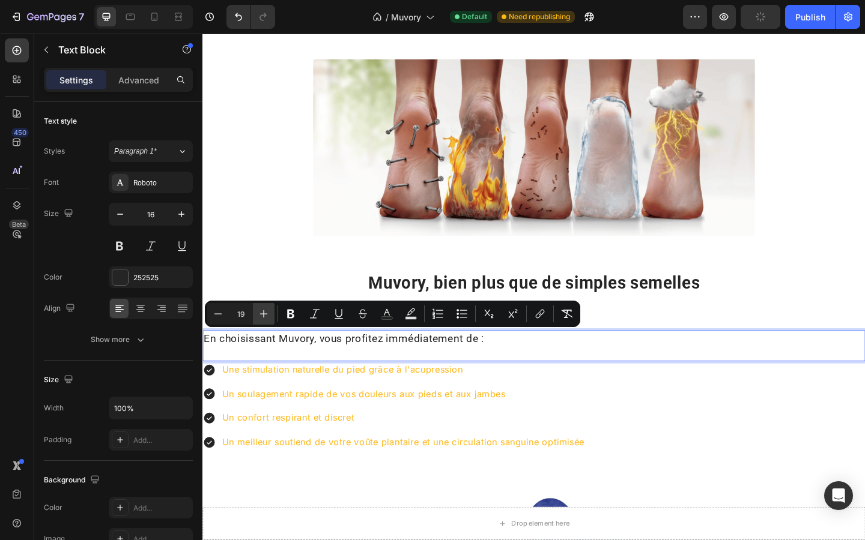
click at [261, 313] on icon "Editor contextual toolbar" at bounding box center [264, 314] width 12 height 12
type input "22"
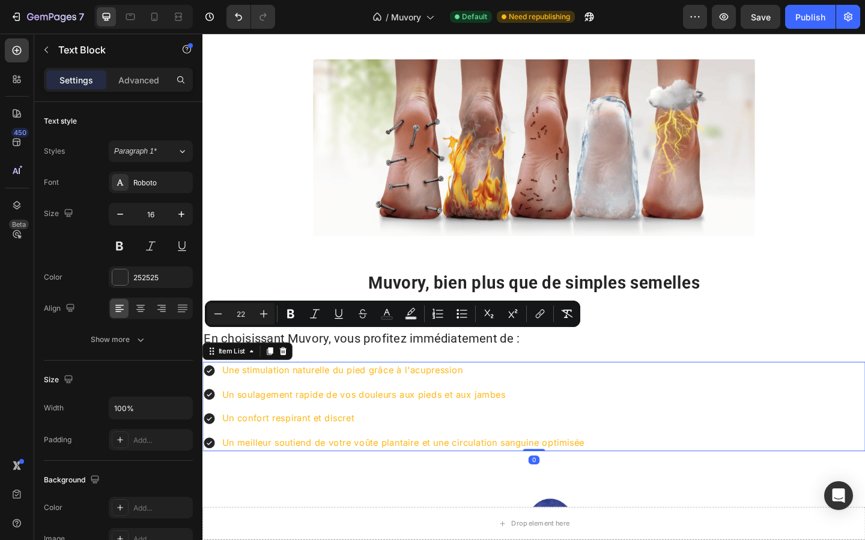
click at [704, 434] on div "Une stimulation naturelle du pied grâce à l'acupression Un soulagement rapide d…" at bounding box center [562, 439] width 721 height 97
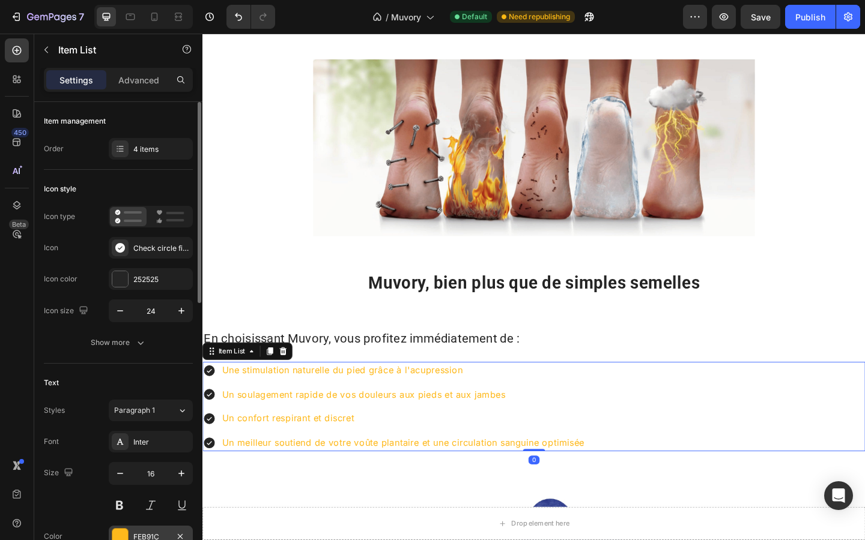
click at [132, 534] on div "FEB91C" at bounding box center [151, 537] width 84 height 22
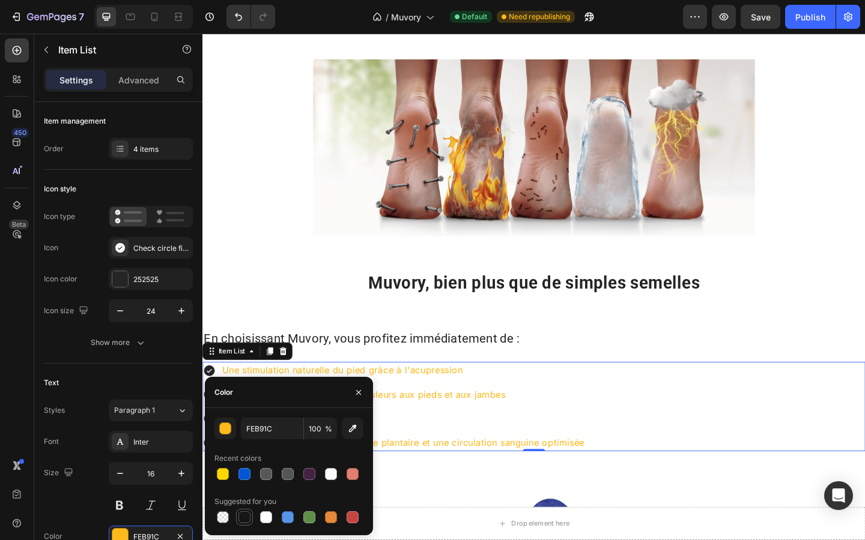
click at [240, 515] on div at bounding box center [244, 518] width 12 height 12
type input "151515"
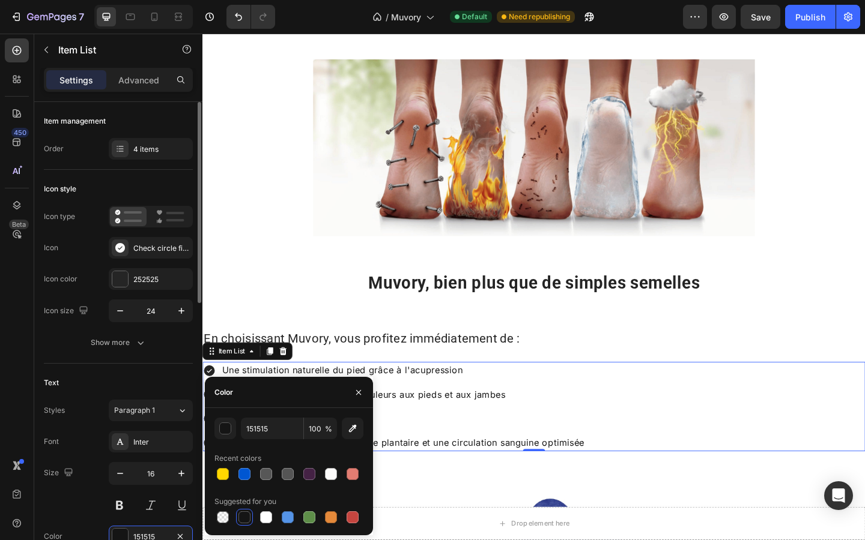
click at [183, 372] on div "Text Styles Paragraph 1 Font Inter Size 16 Color 151515 Show more" at bounding box center [118, 476] width 149 height 225
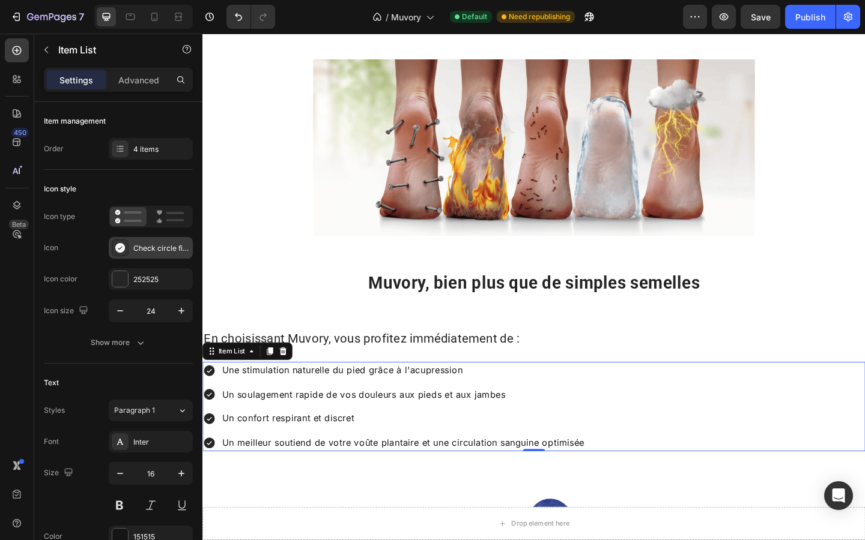
click at [144, 247] on div "Check circle filled" at bounding box center [161, 248] width 56 height 11
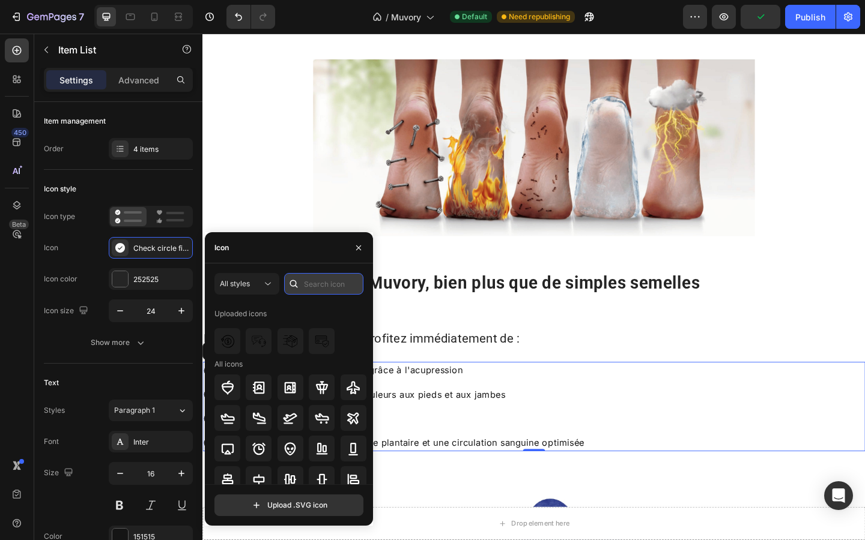
click at [326, 282] on input "text" at bounding box center [323, 284] width 79 height 22
click at [259, 253] on div "Icon" at bounding box center [289, 247] width 168 height 31
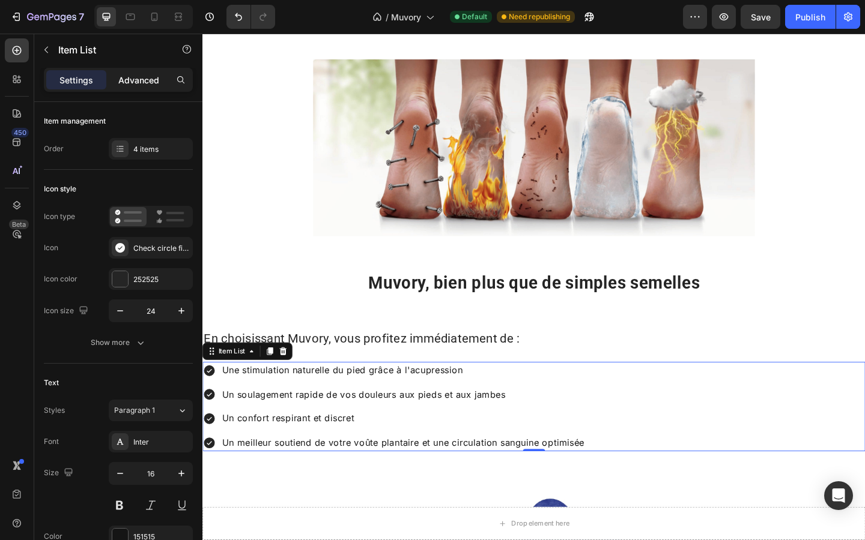
click at [129, 76] on p "Advanced" at bounding box center [138, 80] width 41 height 13
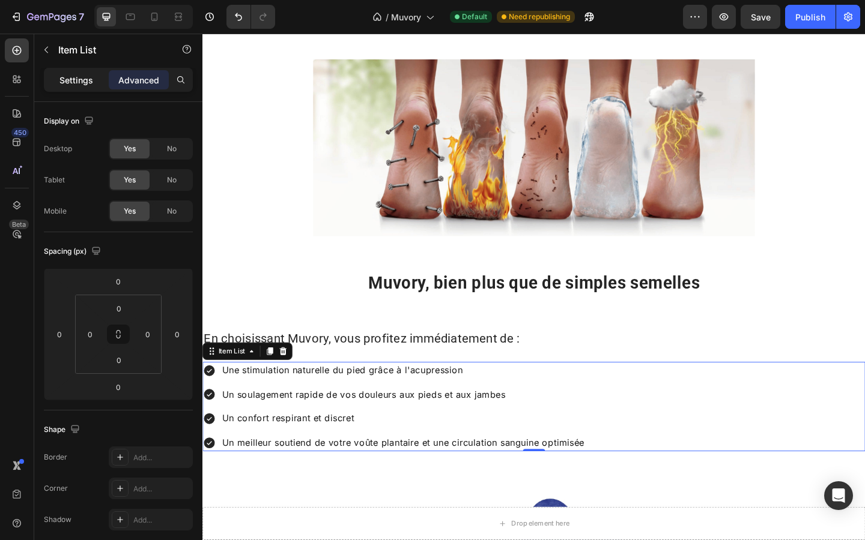
click at [71, 71] on div "Settings" at bounding box center [76, 79] width 60 height 19
type input "8"
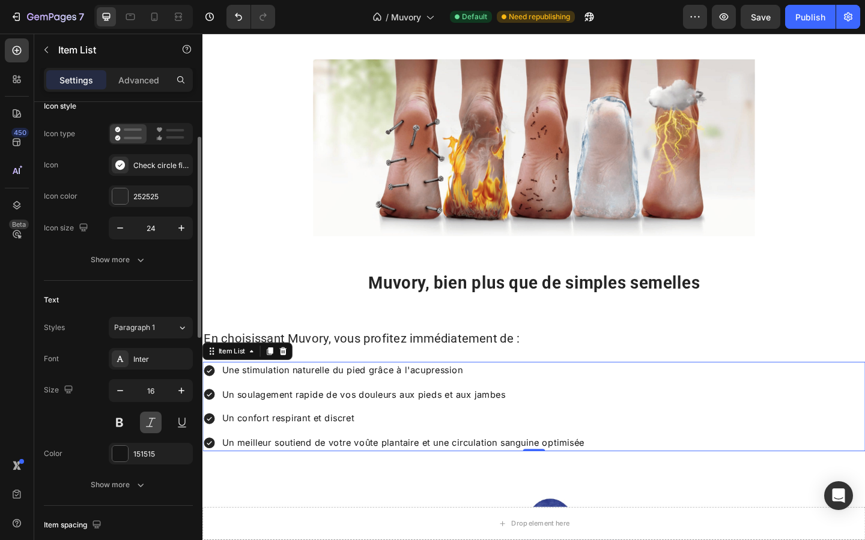
scroll to position [112, 0]
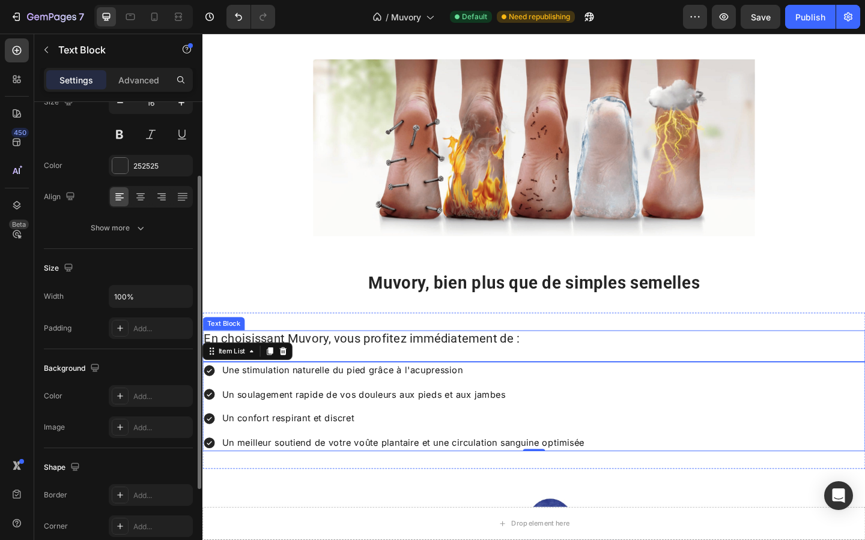
click at [381, 363] on span "En choisissant Muvory, vous profitez immédiatement de :" at bounding box center [376, 365] width 344 height 15
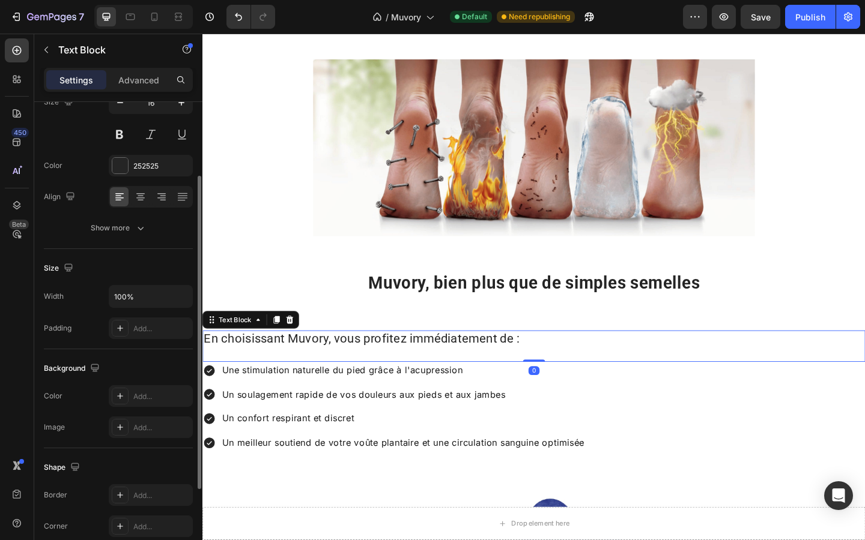
scroll to position [0, 0]
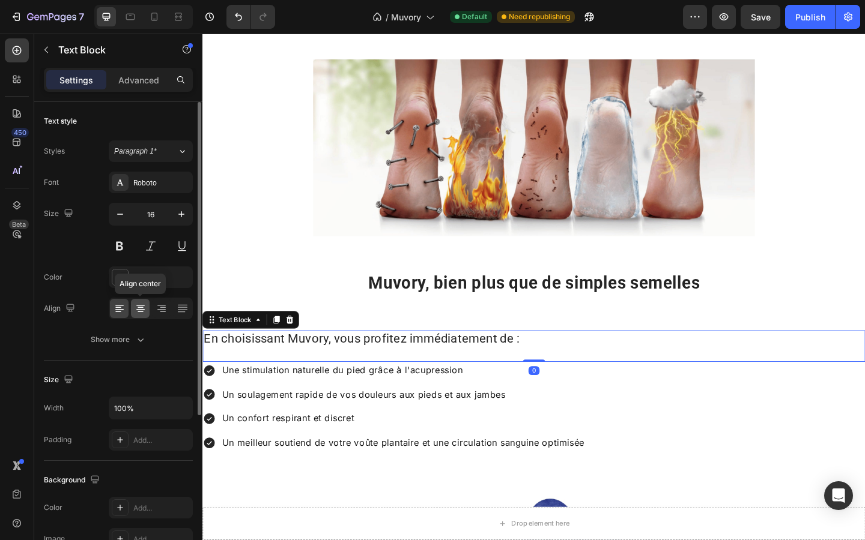
click at [138, 306] on icon at bounding box center [141, 309] width 12 height 12
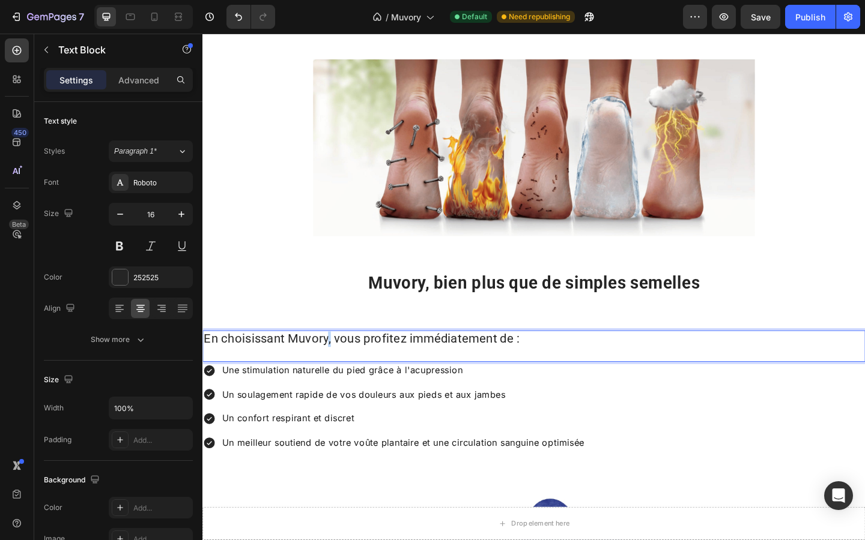
click at [339, 363] on span "En choisissant Muvory, vous profitez immédiatement de :" at bounding box center [376, 365] width 344 height 15
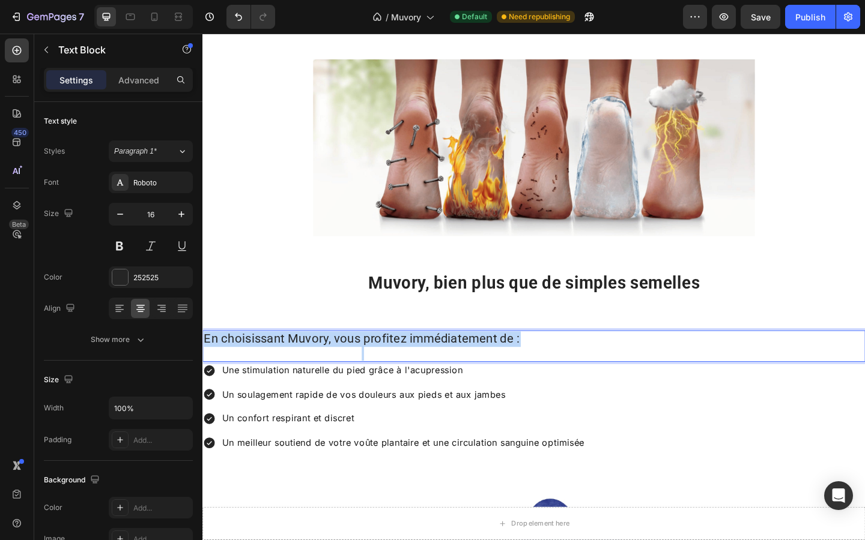
click at [339, 363] on span "En choisissant Muvory, vous profitez immédiatement de :" at bounding box center [376, 365] width 344 height 15
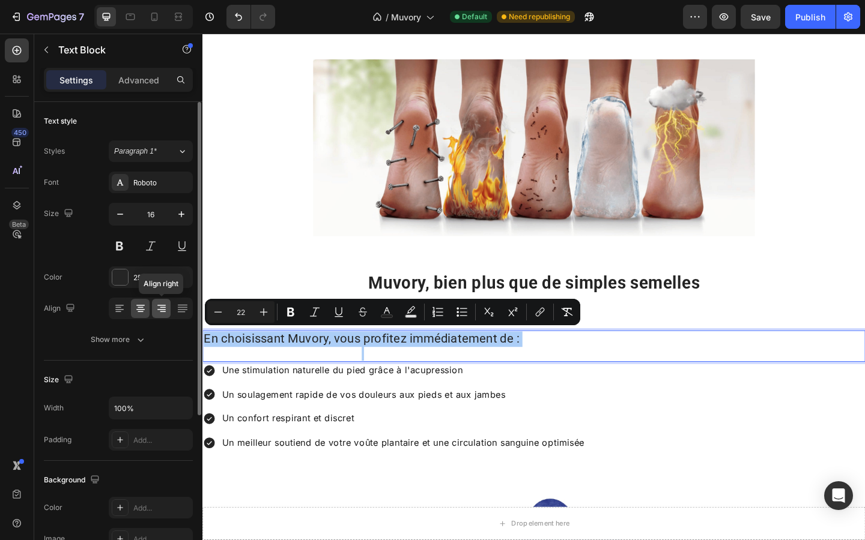
click at [166, 312] on icon at bounding box center [162, 309] width 12 height 12
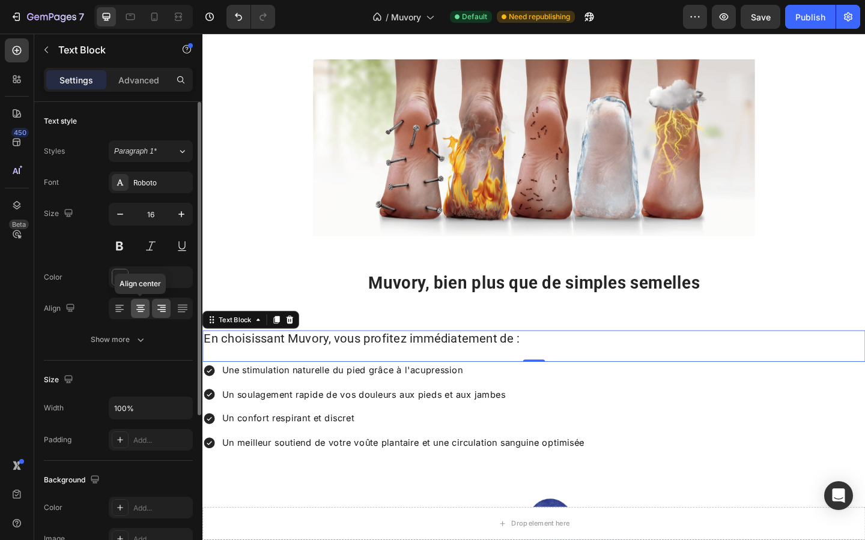
click at [135, 312] on icon at bounding box center [141, 309] width 12 height 12
click at [123, 309] on icon at bounding box center [120, 309] width 12 height 12
click at [143, 307] on icon at bounding box center [141, 309] width 12 height 12
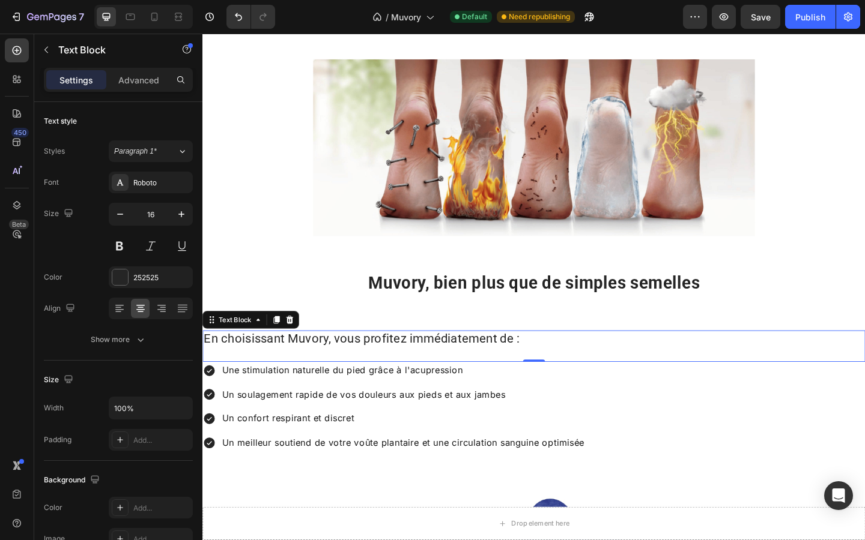
click at [304, 374] on p "Rich Text Editor. Editing area: main" at bounding box center [376, 382] width 344 height 16
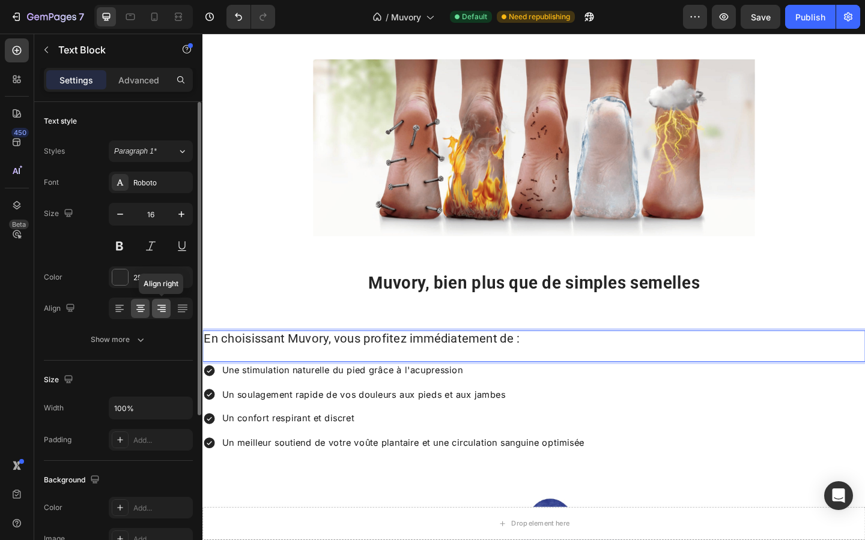
click at [166, 309] on icon at bounding box center [162, 309] width 12 height 12
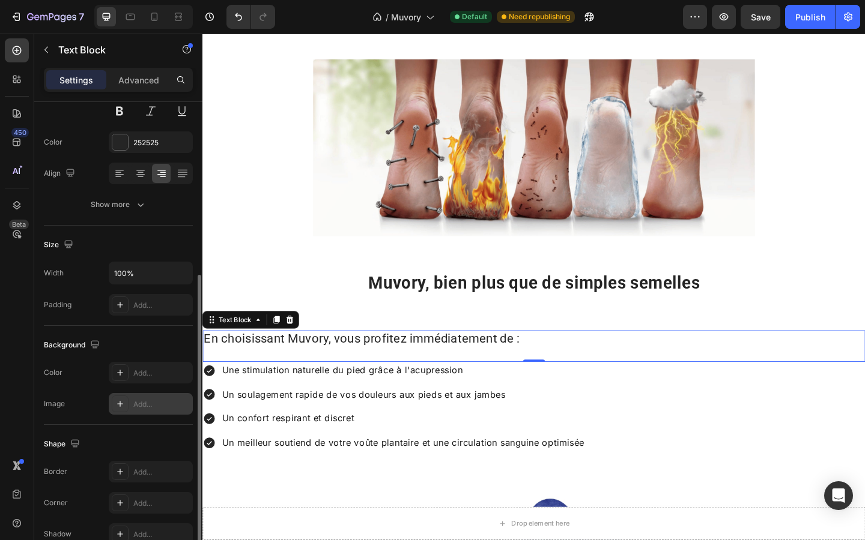
scroll to position [127, 0]
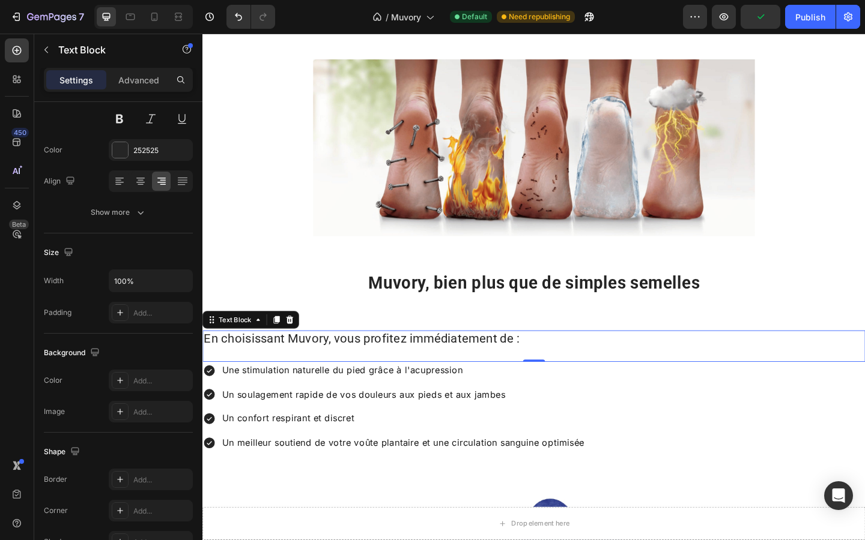
click at [311, 359] on span "En choisissant Muvory, vous profitez immédiatement de :" at bounding box center [376, 365] width 344 height 15
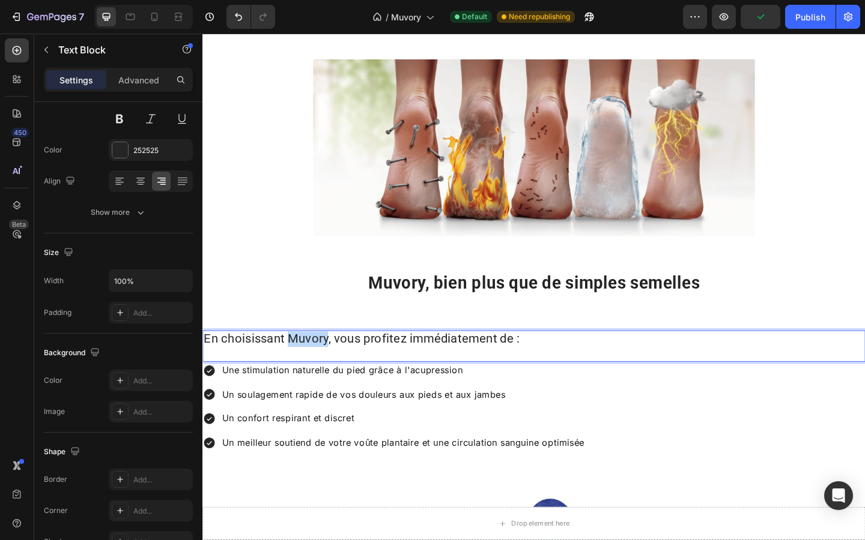
click at [311, 359] on span "En choisissant Muvory, vous profitez immédiatement de :" at bounding box center [376, 365] width 344 height 15
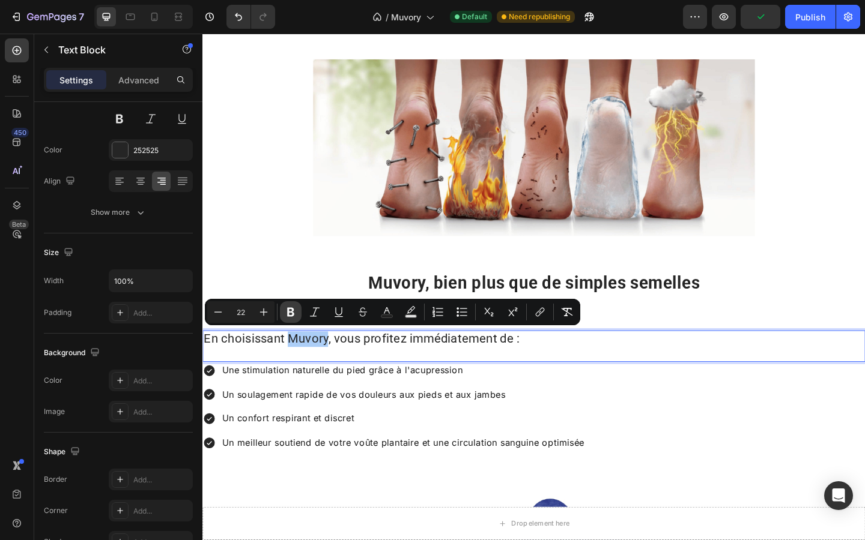
click at [285, 308] on icon "Editor contextual toolbar" at bounding box center [291, 312] width 12 height 12
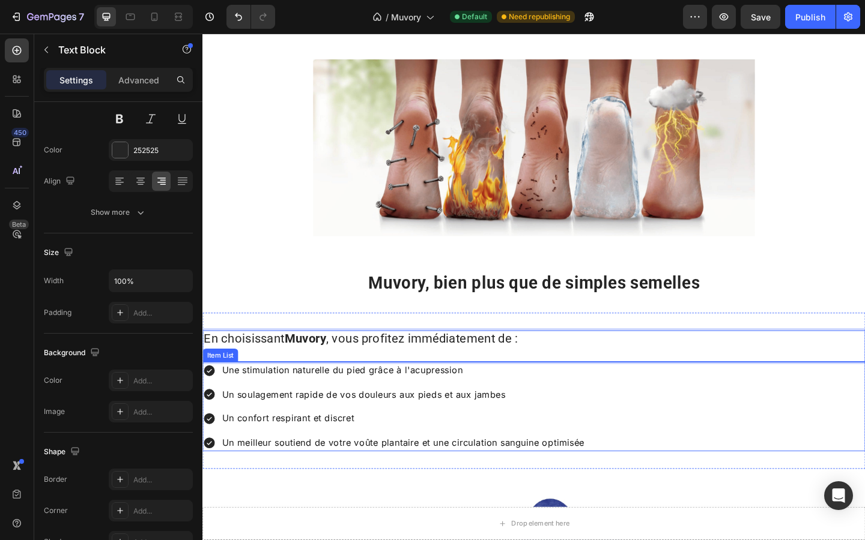
click at [702, 434] on div "Une stimulation naturelle du pied grâce à l'acupression Un soulagement rapide d…" at bounding box center [562, 439] width 721 height 97
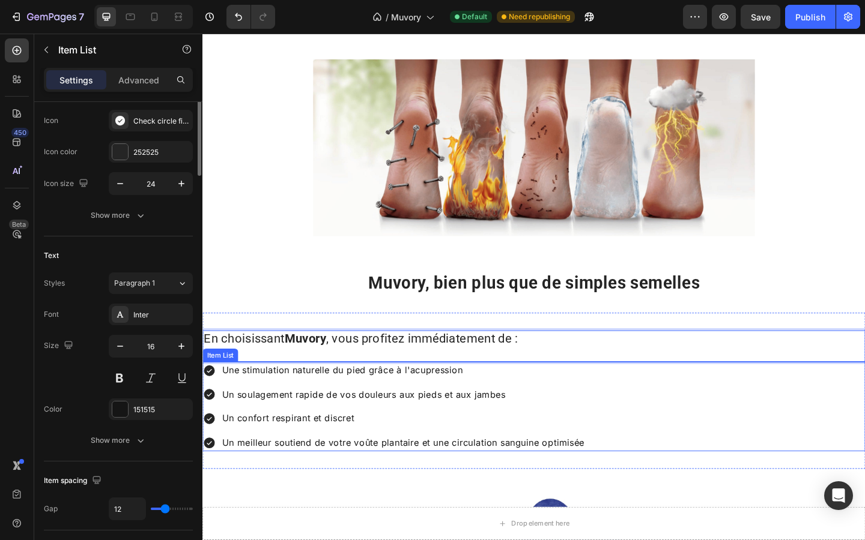
scroll to position [0, 0]
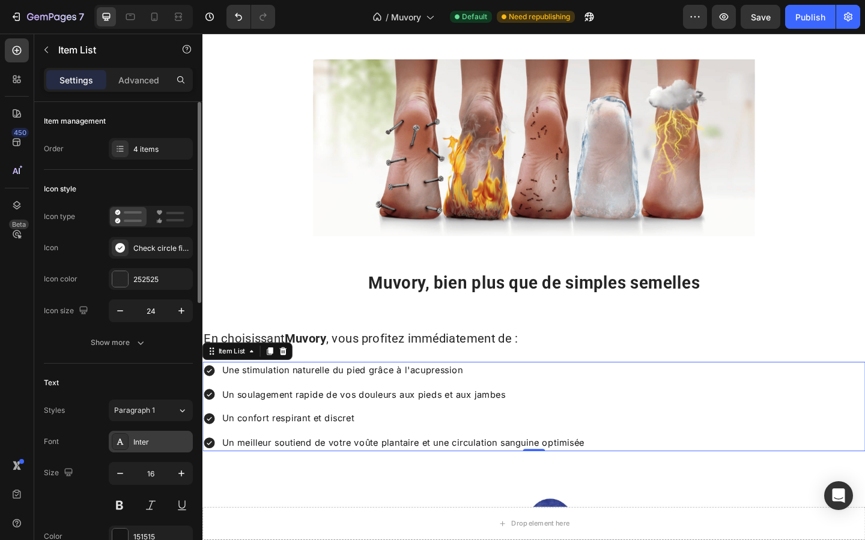
click at [156, 443] on div "Inter" at bounding box center [161, 442] width 56 height 11
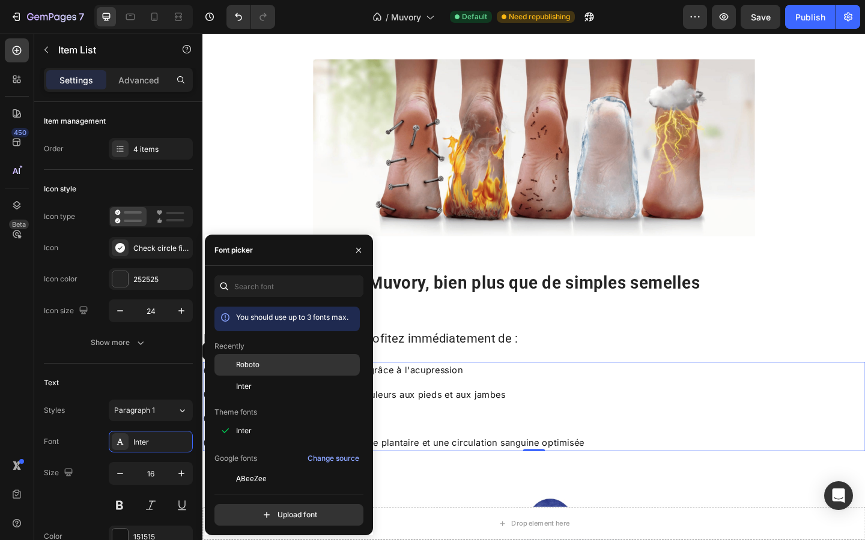
click at [222, 366] on div at bounding box center [225, 365] width 22 height 22
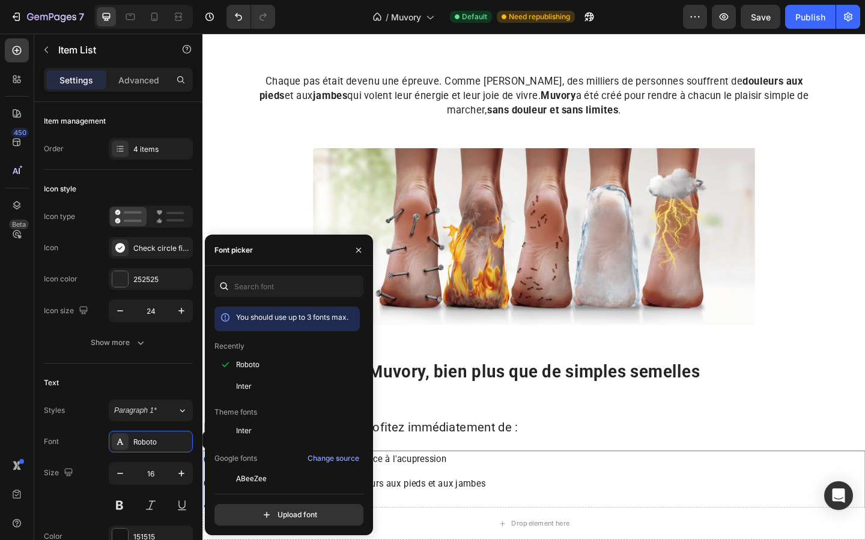
scroll to position [665, 0]
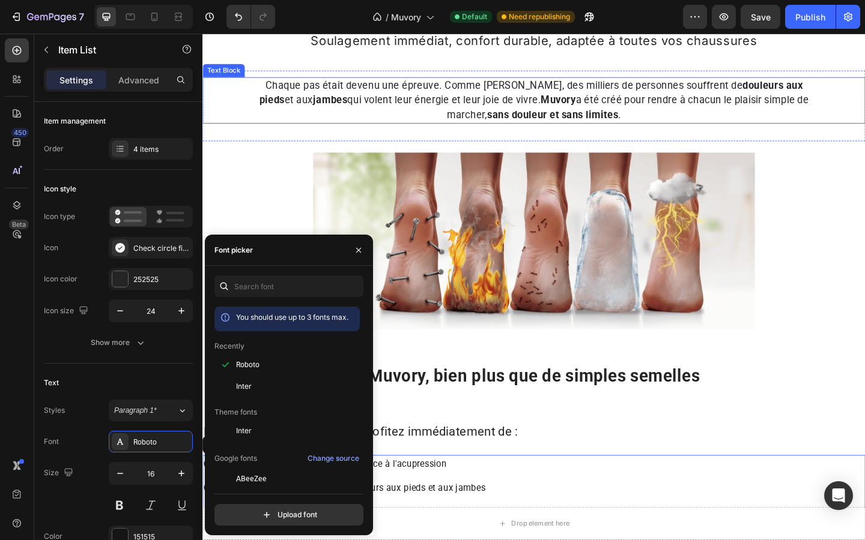
click at [334, 110] on span "Chaque pas était devenu une épreuve. Comme [PERSON_NAME], des milliers de perso…" at bounding box center [563, 105] width 598 height 44
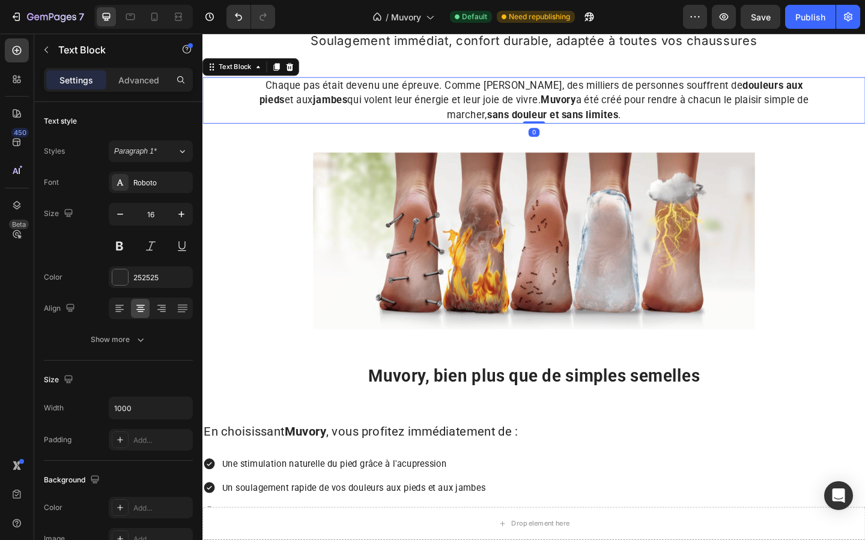
click at [334, 110] on span "Chaque pas était devenu une épreuve. Comme [PERSON_NAME], des milliers de perso…" at bounding box center [563, 105] width 598 height 44
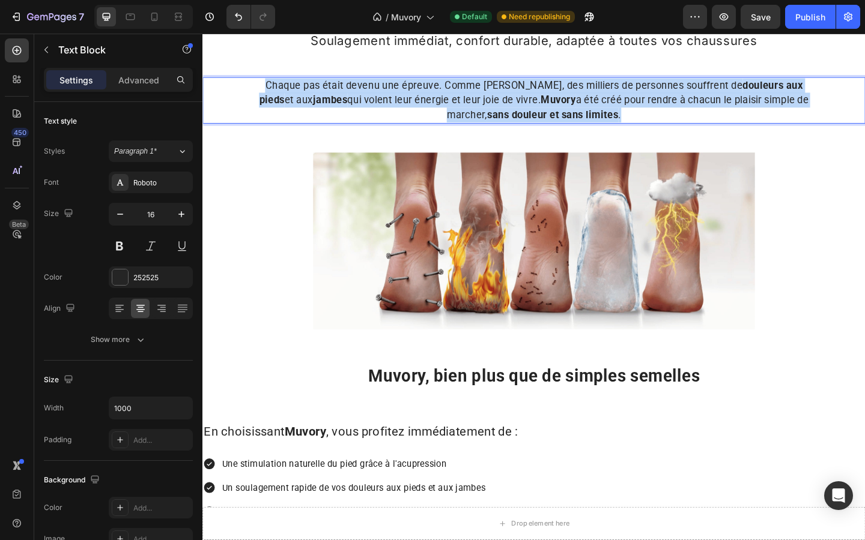
click at [334, 110] on span "Chaque pas était devenu une épreuve. Comme [PERSON_NAME], des milliers de perso…" at bounding box center [563, 105] width 598 height 44
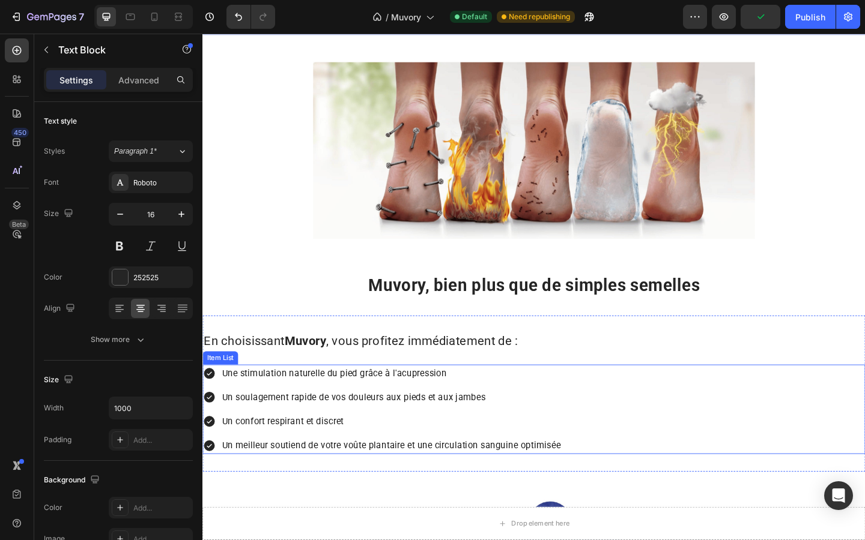
scroll to position [767, 0]
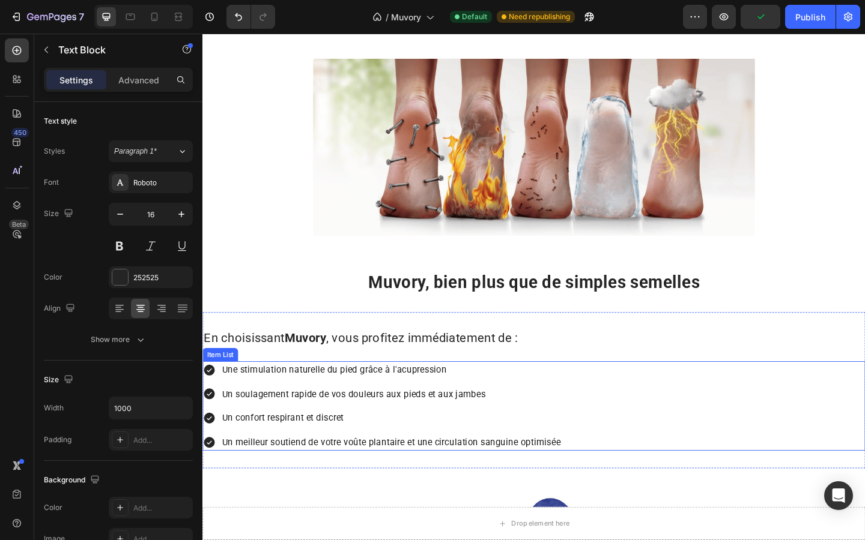
click at [291, 408] on div "Une stimulation naturelle du pied grâce à l'acupression Un soulagement rapide d…" at bounding box center [397, 438] width 391 height 97
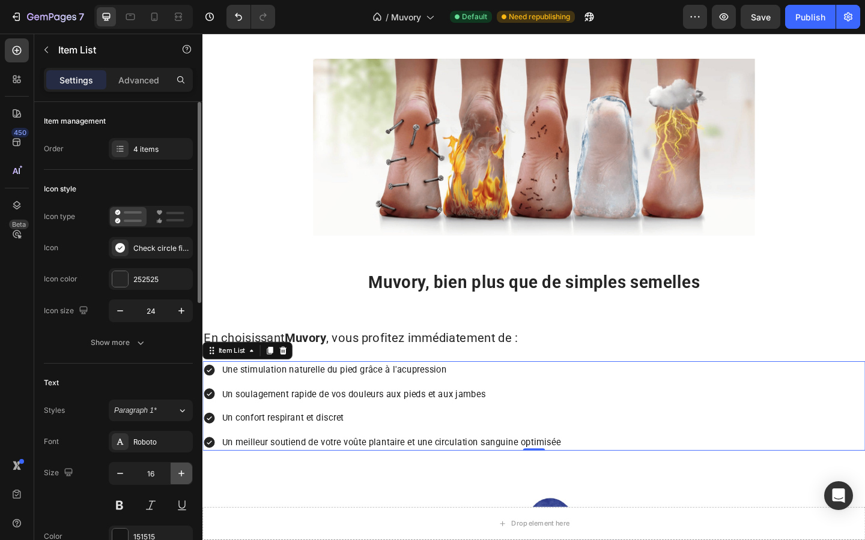
click at [181, 467] on button "button" at bounding box center [182, 474] width 22 height 22
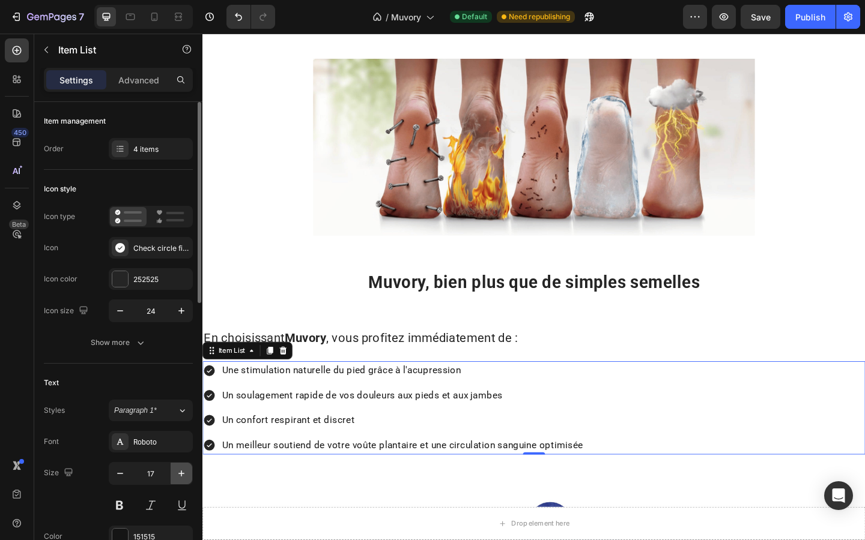
type input "18"
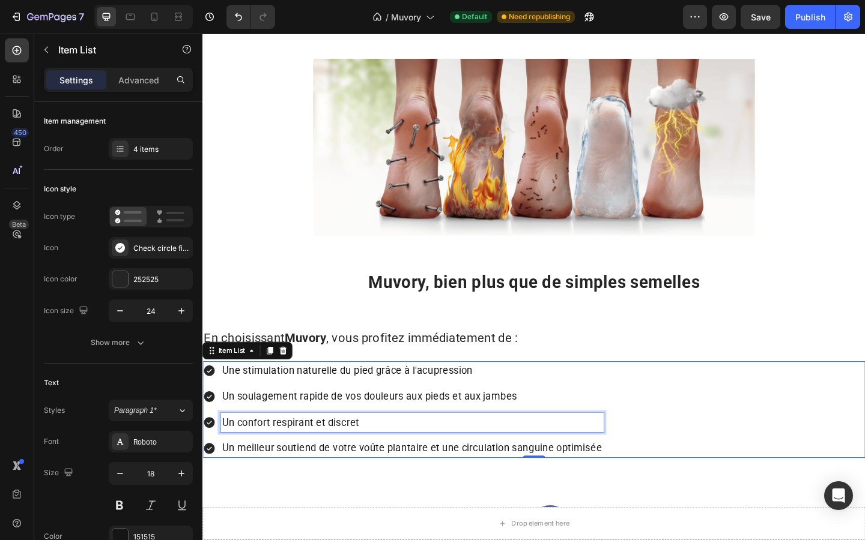
click at [258, 459] on p "Un confort respirant et discret" at bounding box center [429, 457] width 413 height 17
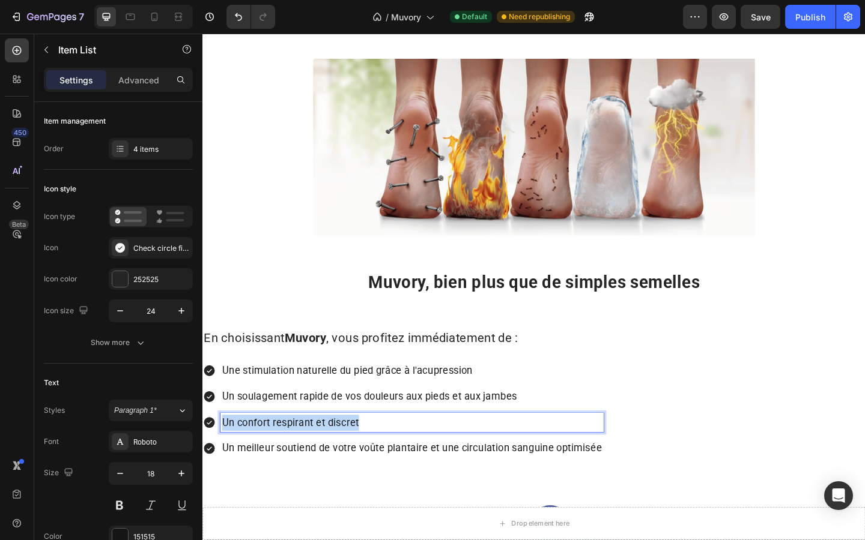
click at [258, 459] on p "Un confort respirant et discret" at bounding box center [429, 457] width 413 height 17
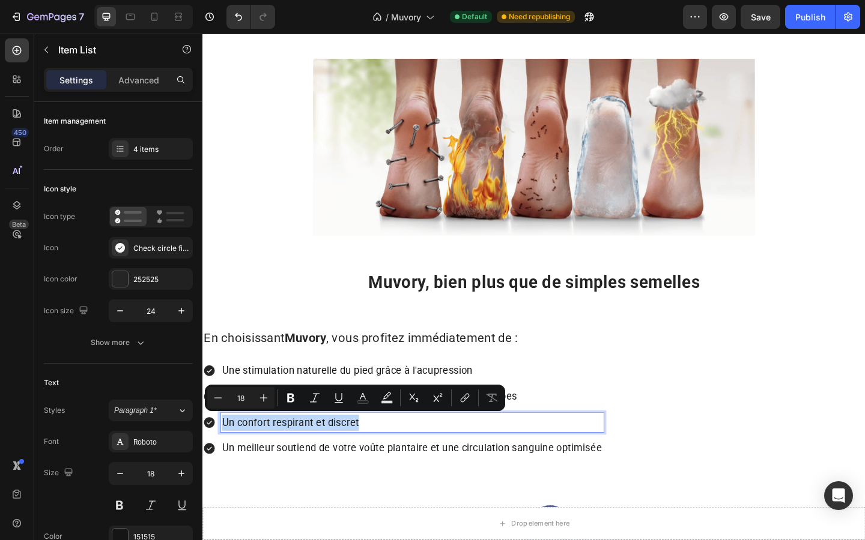
click at [655, 401] on div "Une stimulation naturelle du pied grâce à l'acupression Un soulagement rapide d…" at bounding box center [562, 442] width 721 height 105
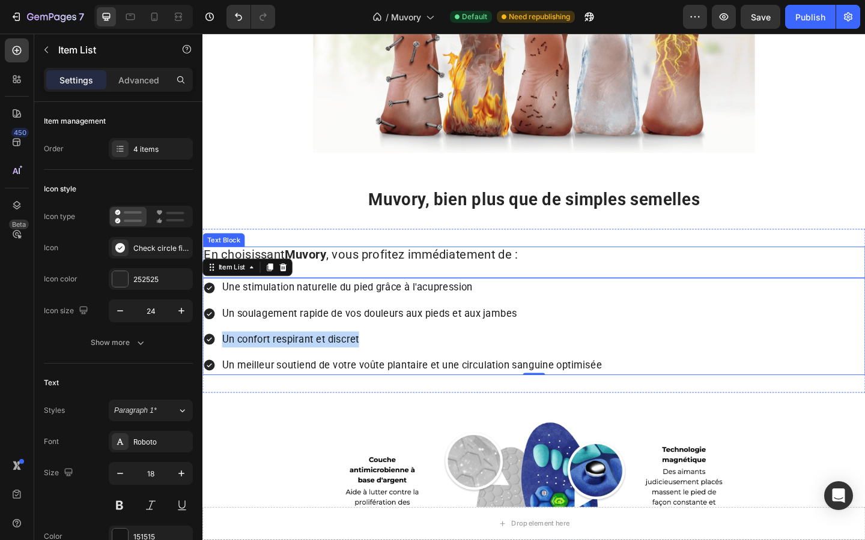
scroll to position [874, 0]
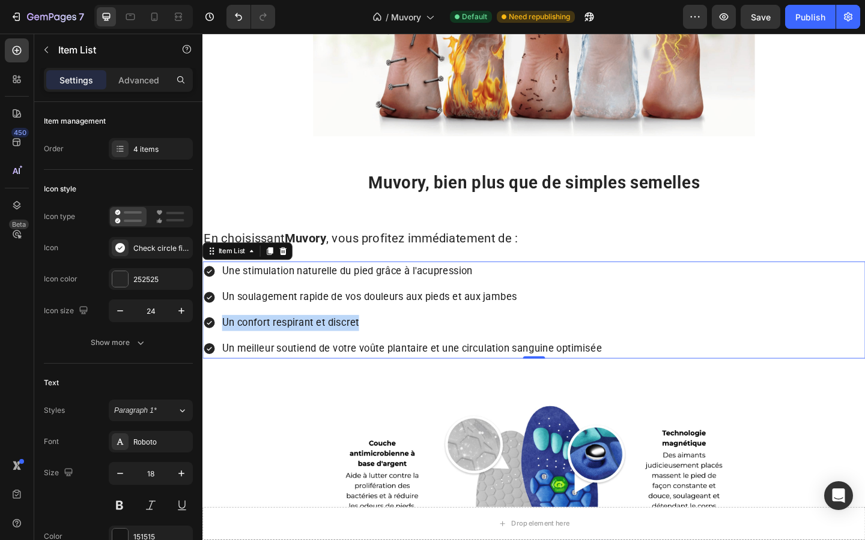
click at [510, 361] on div "Une stimulation naturelle du pied grâce à l'acupression Un soulagement rapide d…" at bounding box center [420, 334] width 436 height 105
click at [668, 353] on div "Une stimulation naturelle du pied grâce à l'acupression Un soulagement rapide d…" at bounding box center [562, 334] width 721 height 105
click at [734, 370] on div "Une stimulation naturelle du pied grâce à l'acupression Un soulagement rapide d…" at bounding box center [562, 334] width 721 height 105
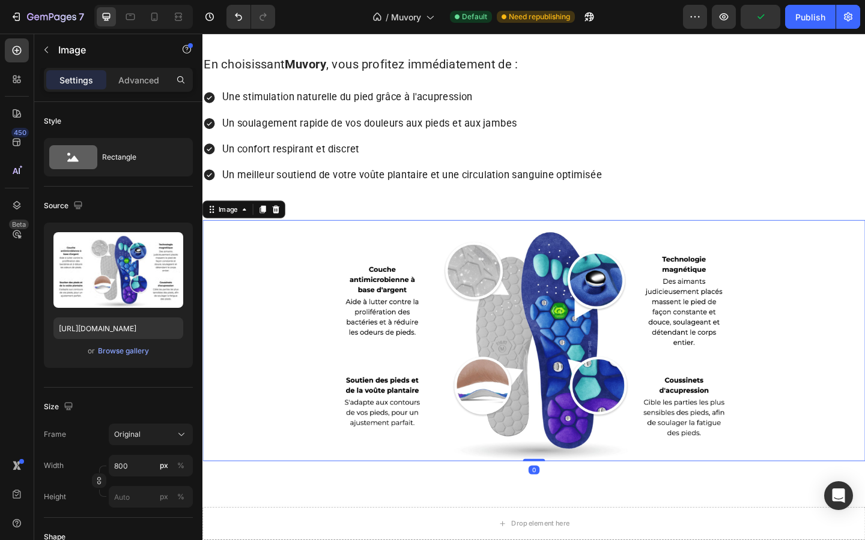
scroll to position [1063, 0]
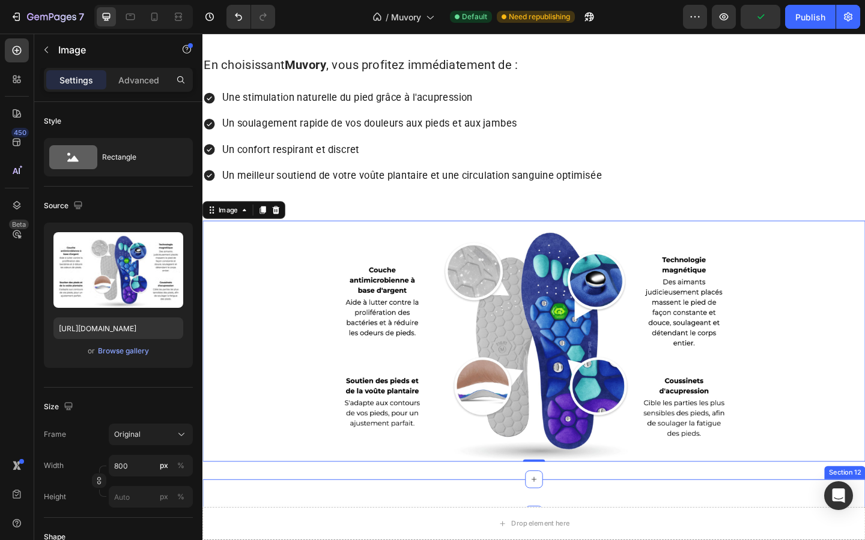
click at [734, 533] on div "Ils témoignent ! Heading Section 12" at bounding box center [562, 538] width 721 height 38
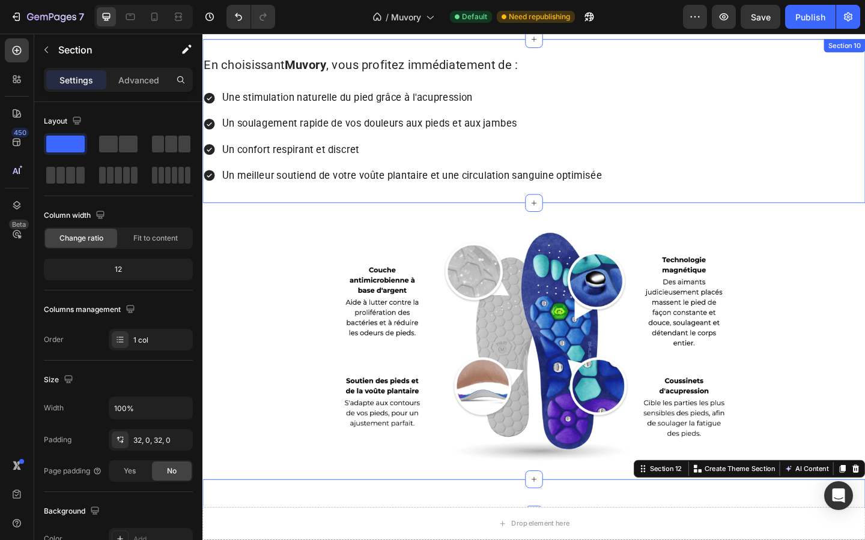
click at [770, 199] on div "En choisissant Muvory , vous profitez immédiatement de : Text Block Une stimula…" at bounding box center [562, 129] width 721 height 178
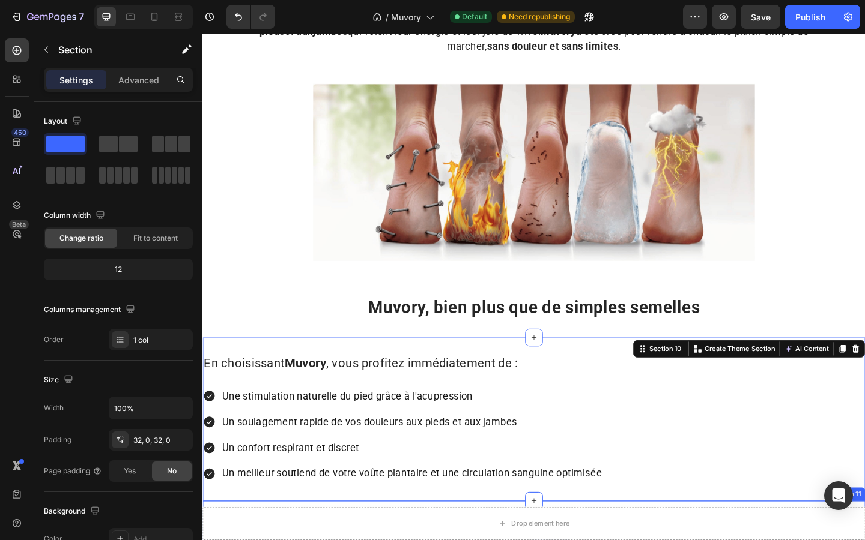
scroll to position [739, 0]
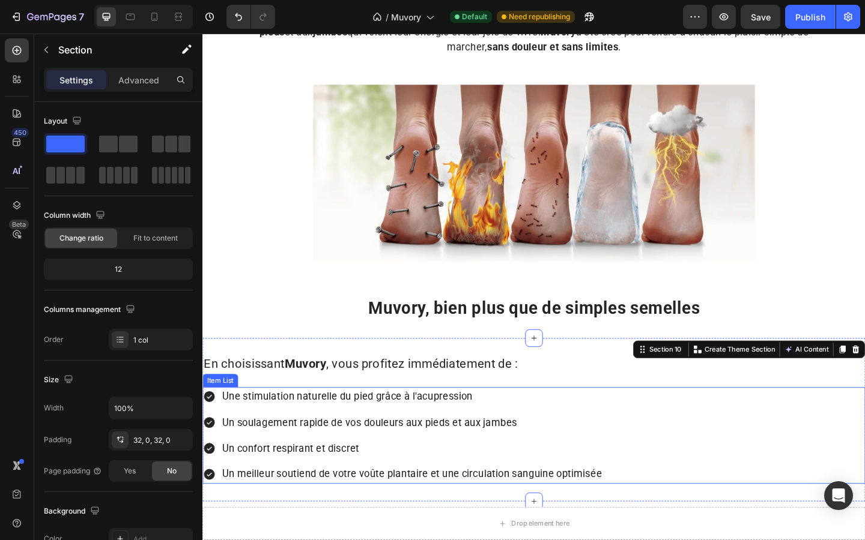
click at [219, 422] on div "Une stimulation naturelle du pied grâce à l'acupression" at bounding box center [420, 429] width 436 height 21
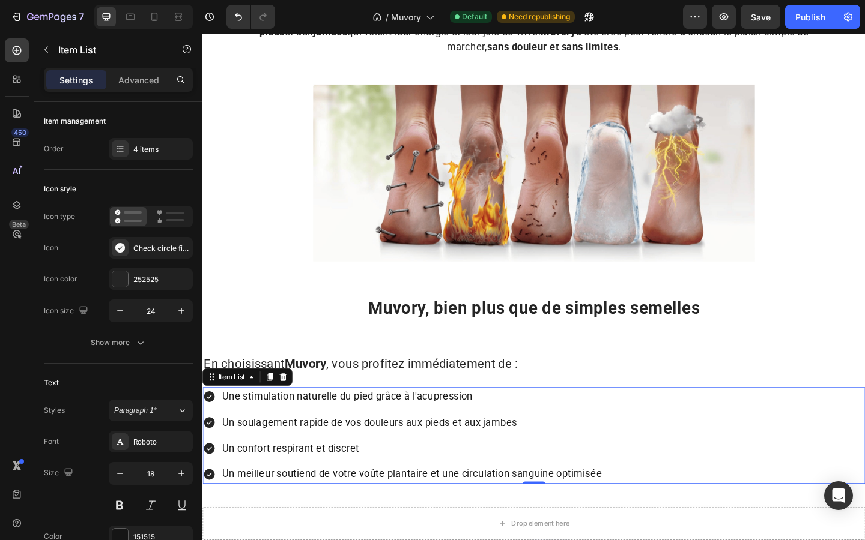
click at [211, 429] on icon at bounding box center [210, 429] width 12 height 12
click at [141, 246] on div "Check circle filled" at bounding box center [161, 248] width 56 height 11
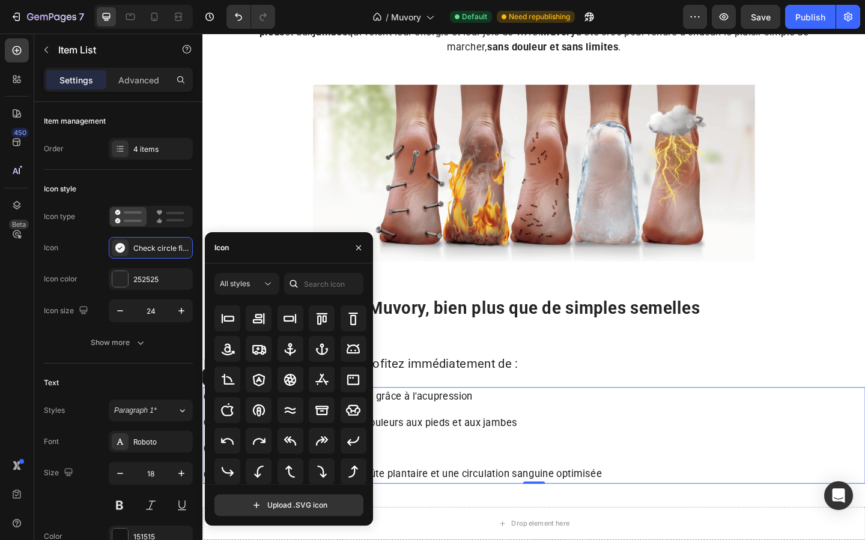
scroll to position [177, 0]
